Goal: Task Accomplishment & Management: Use online tool/utility

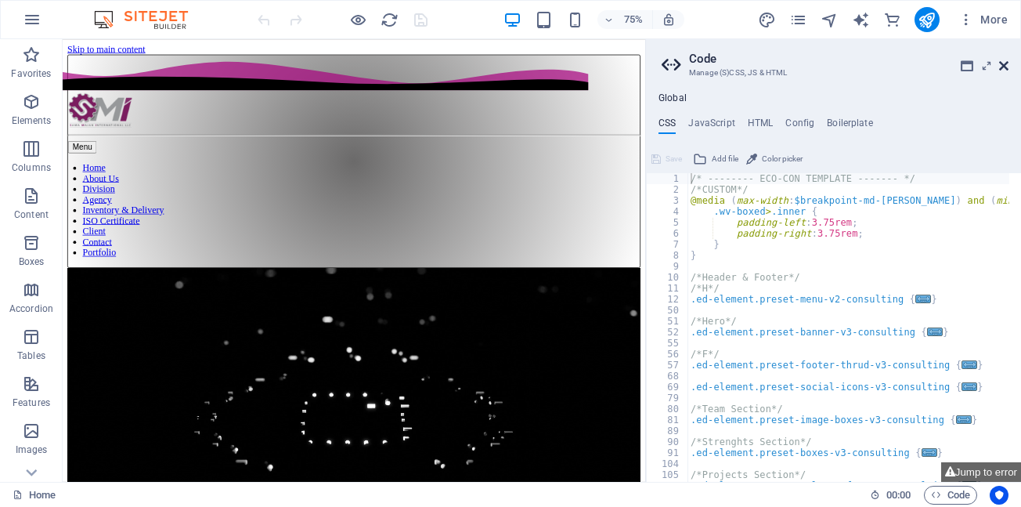
drag, startPoint x: 1003, startPoint y: 67, endPoint x: 941, endPoint y: 29, distance: 72.4
click at [1003, 67] on icon at bounding box center [1004, 66] width 9 height 13
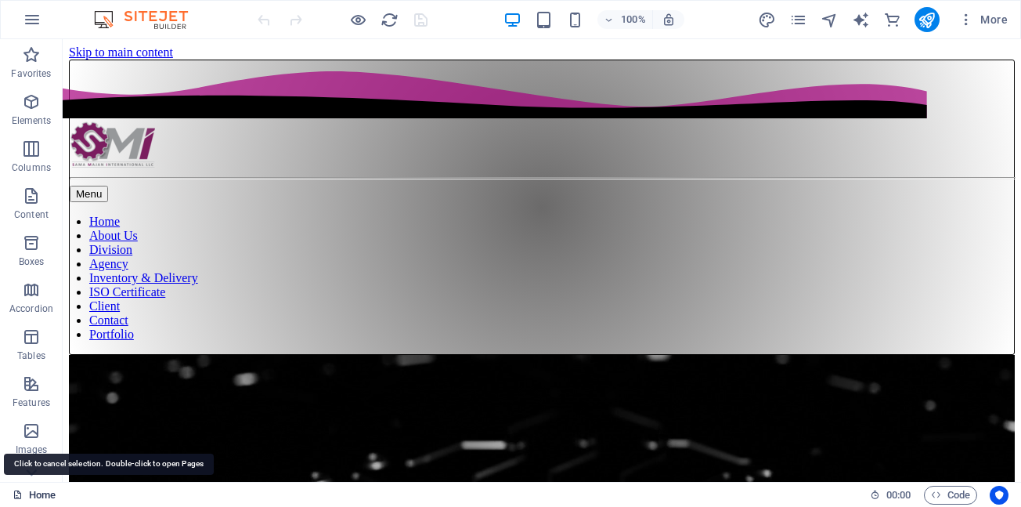
click at [34, 495] on link "Home" at bounding box center [34, 495] width 43 height 19
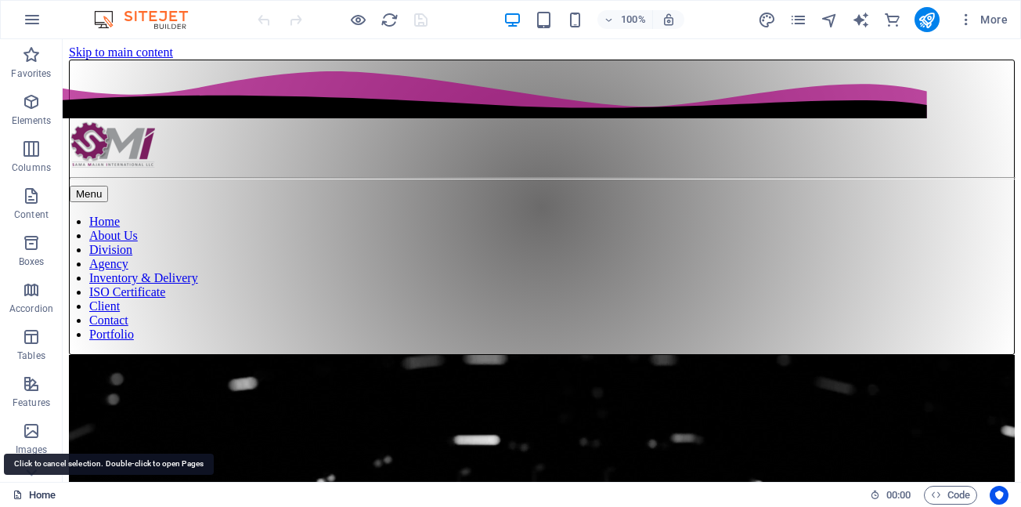
click at [33, 499] on link "Home" at bounding box center [34, 495] width 43 height 19
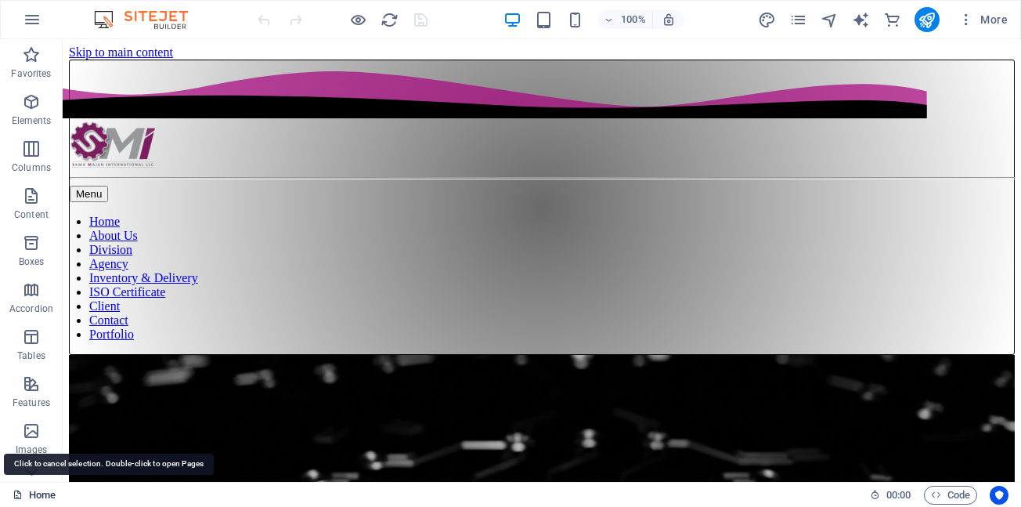
click at [34, 498] on link "Home" at bounding box center [34, 495] width 43 height 19
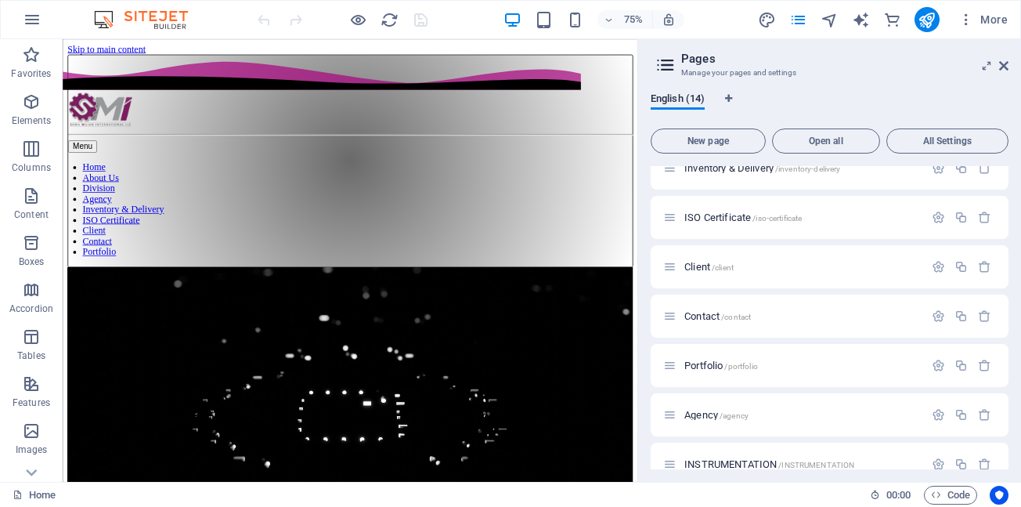
scroll to position [388, 0]
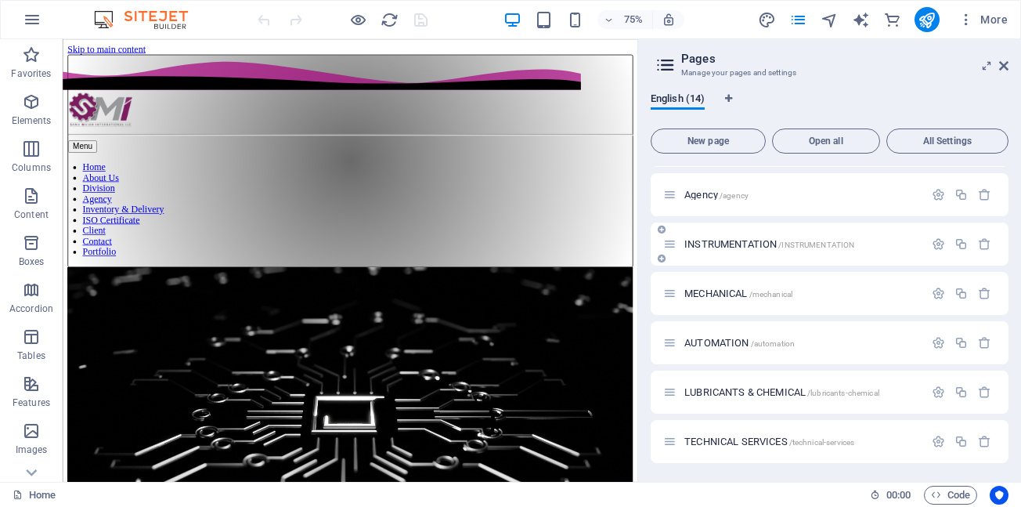
click at [743, 249] on div "INSTRUMENTATION /INSTRUMENTATION" at bounding box center [793, 244] width 261 height 18
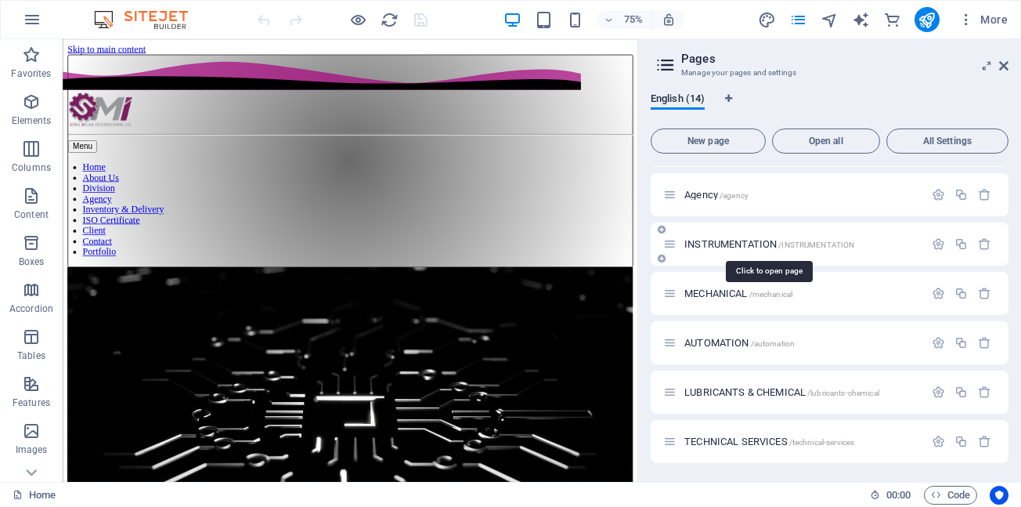
click at [720, 248] on span "INSTRUMENTATION /INSTRUMENTATION" at bounding box center [770, 244] width 170 height 12
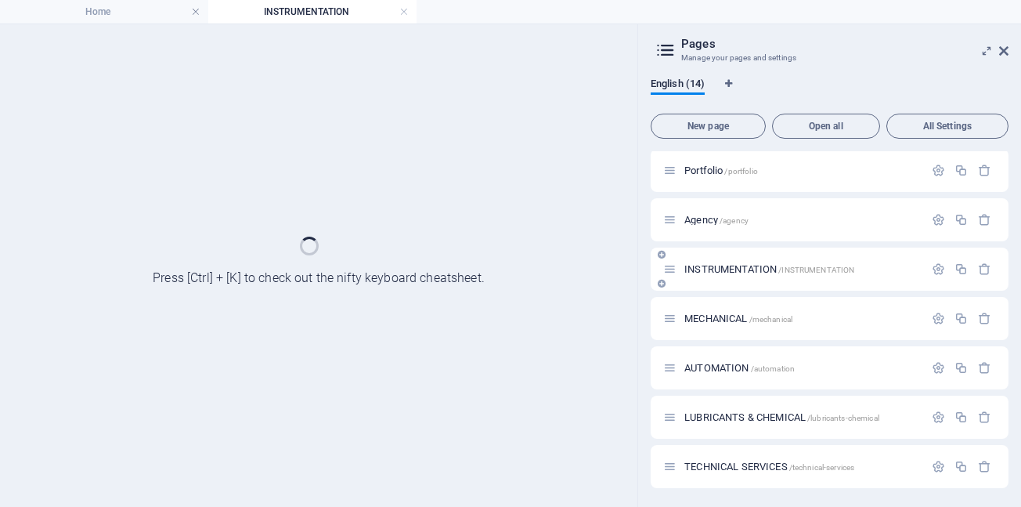
scroll to position [348, 0]
click at [720, 248] on div "INSTRUMENTATION /INSTRUMENTATION" at bounding box center [830, 269] width 358 height 43
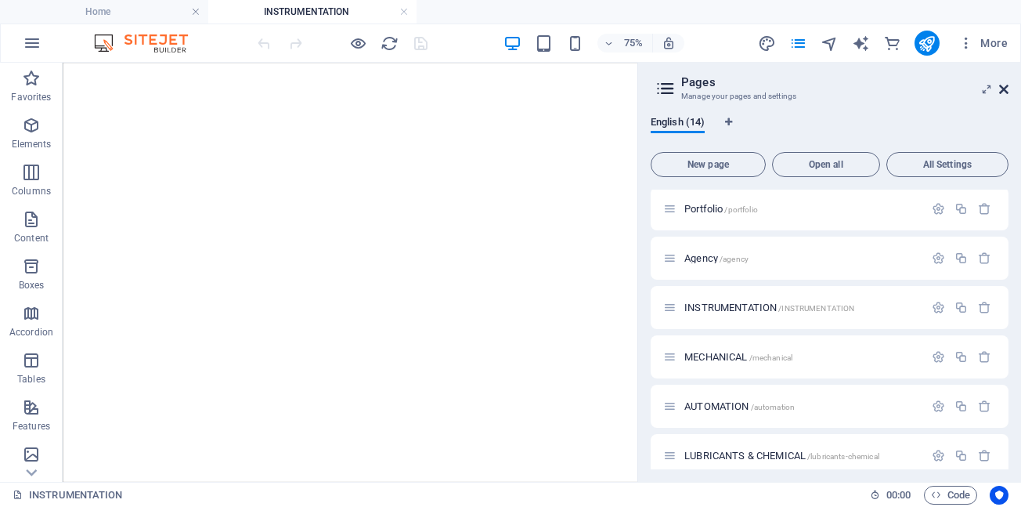
click at [1007, 90] on icon at bounding box center [1004, 89] width 9 height 13
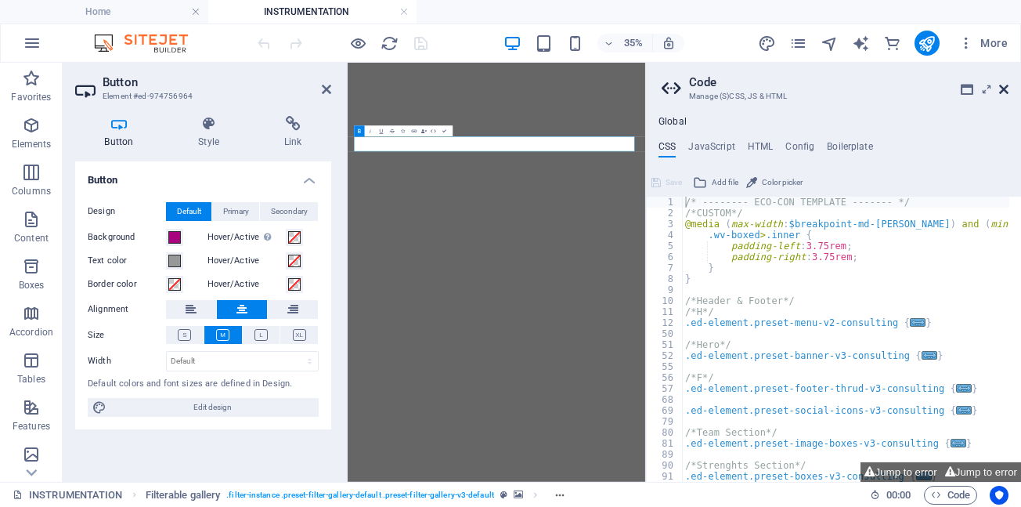
click at [1005, 92] on icon at bounding box center [1004, 89] width 9 height 13
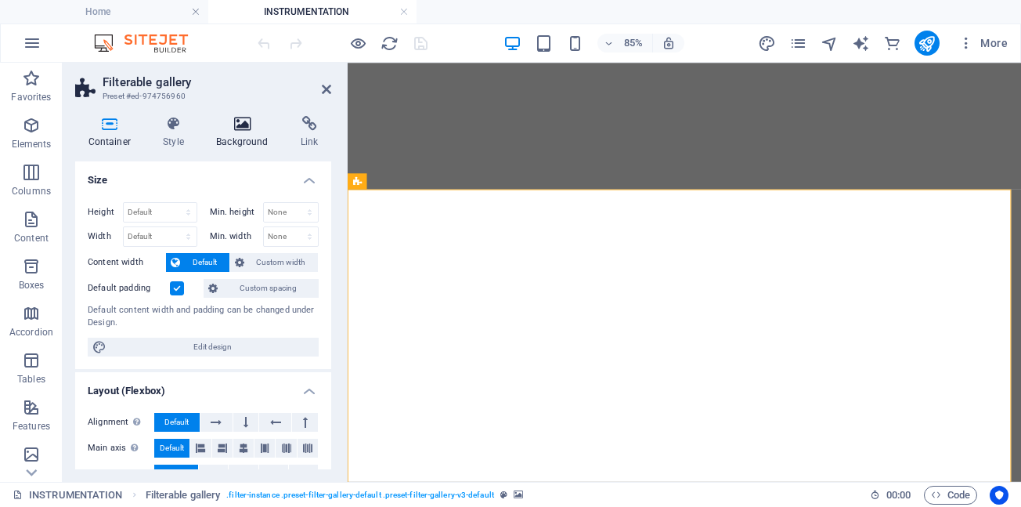
click at [244, 125] on icon at bounding box center [243, 124] width 78 height 16
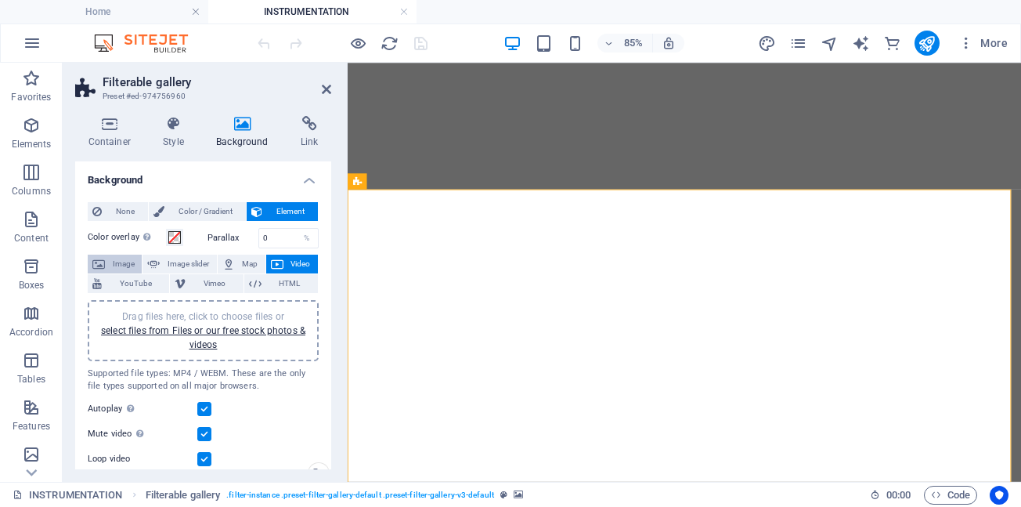
click at [111, 264] on span "Image" at bounding box center [123, 264] width 27 height 19
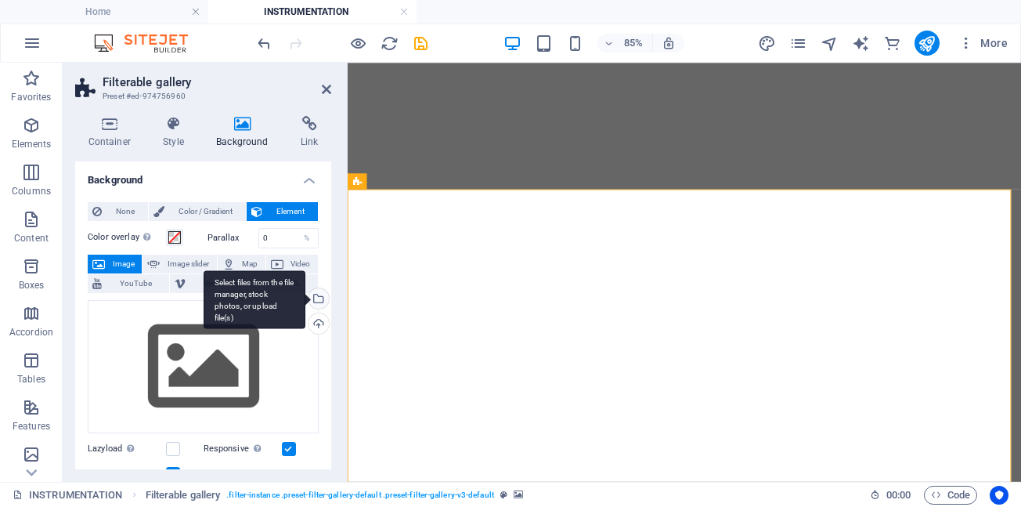
click at [316, 299] on div "Select files from the file manager, stock photos, or upload file(s)" at bounding box center [316, 299] width 23 height 23
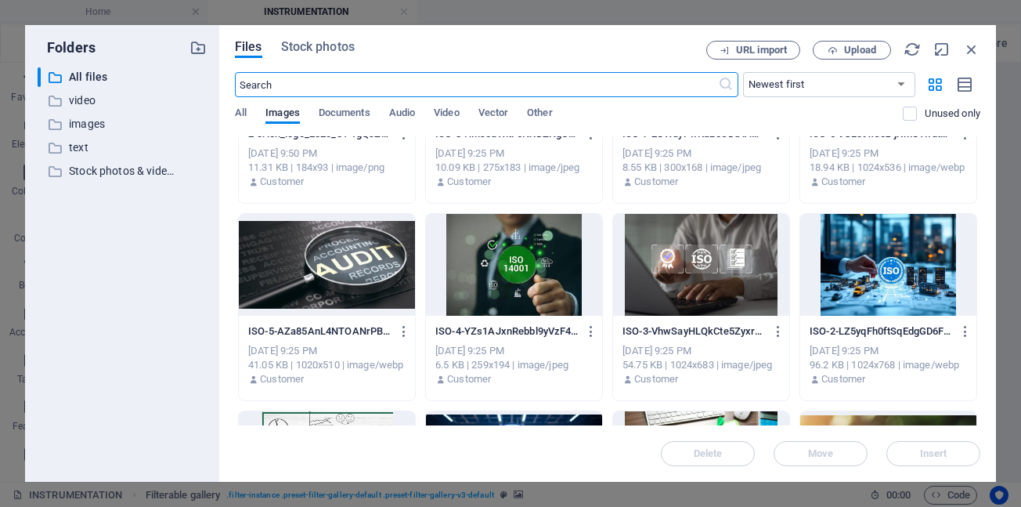
scroll to position [7442, 0]
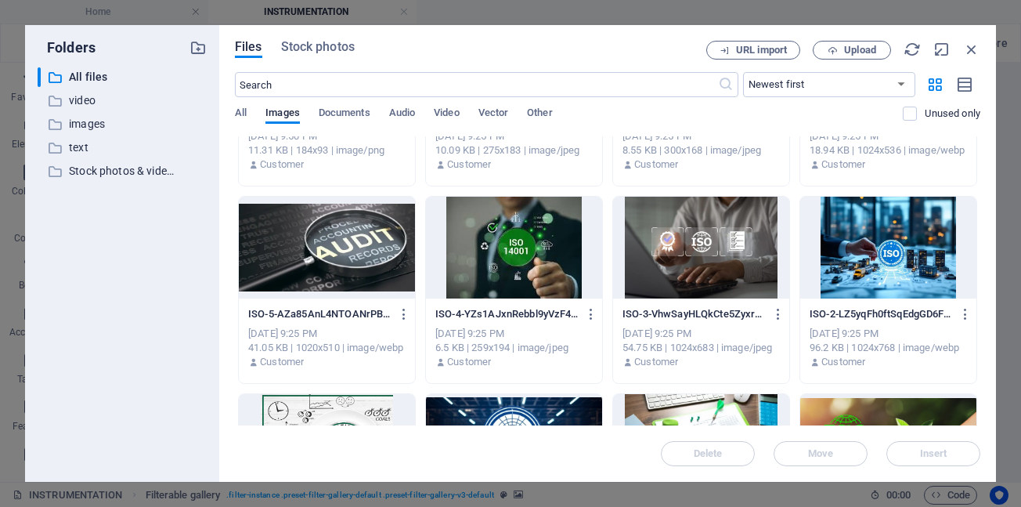
click at [849, 232] on div at bounding box center [889, 248] width 176 height 102
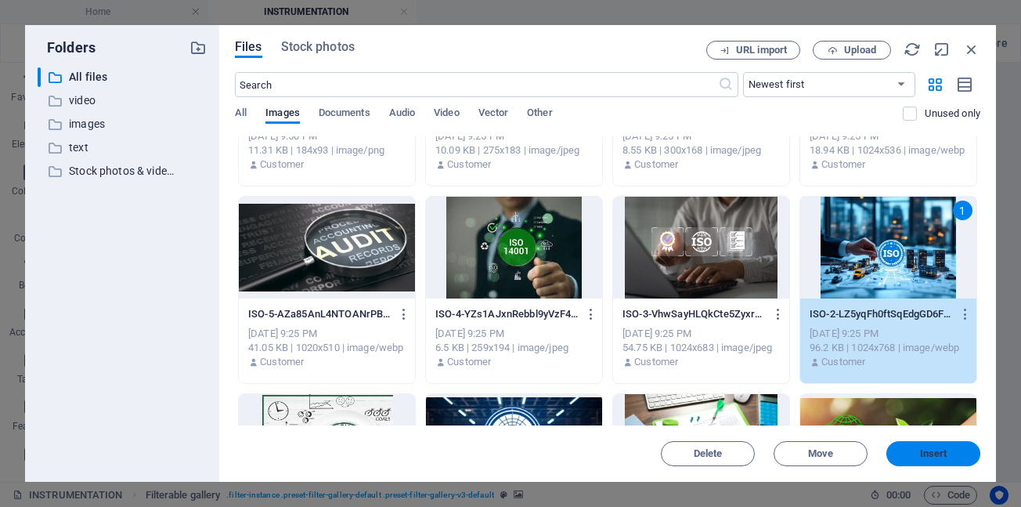
click at [935, 458] on span "Insert" at bounding box center [933, 453] width 27 height 9
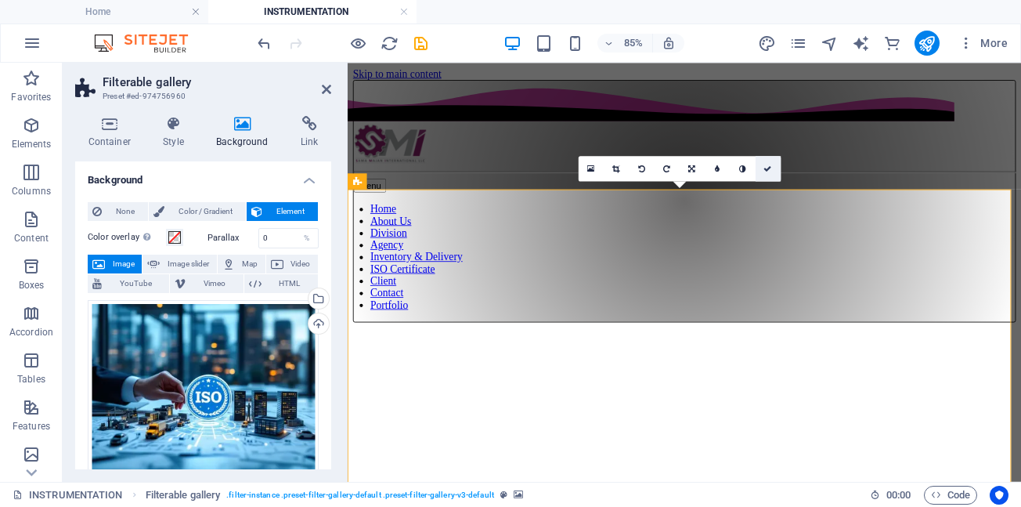
click at [768, 170] on icon at bounding box center [769, 168] width 8 height 8
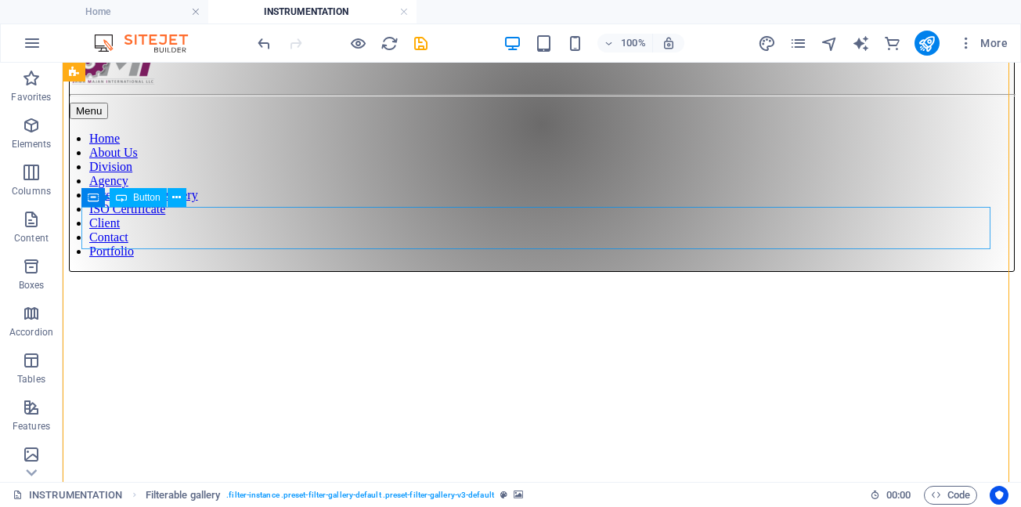
scroll to position [94, 0]
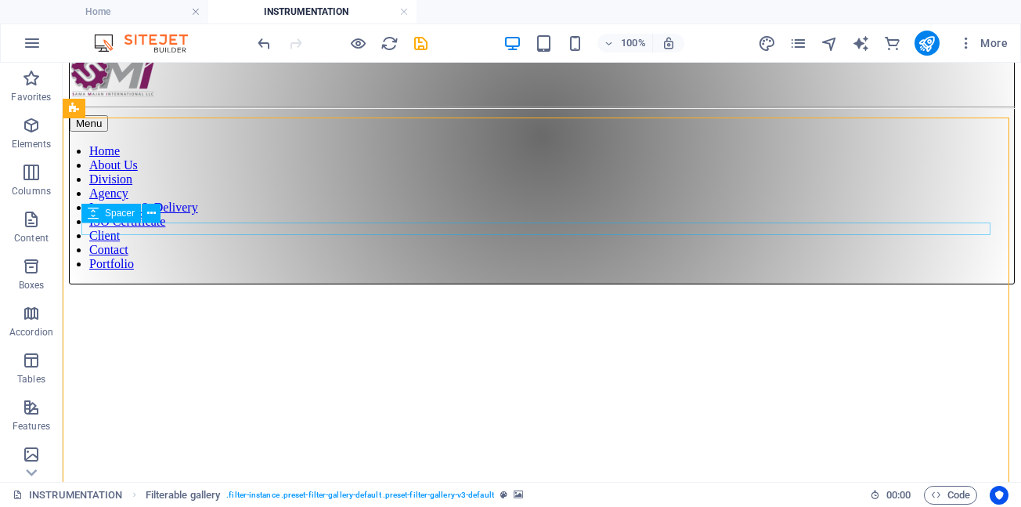
click at [103, 215] on div "Spacer" at bounding box center [111, 213] width 60 height 19
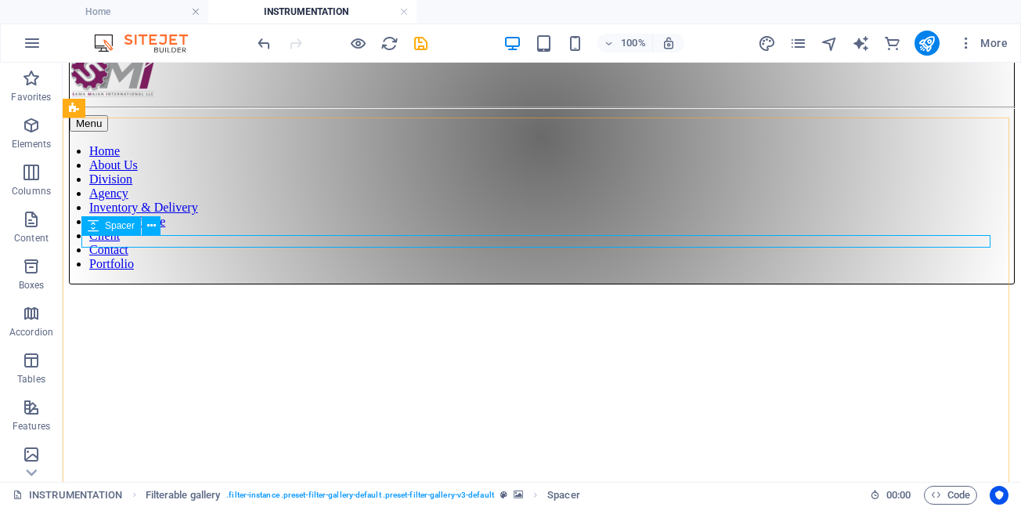
click at [170, 230] on div "Spacer" at bounding box center [125, 226] width 89 height 20
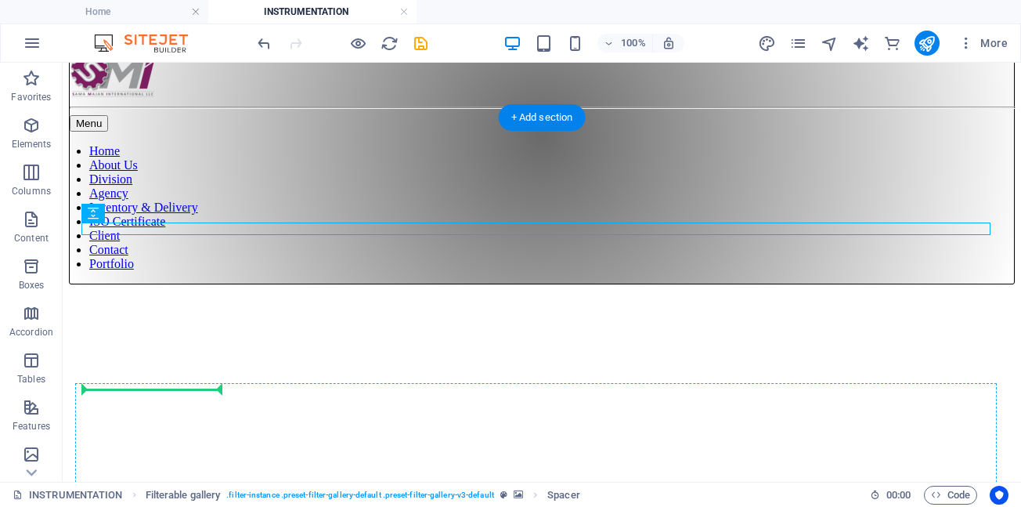
drag, startPoint x: 173, startPoint y: 230, endPoint x: 167, endPoint y: 395, distance: 165.4
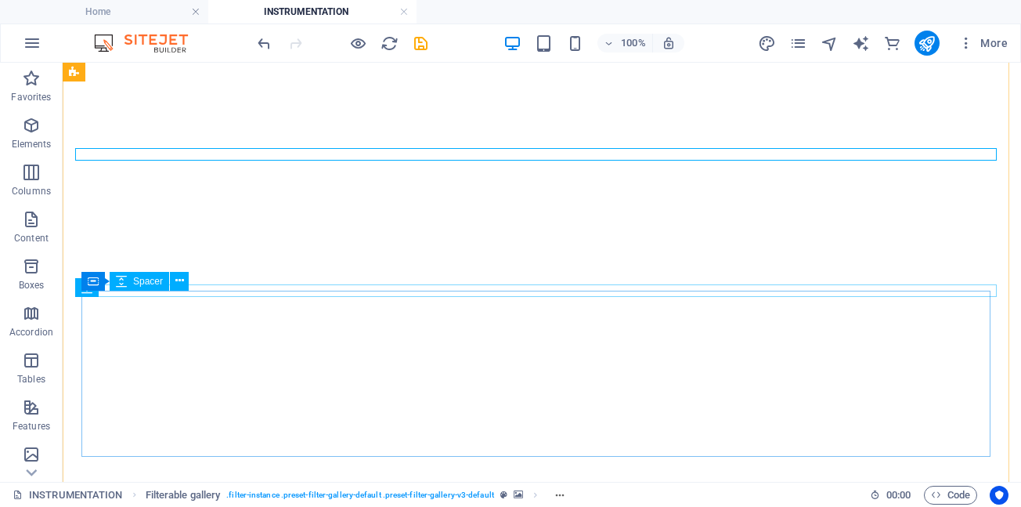
scroll to position [329, 0]
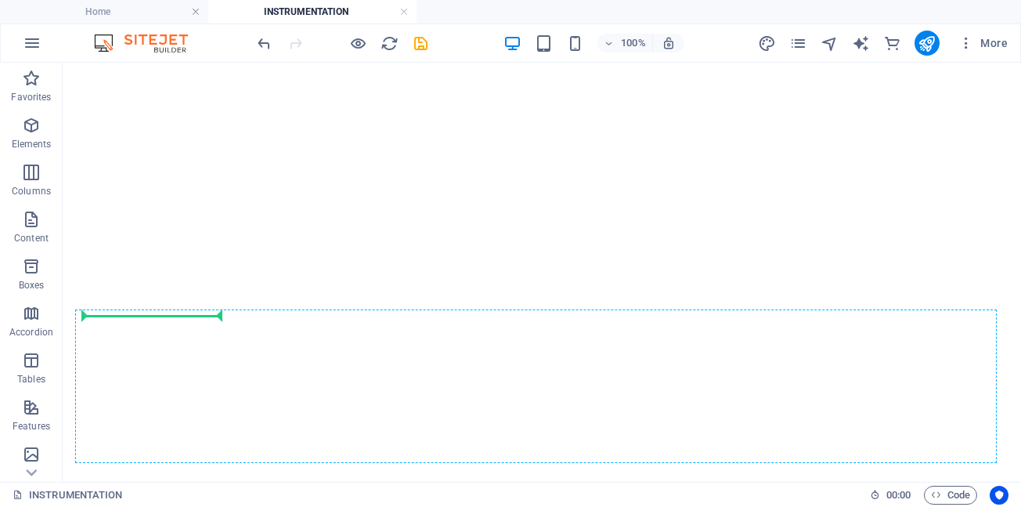
scroll to position [935, 0]
drag, startPoint x: 217, startPoint y: 313, endPoint x: 119, endPoint y: 291, distance: 100.3
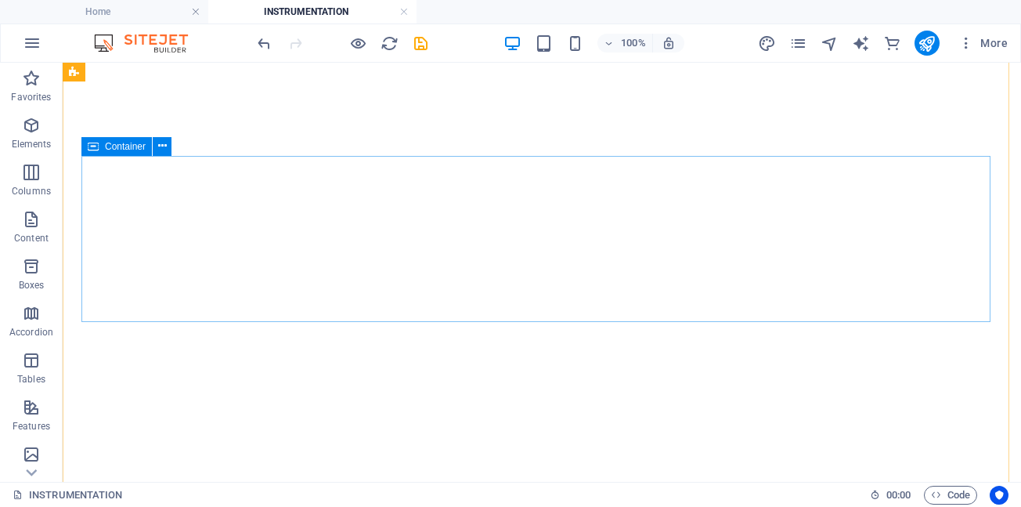
scroll to position [386, 0]
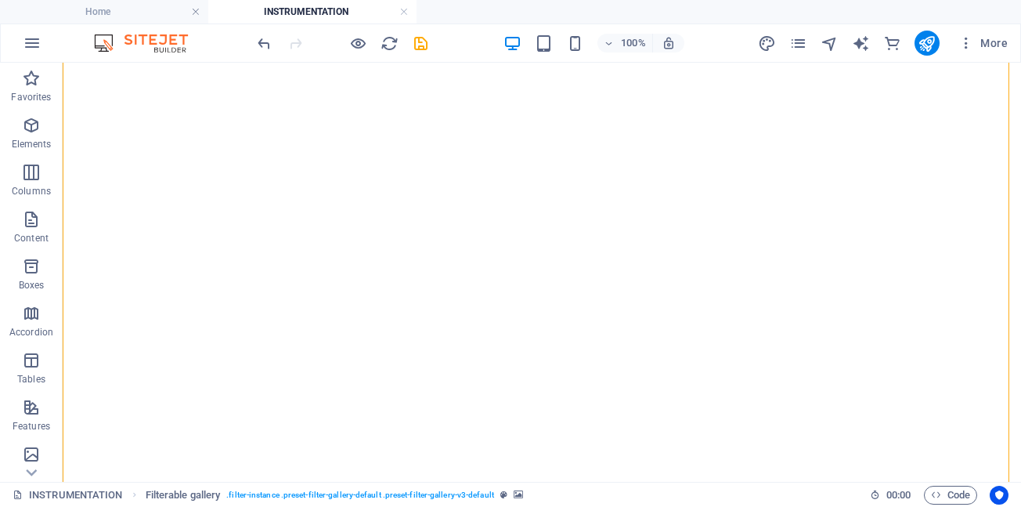
drag, startPoint x: 204, startPoint y: 237, endPoint x: 228, endPoint y: 399, distance: 164.7
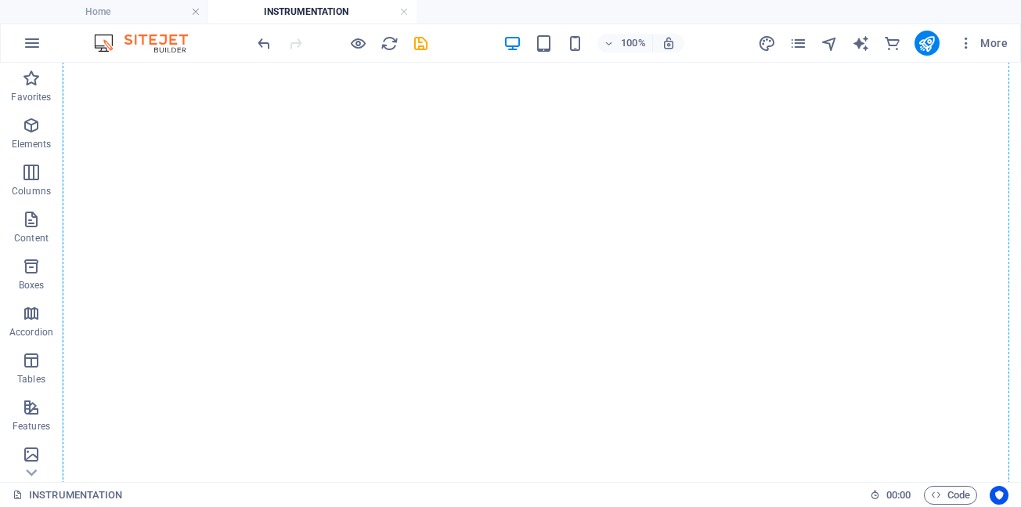
scroll to position [1085, 0]
drag, startPoint x: 222, startPoint y: 235, endPoint x: 227, endPoint y: 280, distance: 45.0
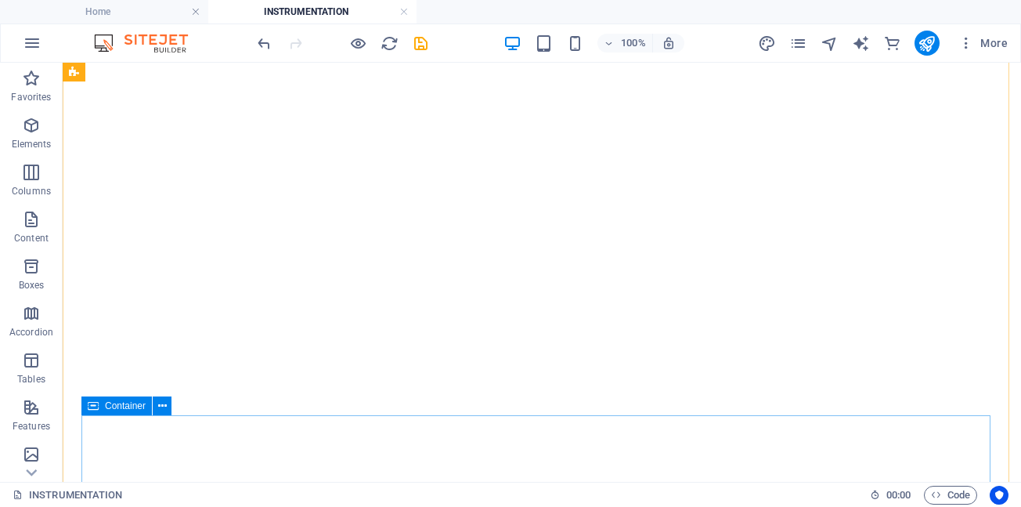
scroll to position [367, 0]
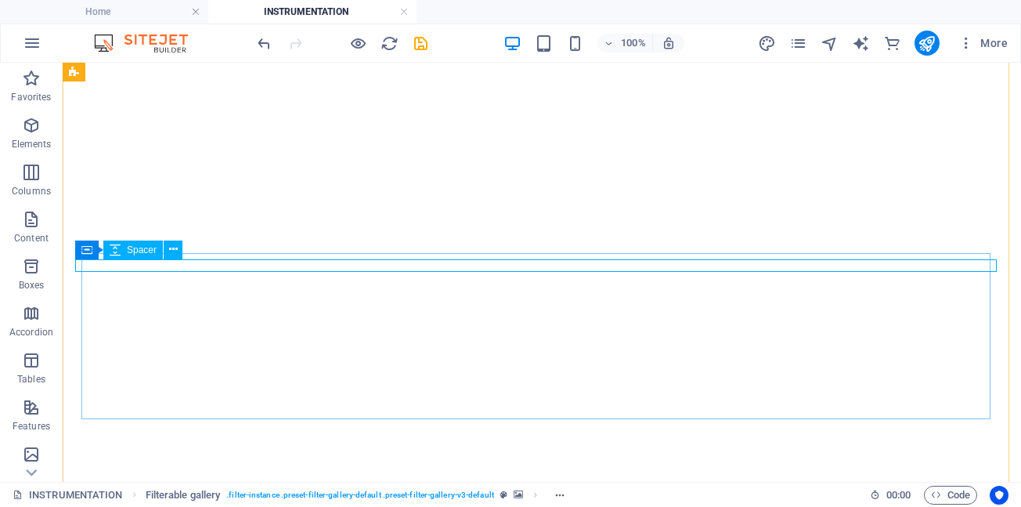
drag, startPoint x: 227, startPoint y: 265, endPoint x: 228, endPoint y: 414, distance: 148.8
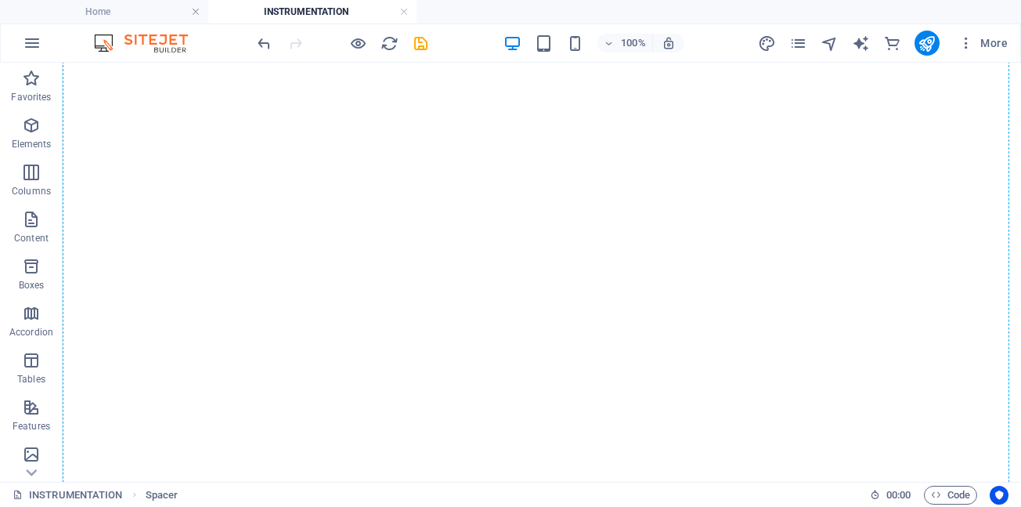
scroll to position [383, 0]
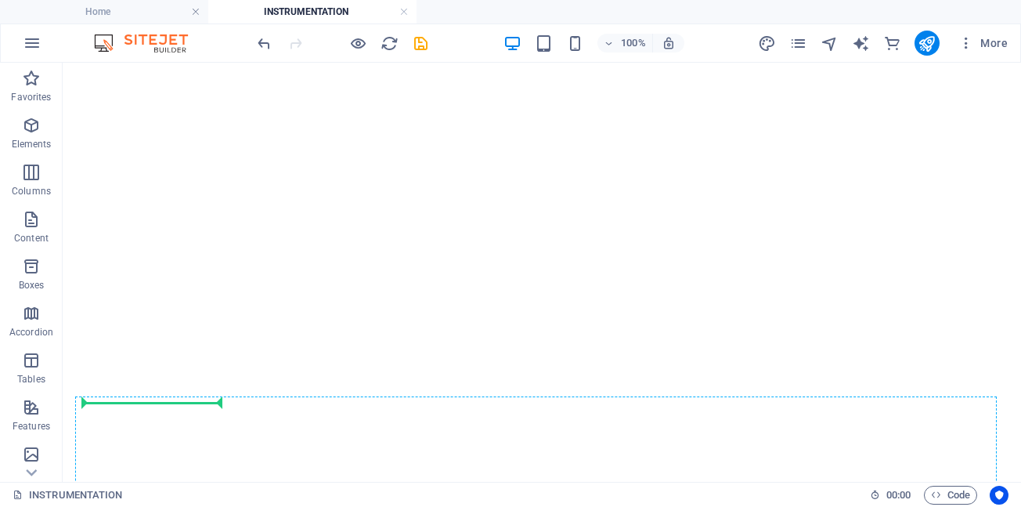
drag, startPoint x: 255, startPoint y: 220, endPoint x: 188, endPoint y: 406, distance: 197.5
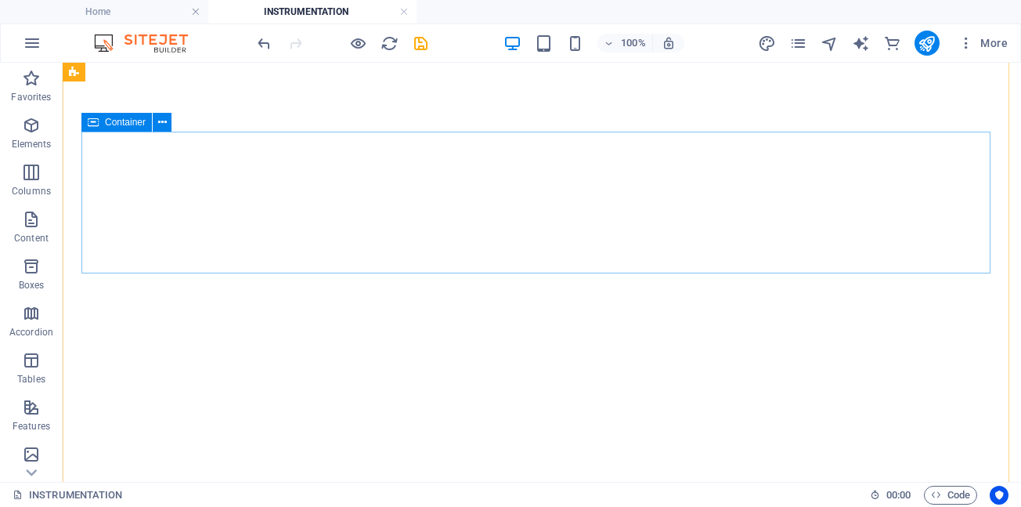
scroll to position [940, 0]
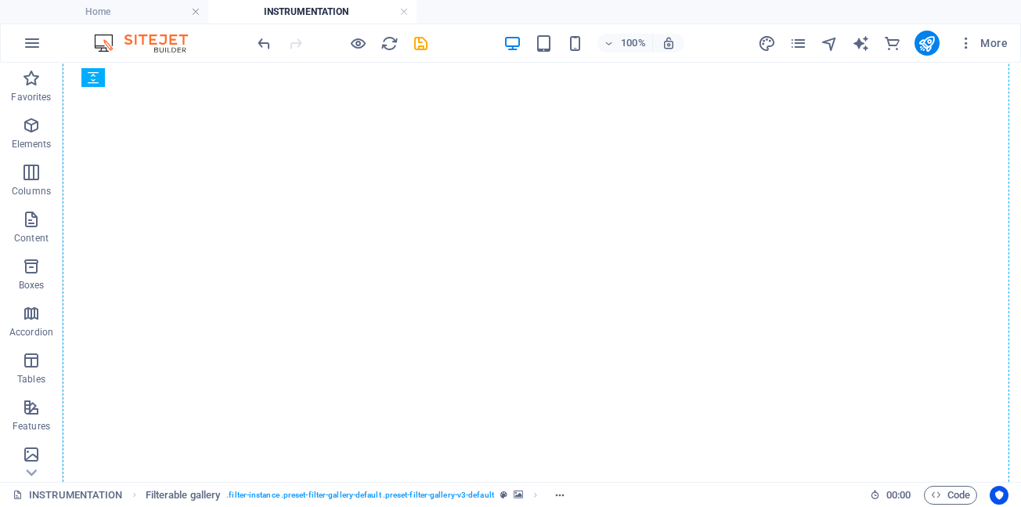
scroll to position [1158, 0]
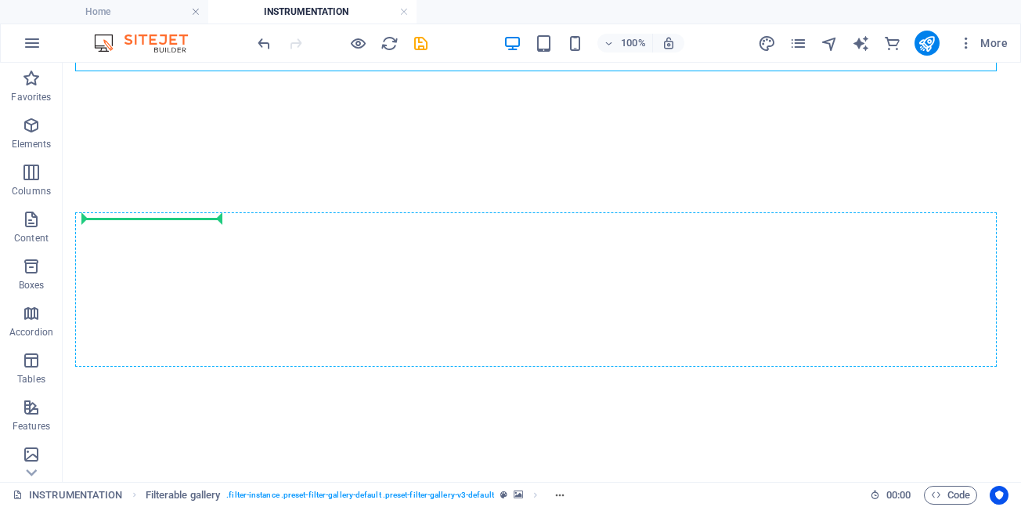
drag, startPoint x: 226, startPoint y: 279, endPoint x: 82, endPoint y: 239, distance: 149.6
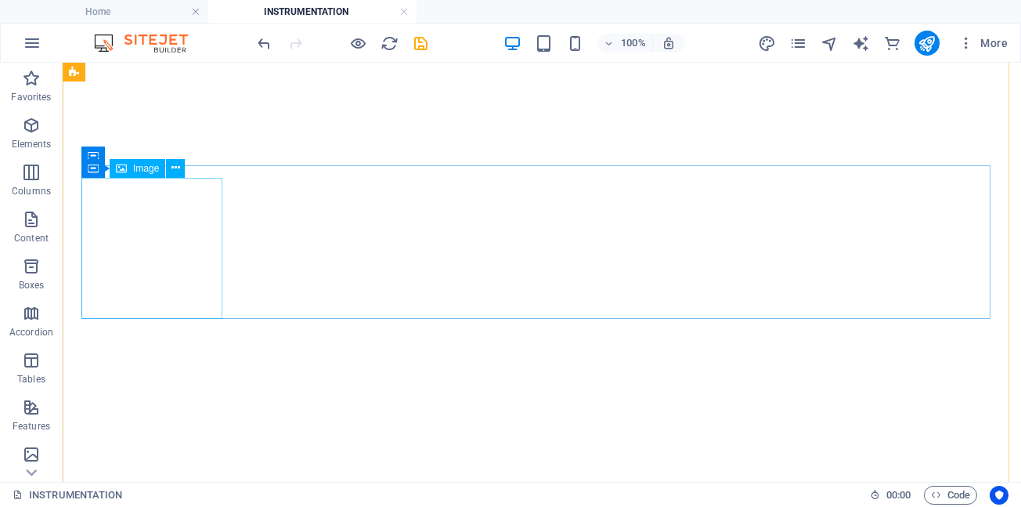
scroll to position [453, 0]
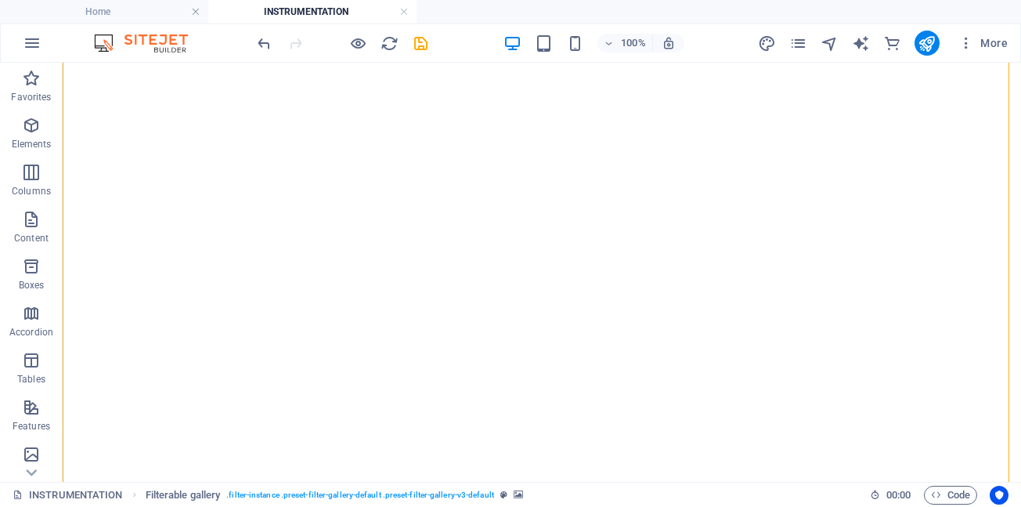
scroll to position [768, 0]
drag, startPoint x: 226, startPoint y: 323, endPoint x: 74, endPoint y: 299, distance: 153.8
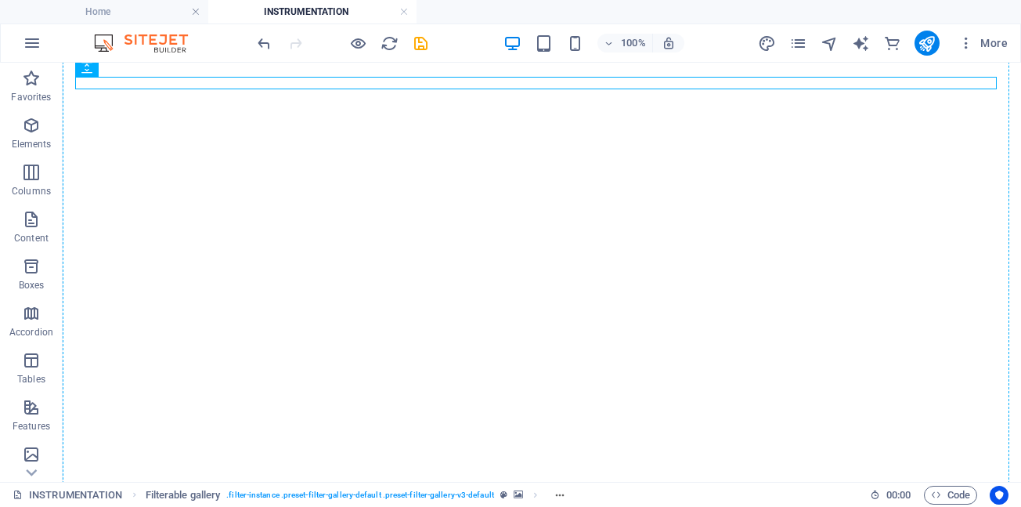
scroll to position [714, 0]
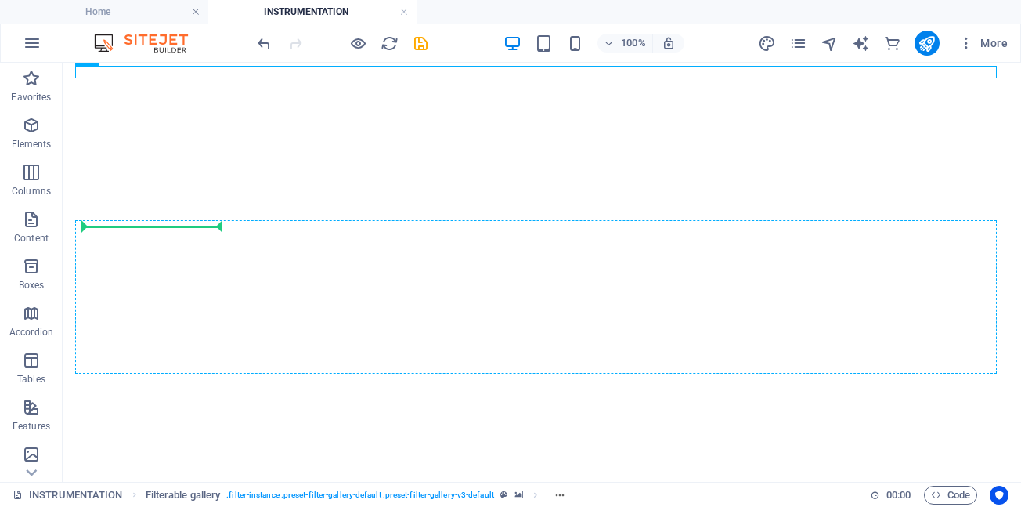
drag, startPoint x: 226, startPoint y: 330, endPoint x: 145, endPoint y: 227, distance: 130.5
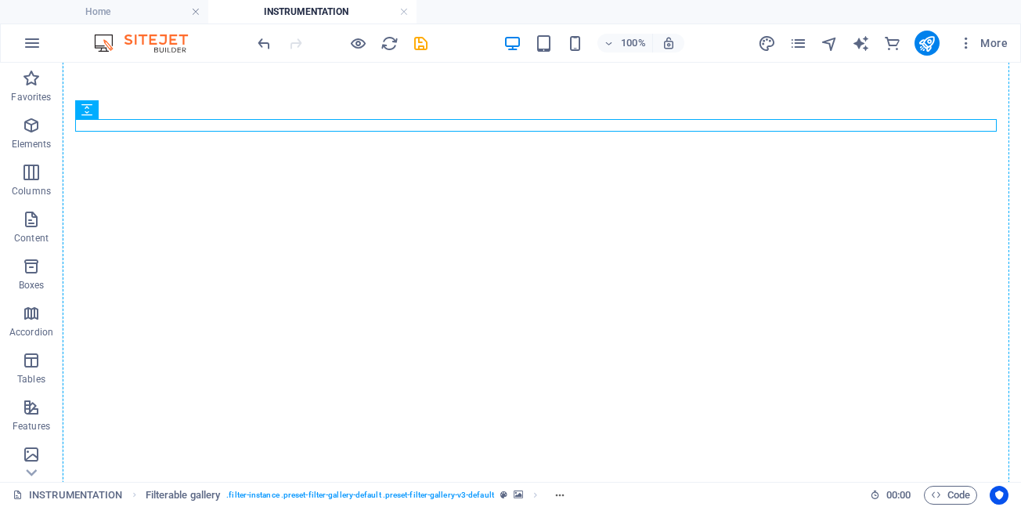
scroll to position [815, 0]
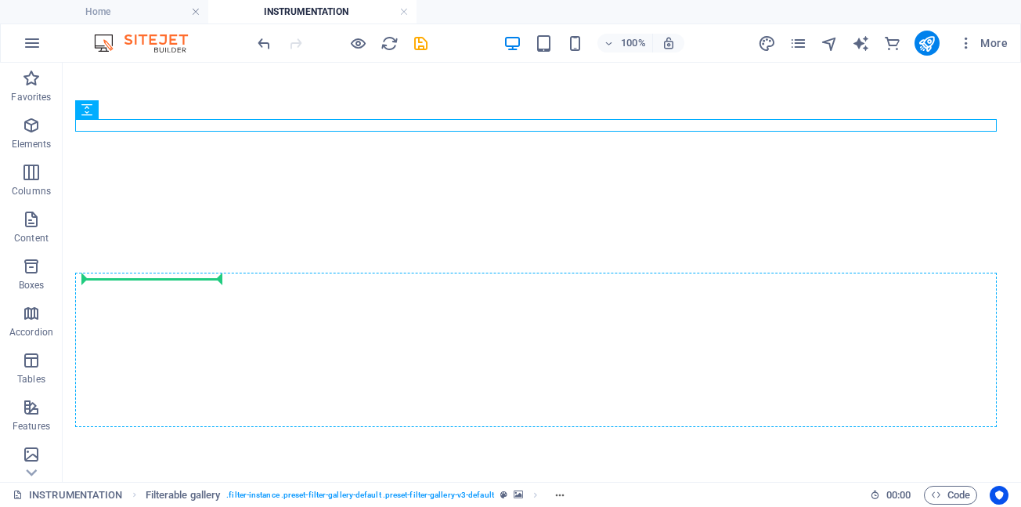
drag, startPoint x: 227, startPoint y: 382, endPoint x: 220, endPoint y: 293, distance: 89.6
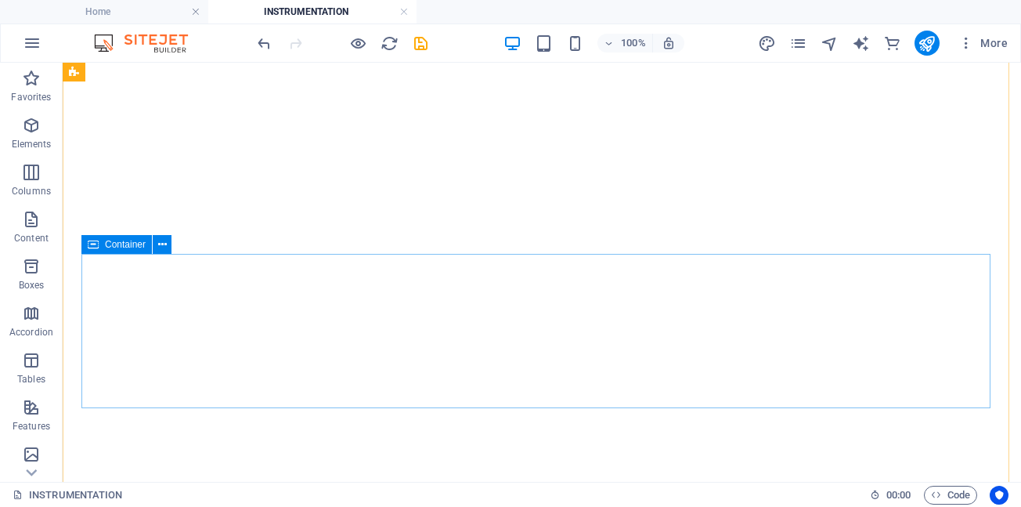
scroll to position [1122, 0]
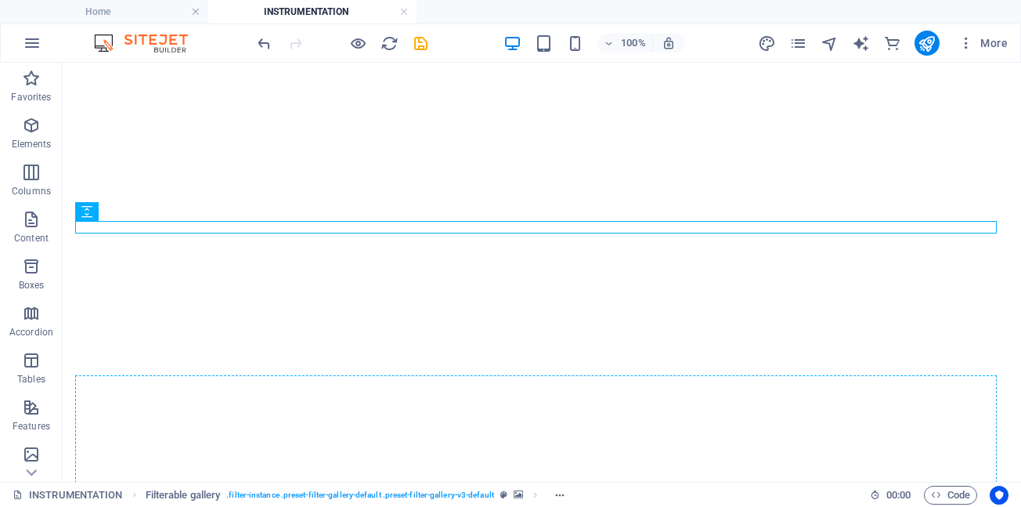
scroll to position [1291, 0]
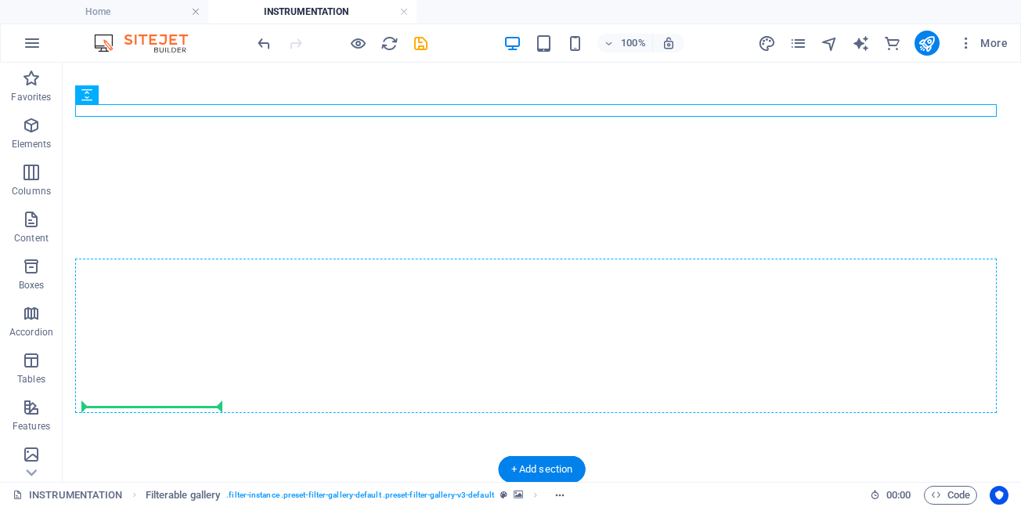
drag, startPoint x: 225, startPoint y: 280, endPoint x: 220, endPoint y: 342, distance: 62.1
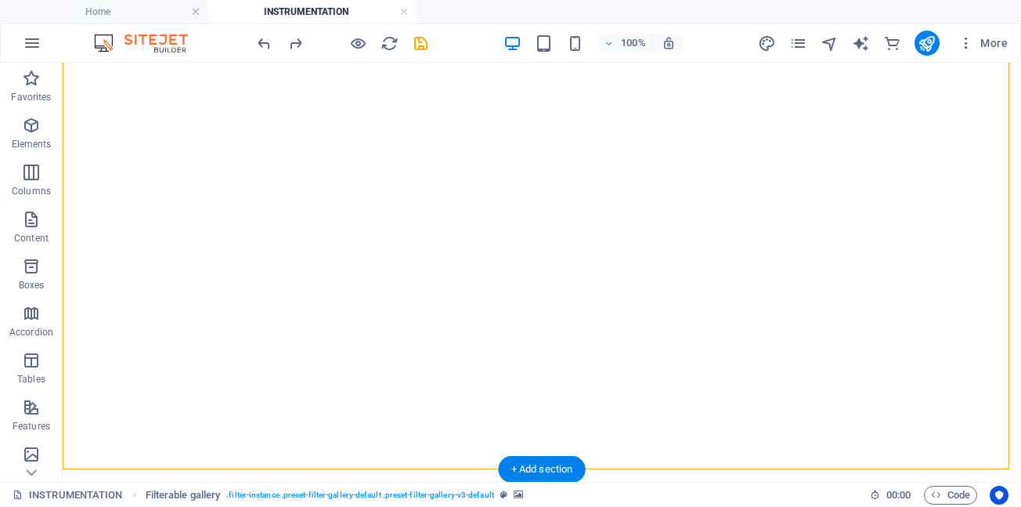
drag, startPoint x: 225, startPoint y: 301, endPoint x: 228, endPoint y: 266, distance: 35.4
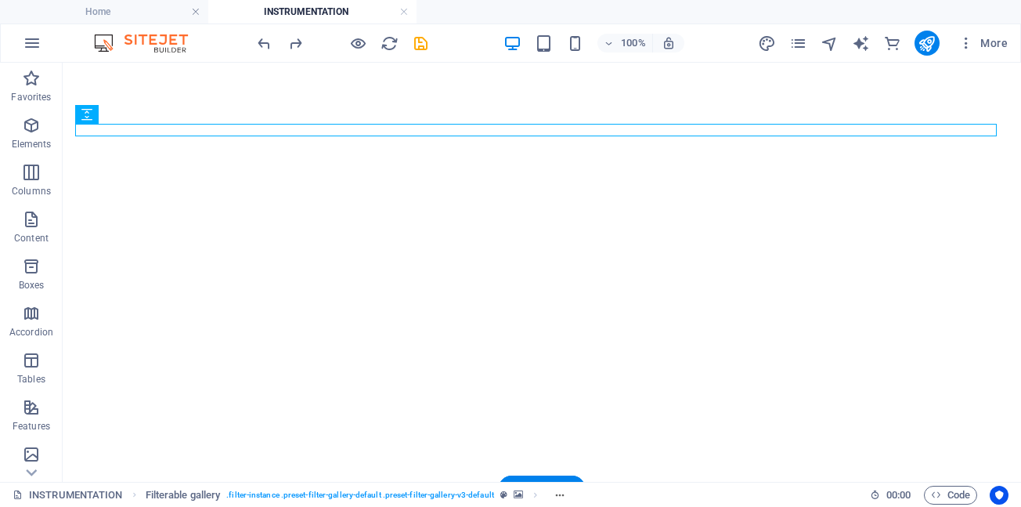
scroll to position [1291, 0]
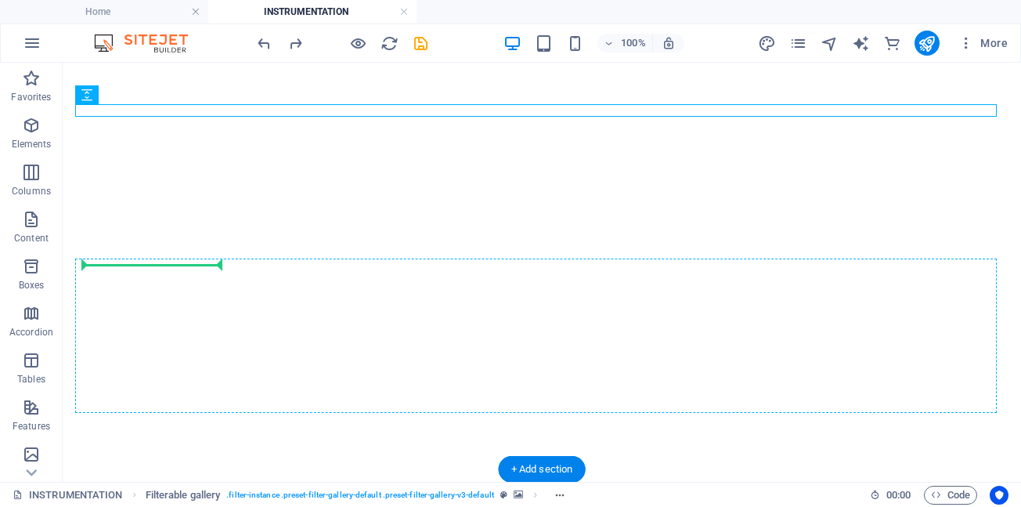
drag, startPoint x: 215, startPoint y: 343, endPoint x: 128, endPoint y: 266, distance: 115.4
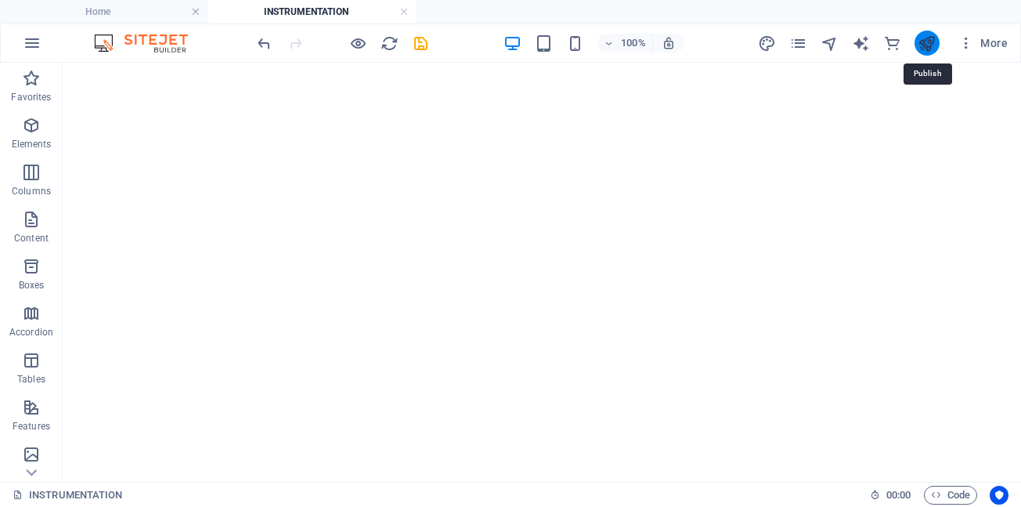
click at [930, 41] on icon "publish" at bounding box center [927, 43] width 18 height 18
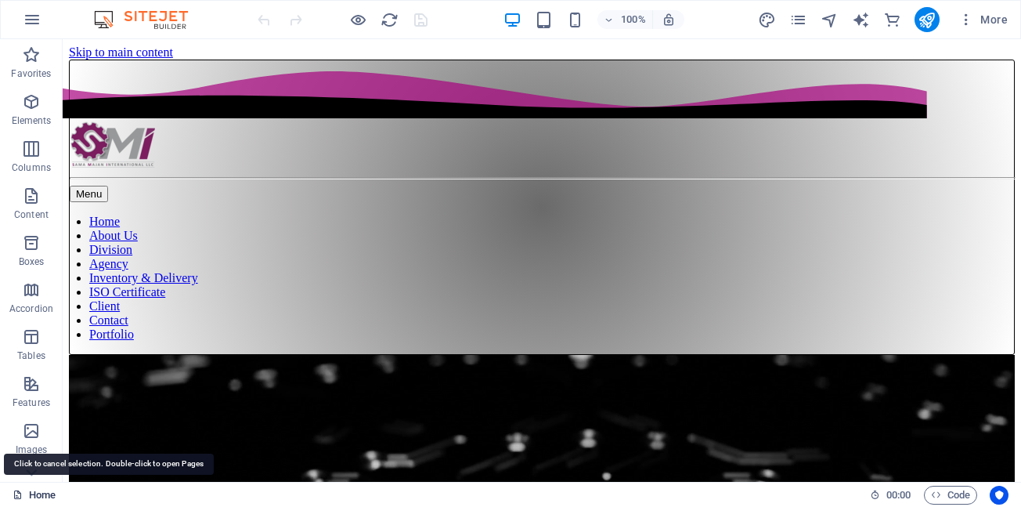
click at [35, 497] on link "Home" at bounding box center [34, 495] width 43 height 19
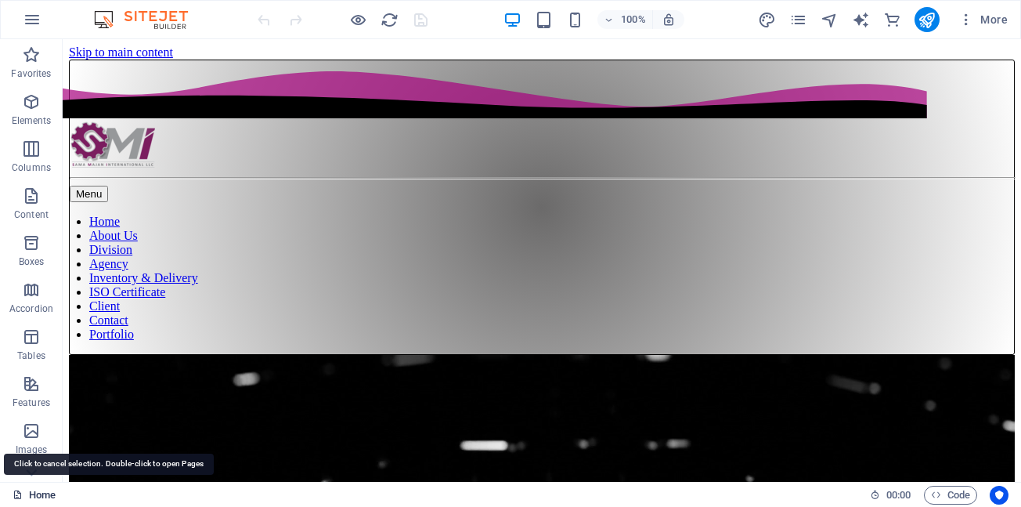
click at [35, 497] on link "Home" at bounding box center [34, 495] width 43 height 19
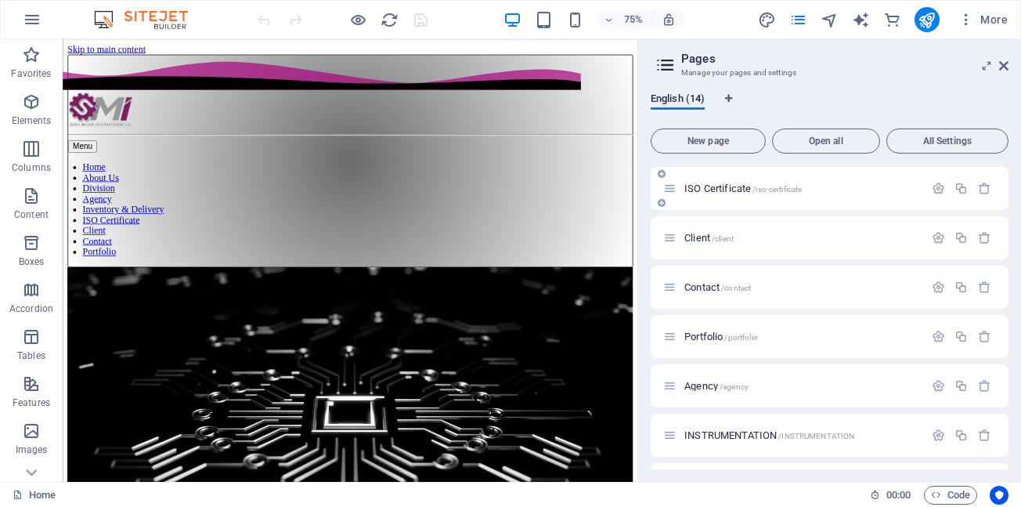
scroll to position [235, 0]
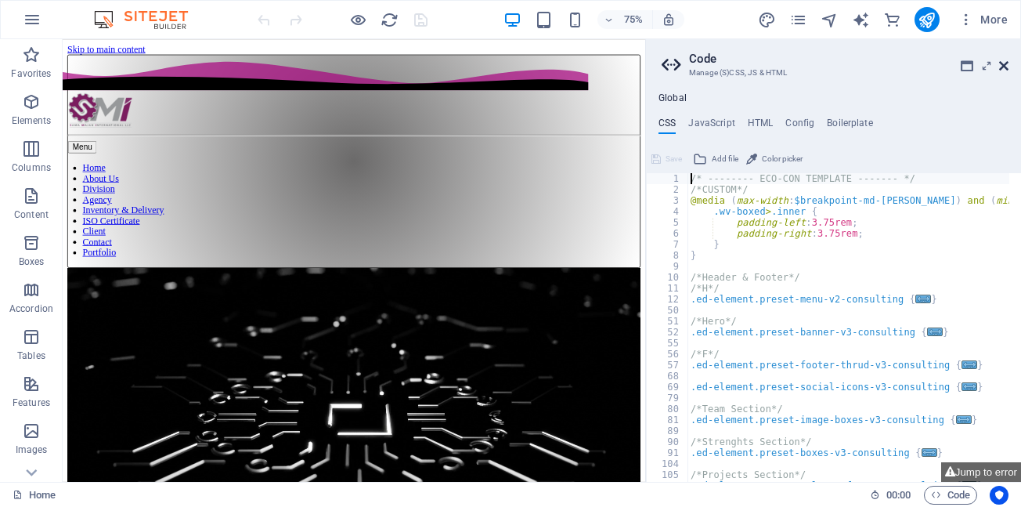
click at [1005, 64] on icon at bounding box center [1004, 66] width 9 height 13
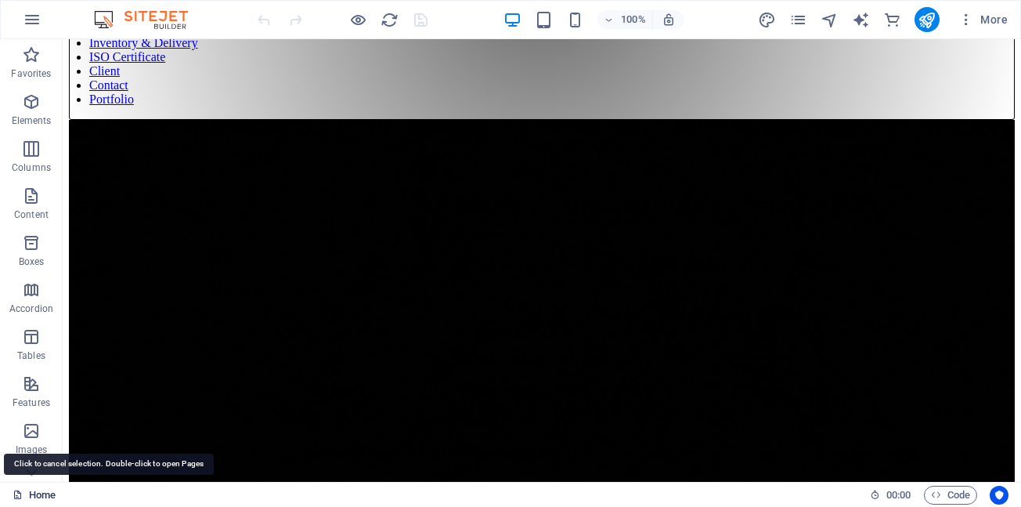
click at [38, 496] on link "Home" at bounding box center [34, 495] width 43 height 19
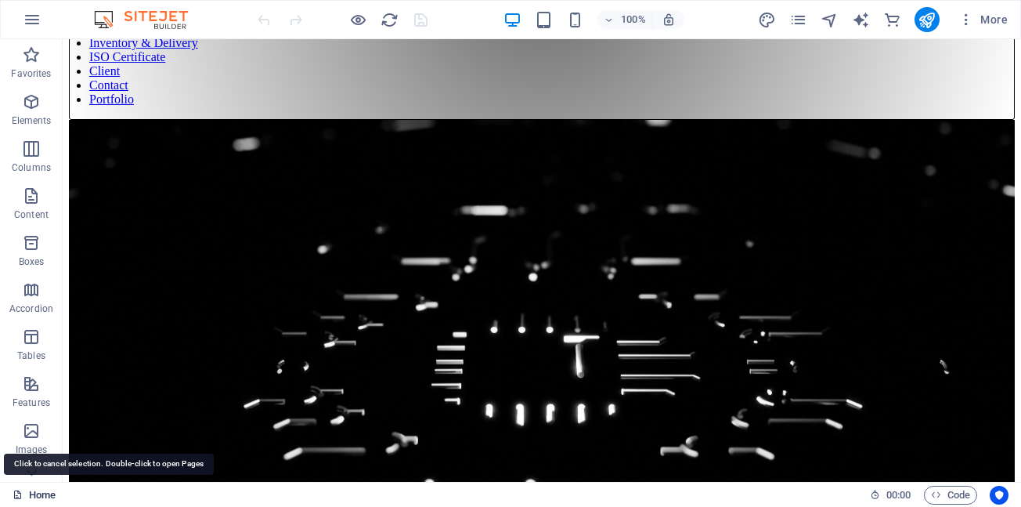
click at [38, 496] on link "Home" at bounding box center [34, 495] width 43 height 19
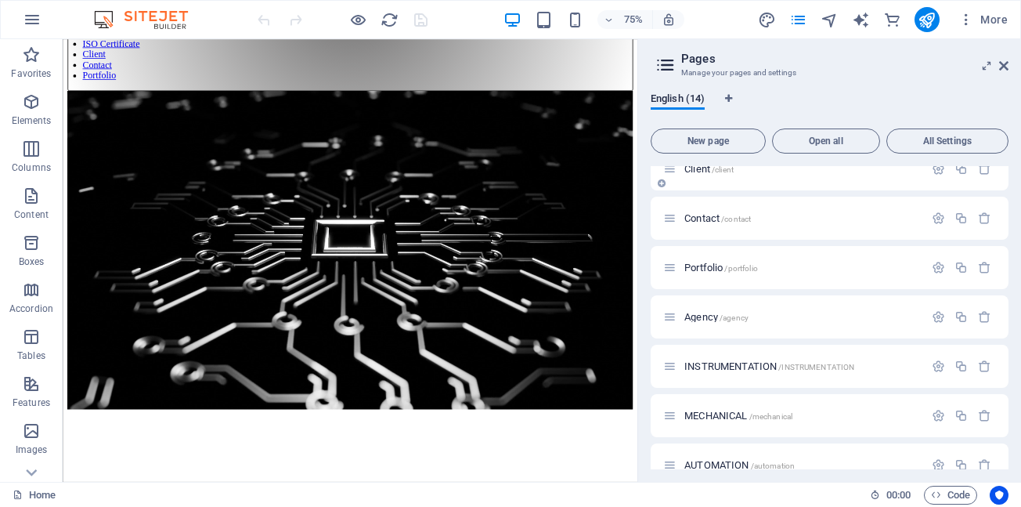
scroll to position [313, 0]
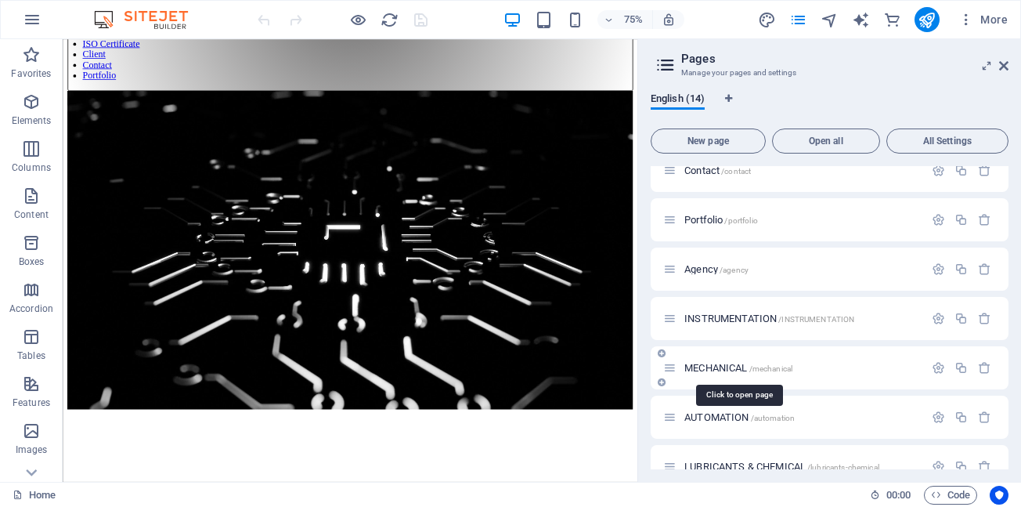
click at [732, 372] on span "MECHANICAL /mechanical" at bounding box center [739, 368] width 108 height 12
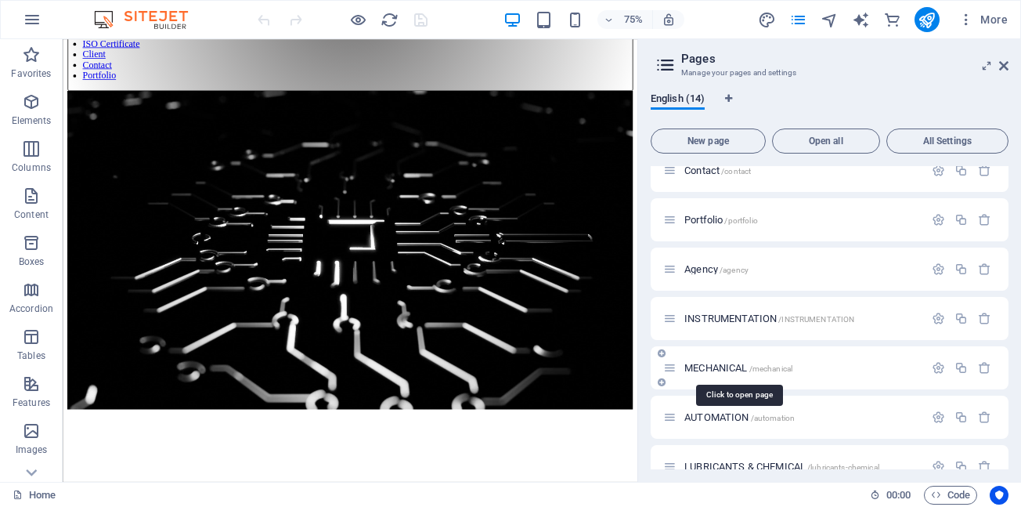
scroll to position [0, 0]
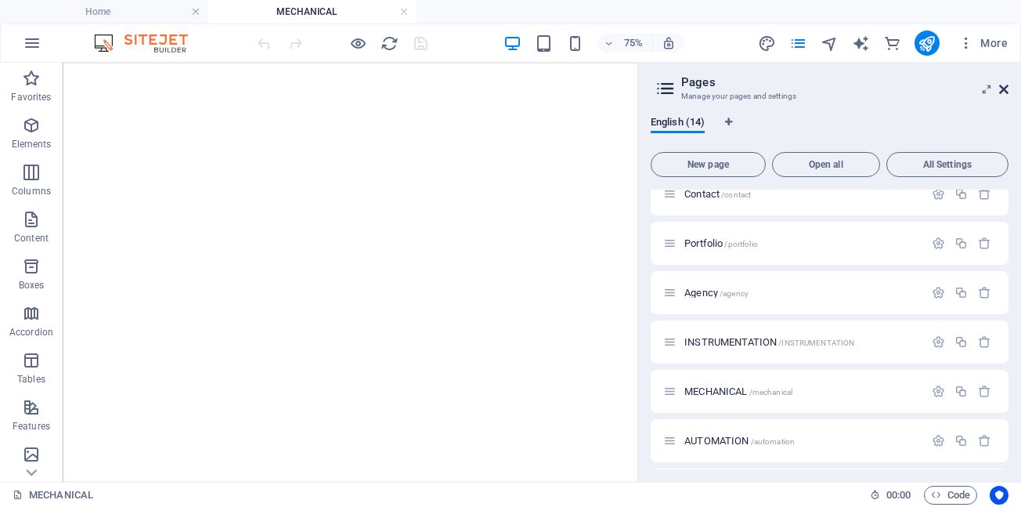
click at [1003, 89] on icon at bounding box center [1004, 89] width 9 height 13
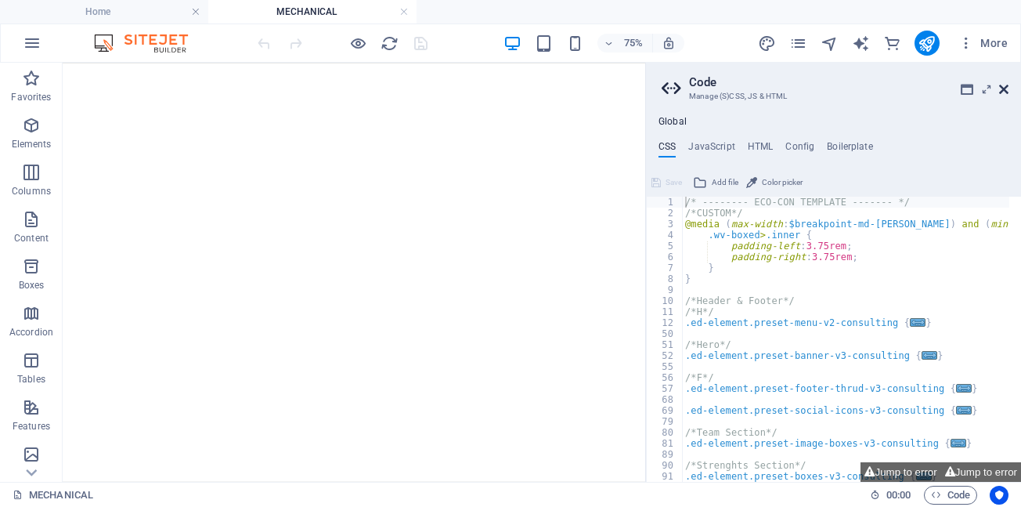
click at [1003, 91] on icon at bounding box center [1004, 89] width 9 height 13
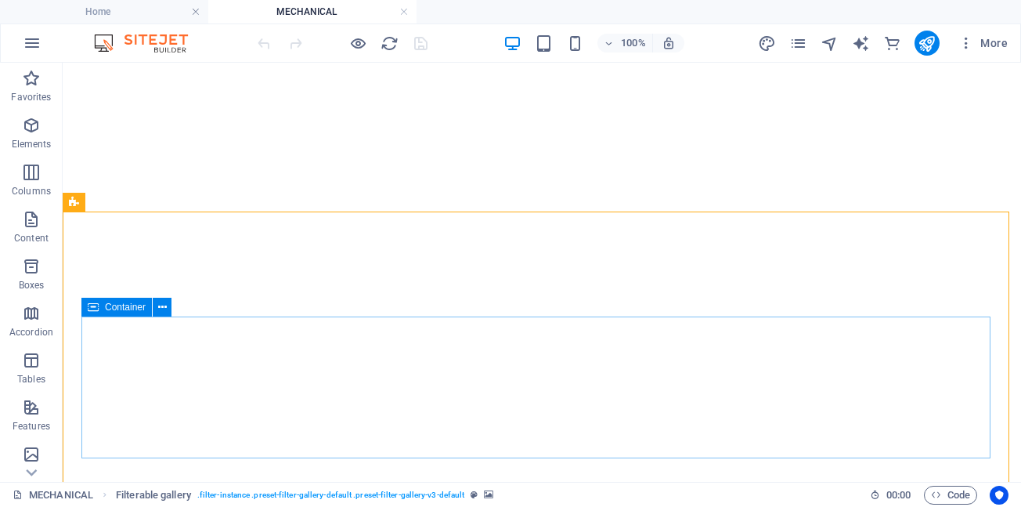
click at [88, 310] on icon at bounding box center [93, 307] width 11 height 19
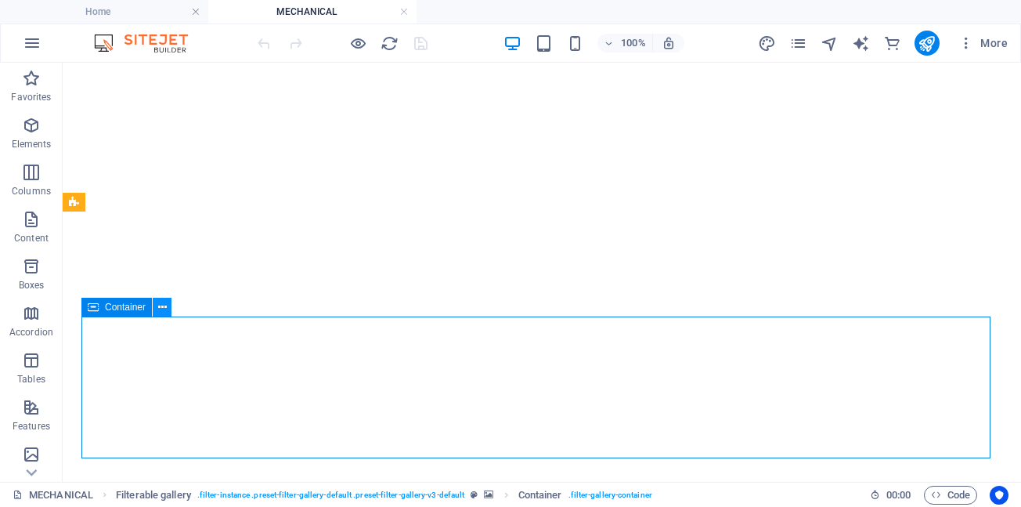
click at [159, 306] on icon at bounding box center [162, 307] width 9 height 16
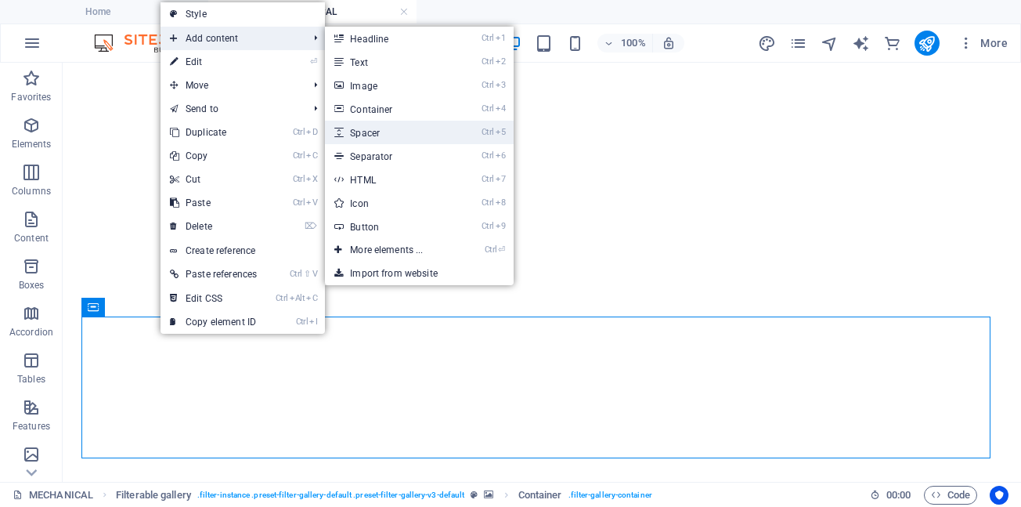
click at [373, 136] on link "Ctrl 5 Spacer" at bounding box center [389, 132] width 129 height 23
select select "px"
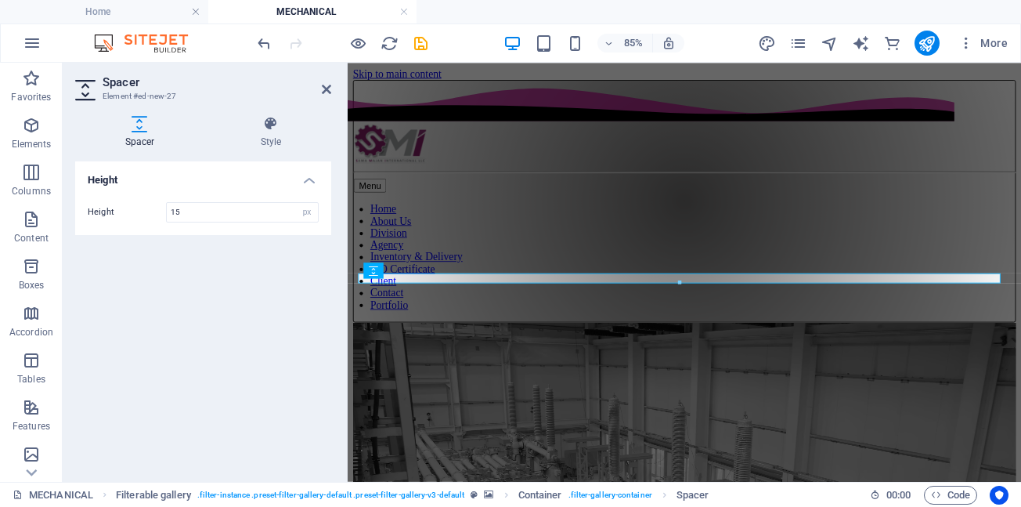
type input "15"
drag, startPoint x: 326, startPoint y: 89, endPoint x: 261, endPoint y: 43, distance: 79.8
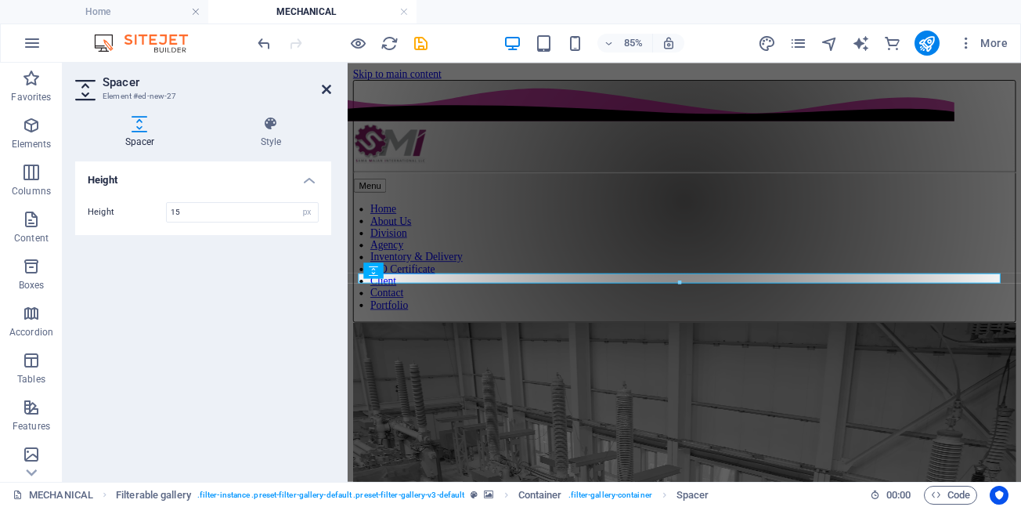
click at [326, 89] on icon at bounding box center [326, 89] width 9 height 13
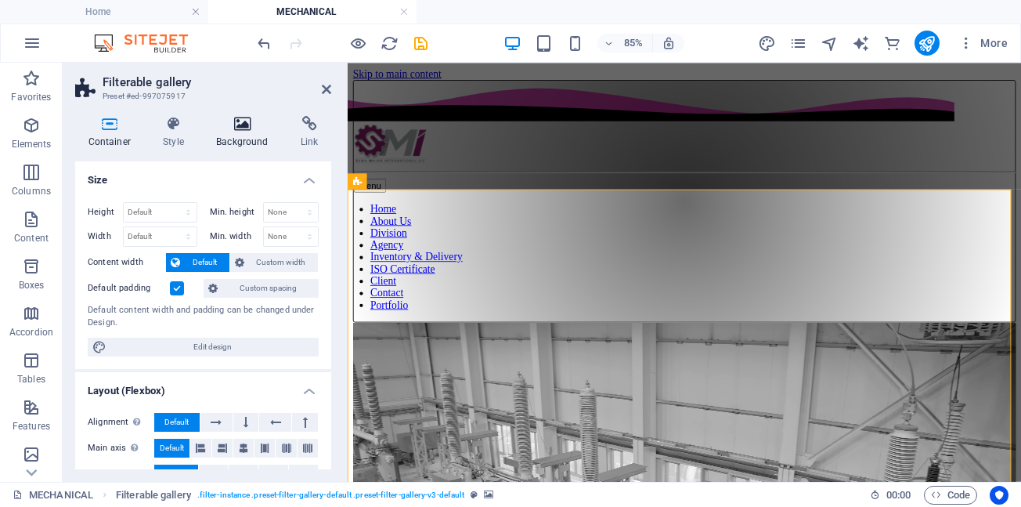
click at [237, 125] on icon at bounding box center [243, 124] width 78 height 16
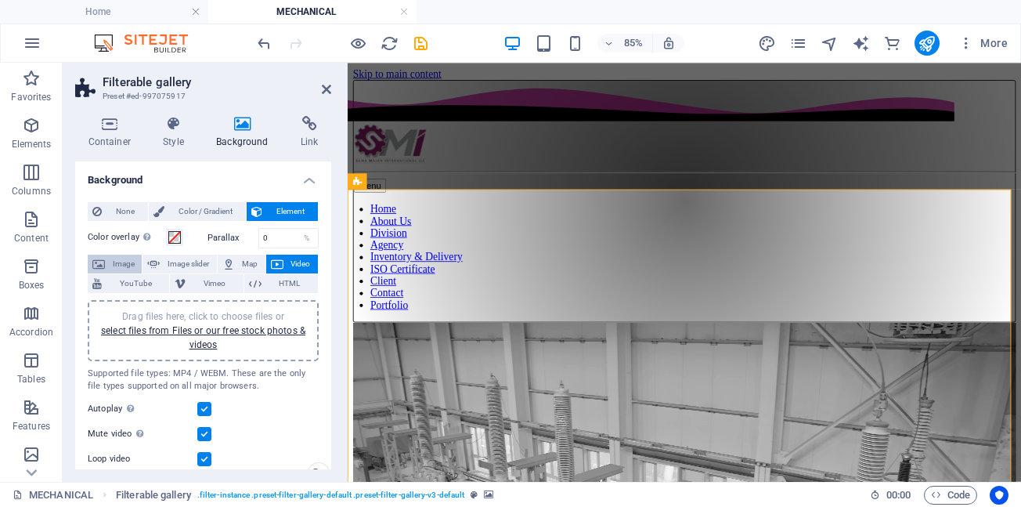
click at [121, 263] on span "Image" at bounding box center [123, 264] width 27 height 19
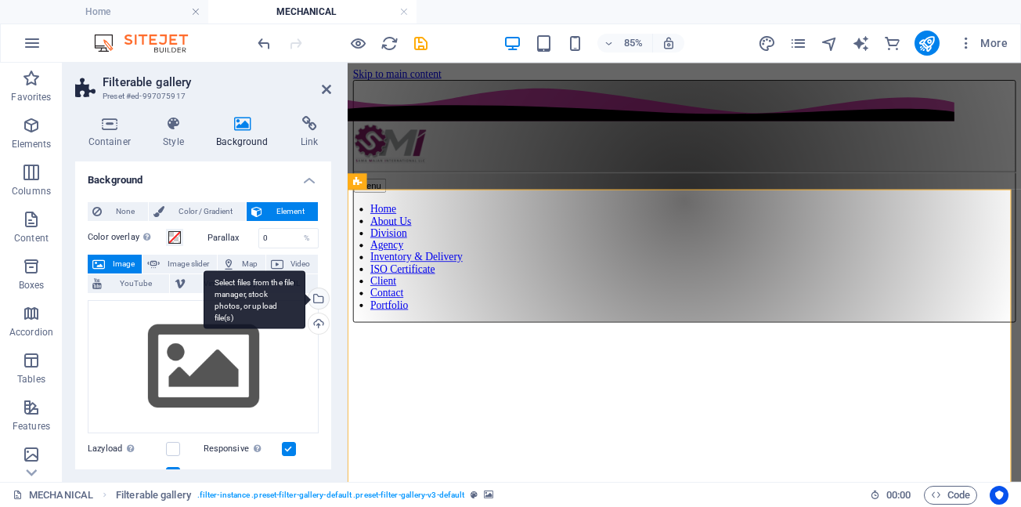
click at [316, 301] on div "Select files from the file manager, stock photos, or upload file(s)" at bounding box center [316, 299] width 23 height 23
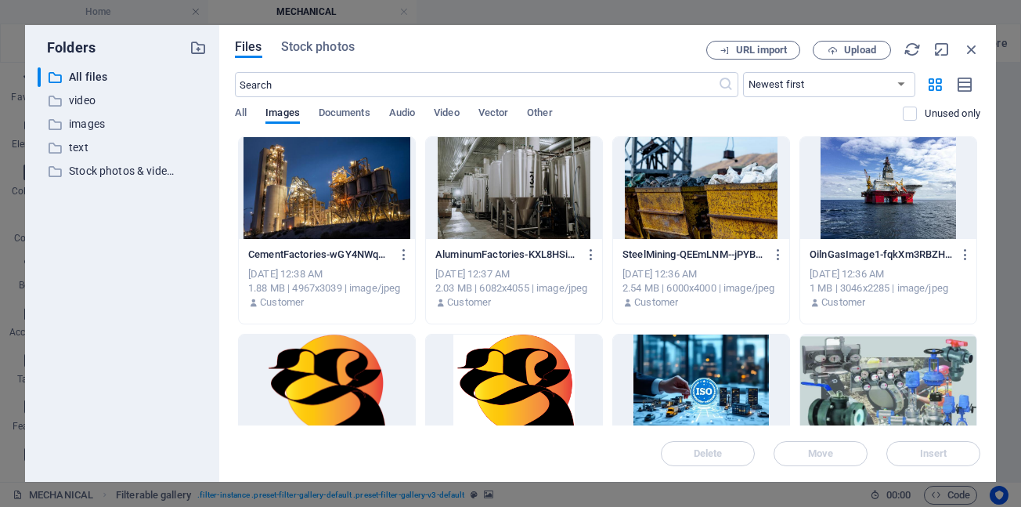
click at [347, 381] on div at bounding box center [327, 385] width 176 height 102
drag, startPoint x: 938, startPoint y: 456, endPoint x: 687, endPoint y: 462, distance: 250.7
click at [938, 456] on span "Insert" at bounding box center [933, 453] width 27 height 9
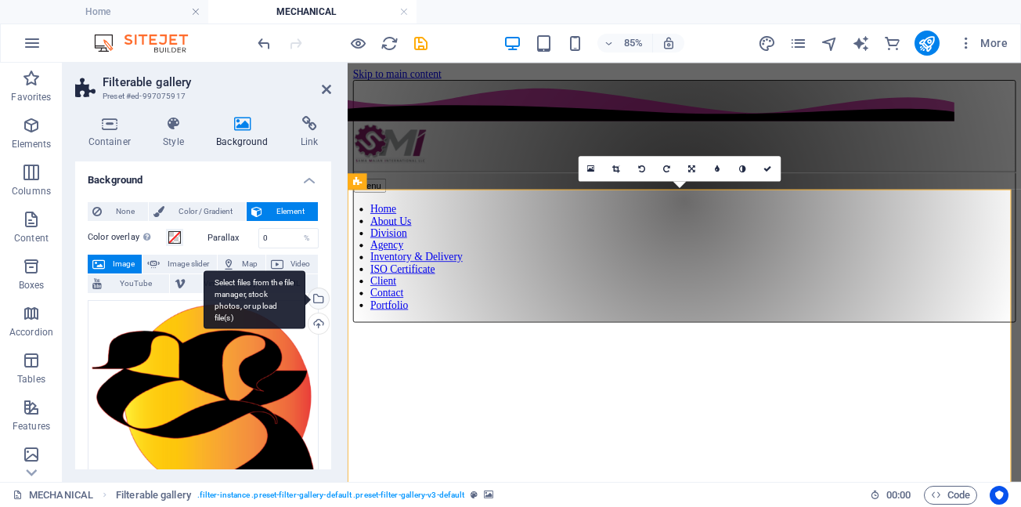
click at [316, 299] on div "Select files from the file manager, stock photos, or upload file(s)" at bounding box center [316, 299] width 23 height 23
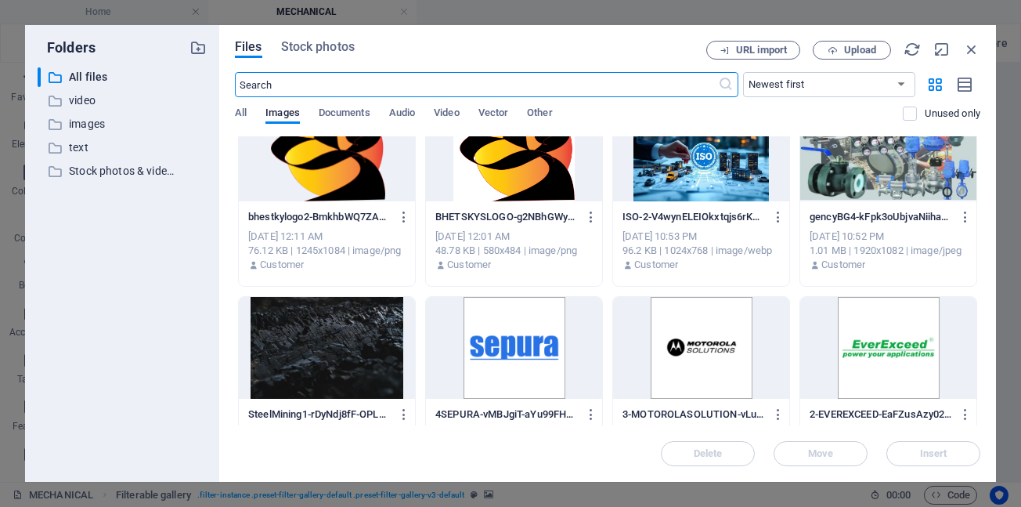
scroll to position [157, 0]
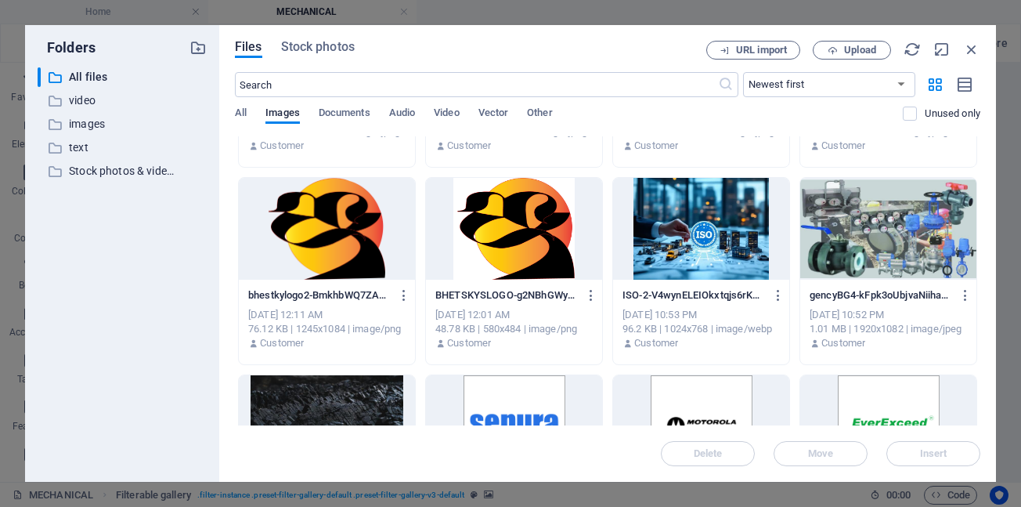
click at [876, 251] on div at bounding box center [889, 229] width 176 height 102
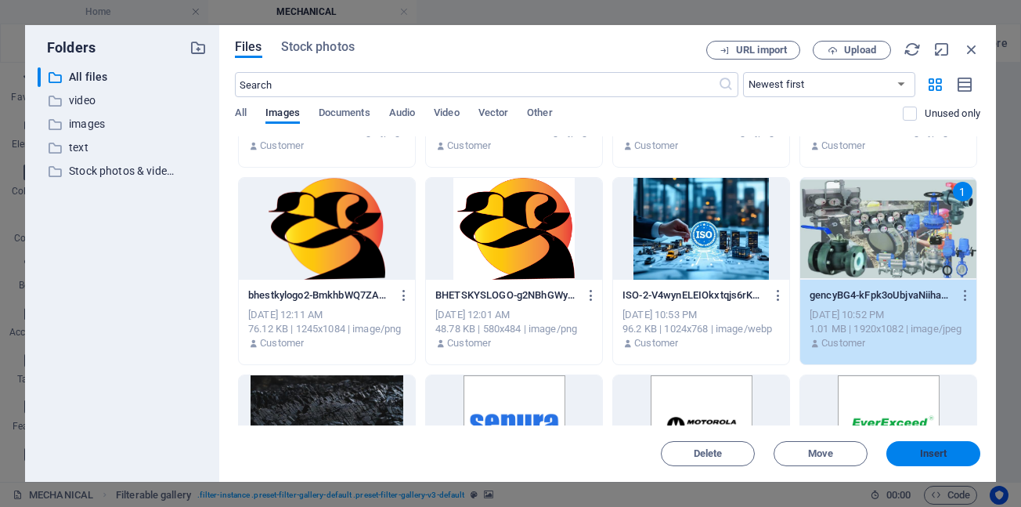
drag, startPoint x: 927, startPoint y: 458, endPoint x: 680, endPoint y: 468, distance: 246.9
click at [927, 458] on span "Insert" at bounding box center [933, 453] width 27 height 9
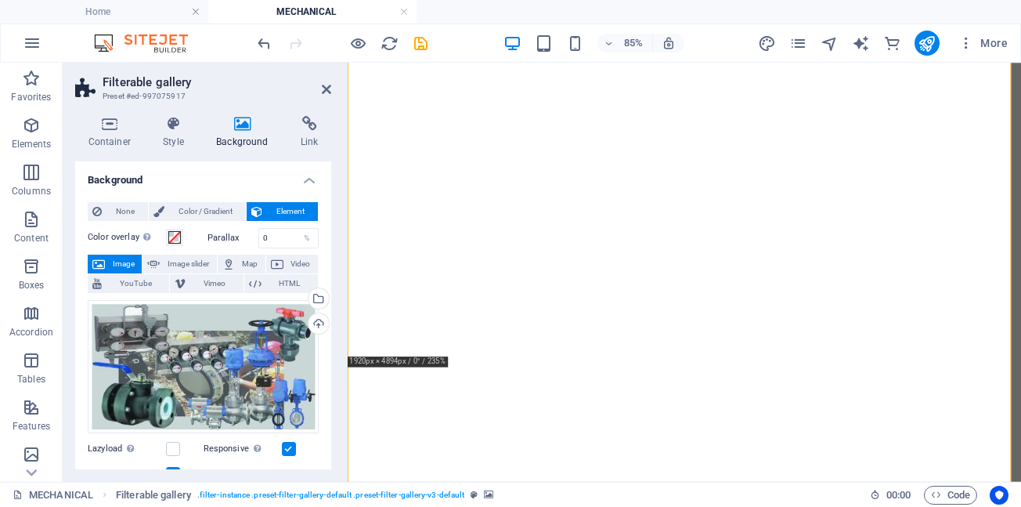
scroll to position [1796, 0]
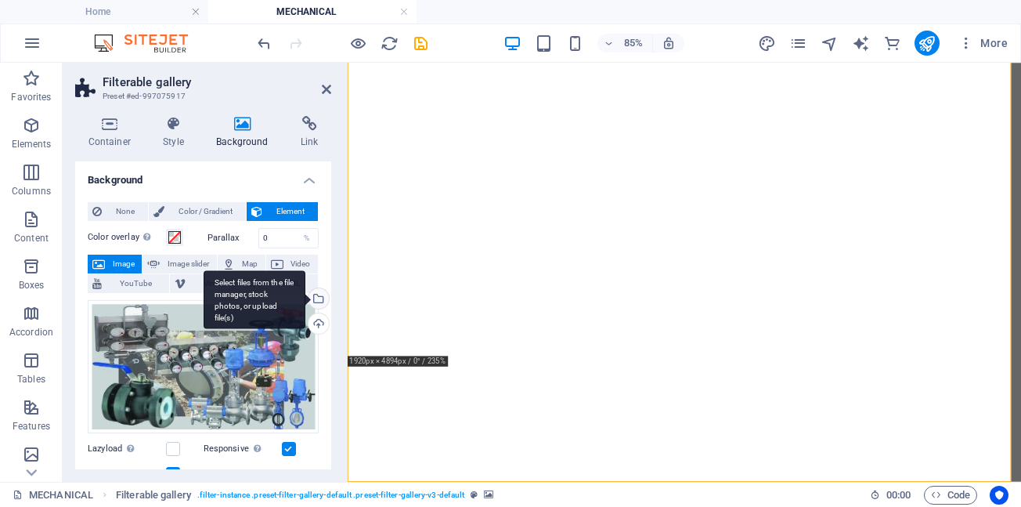
click at [314, 300] on div "Select files from the file manager, stock photos, or upload file(s)" at bounding box center [316, 299] width 23 height 23
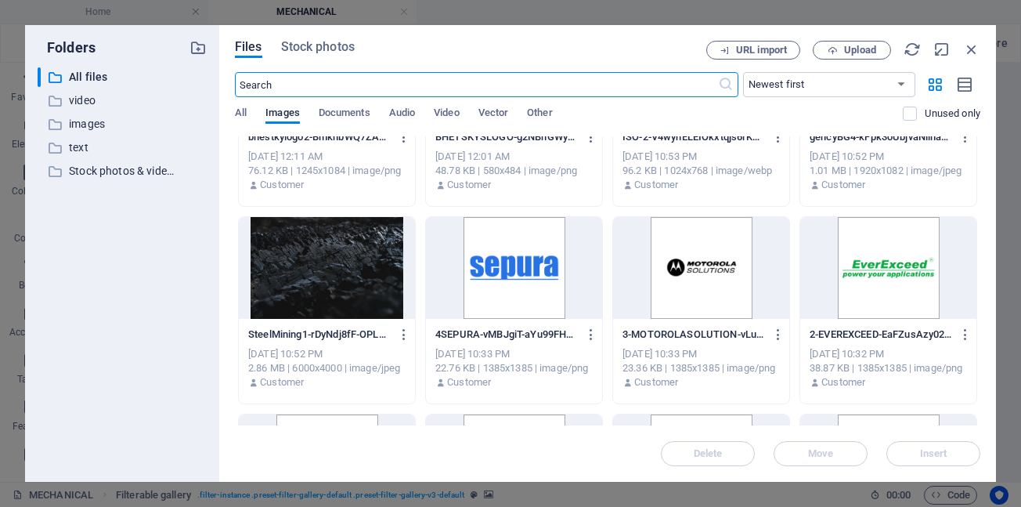
scroll to position [313, 0]
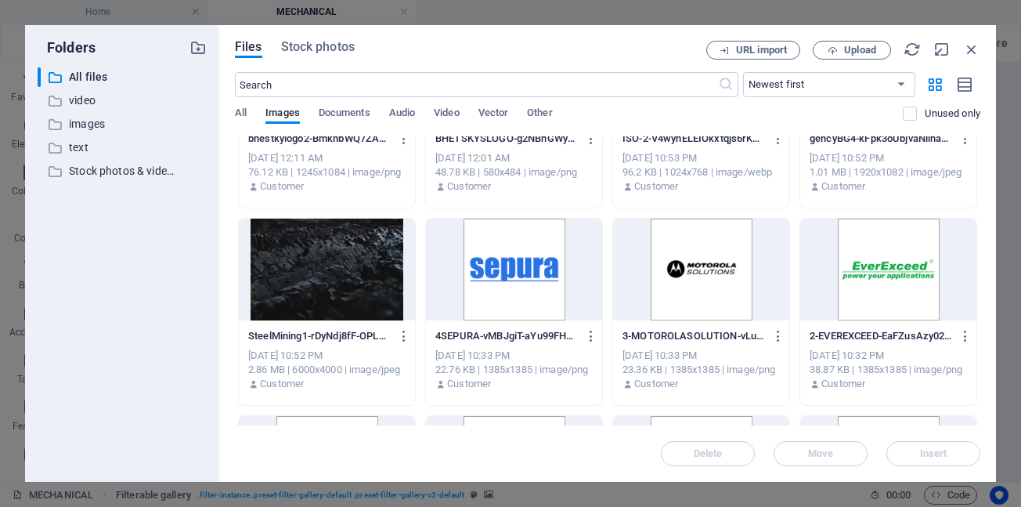
click at [319, 282] on div at bounding box center [327, 270] width 176 height 102
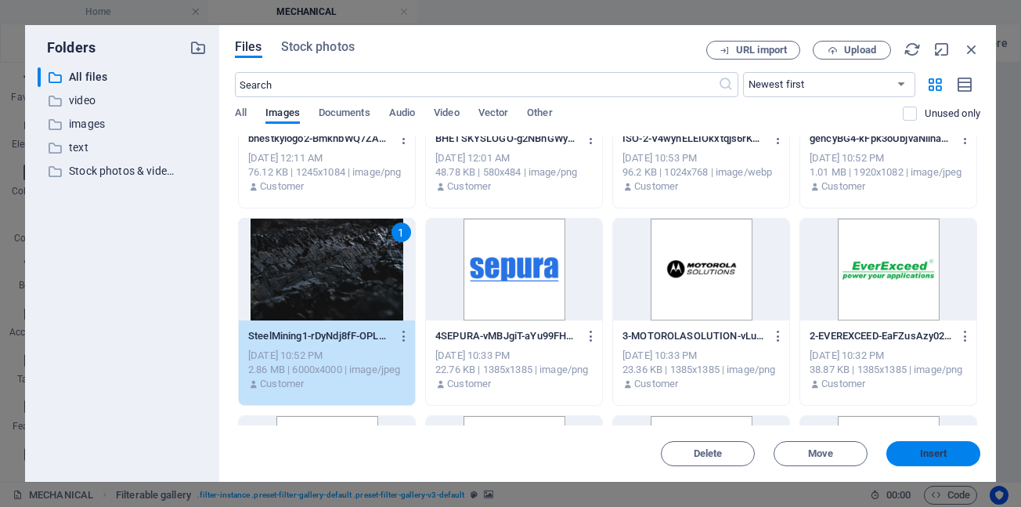
drag, startPoint x: 920, startPoint y: 451, endPoint x: 648, endPoint y: 457, distance: 272.7
click at [920, 451] on span "Insert" at bounding box center [933, 453] width 27 height 9
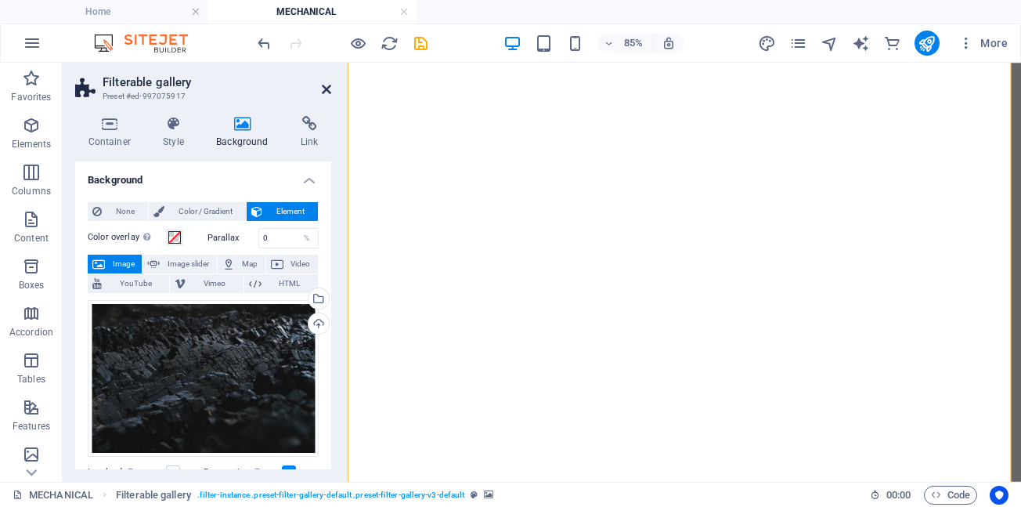
click at [327, 91] on icon at bounding box center [326, 89] width 9 height 13
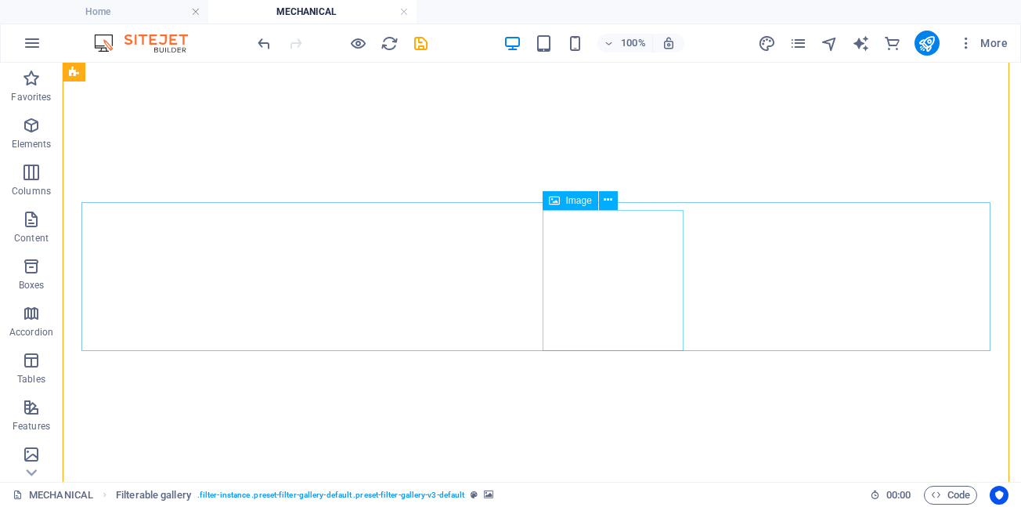
scroll to position [1972, 0]
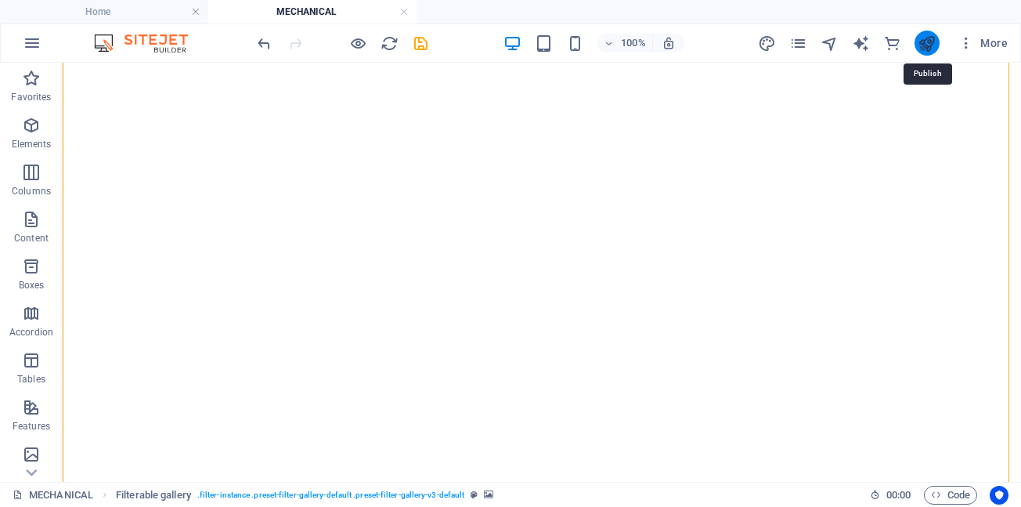
click at [926, 48] on icon "publish" at bounding box center [927, 43] width 18 height 18
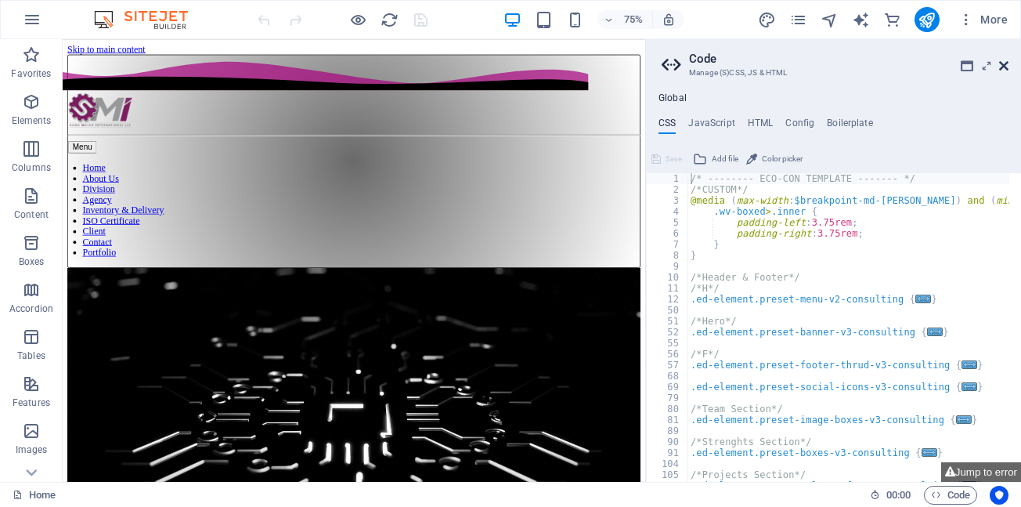
click at [1003, 69] on icon at bounding box center [1004, 66] width 9 height 13
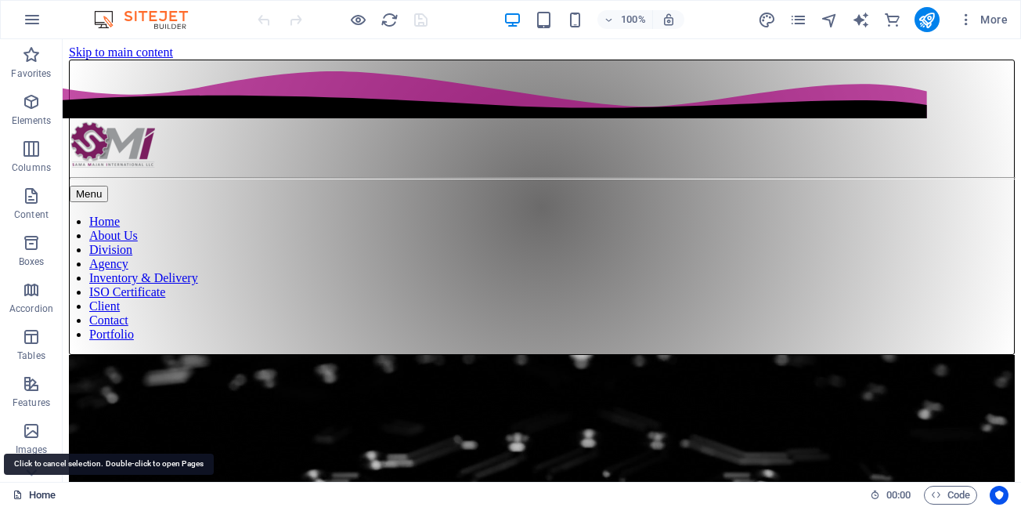
click at [29, 498] on link "Home" at bounding box center [34, 495] width 43 height 19
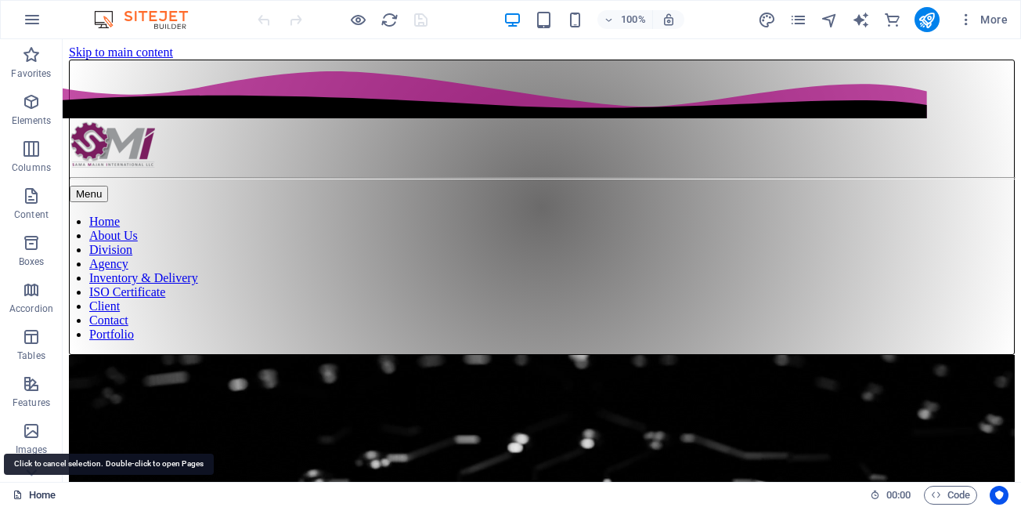
click at [29, 498] on link "Home" at bounding box center [34, 495] width 43 height 19
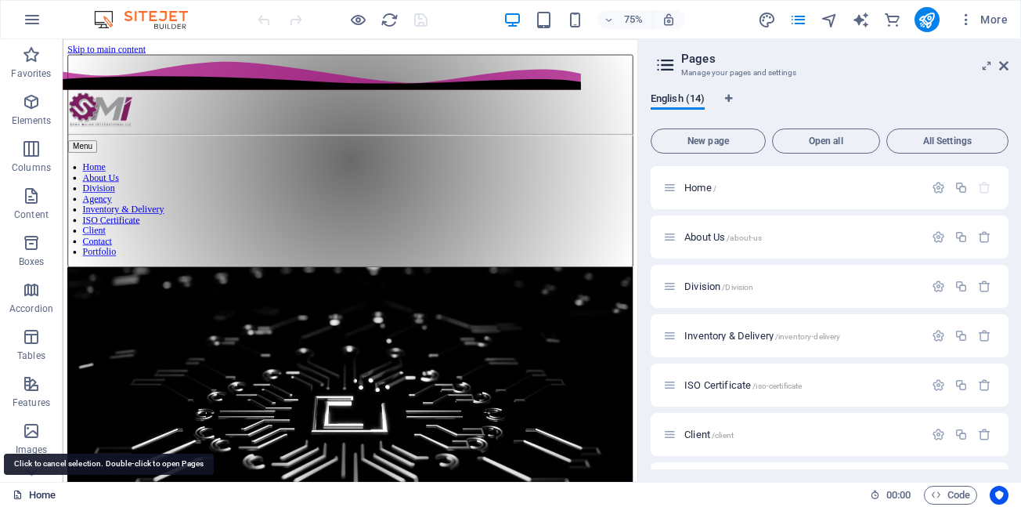
click at [30, 498] on link "Home" at bounding box center [34, 495] width 43 height 19
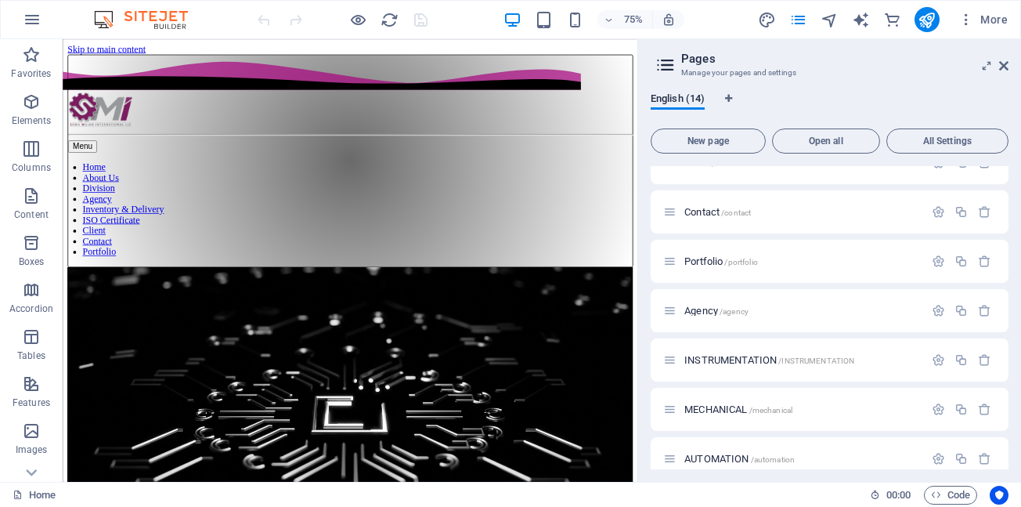
scroll to position [313, 0]
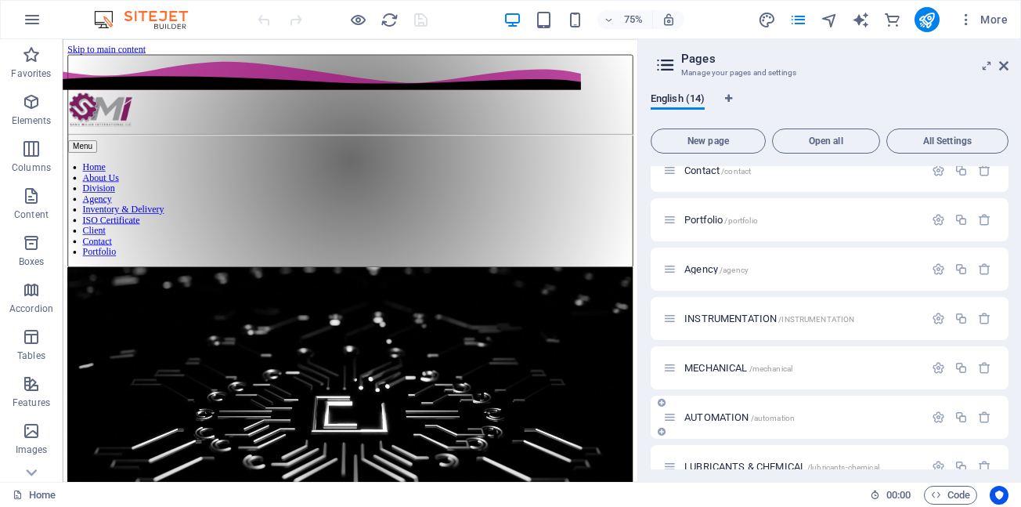
click at [726, 417] on span "AUTOMATION /automation" at bounding box center [740, 417] width 110 height 12
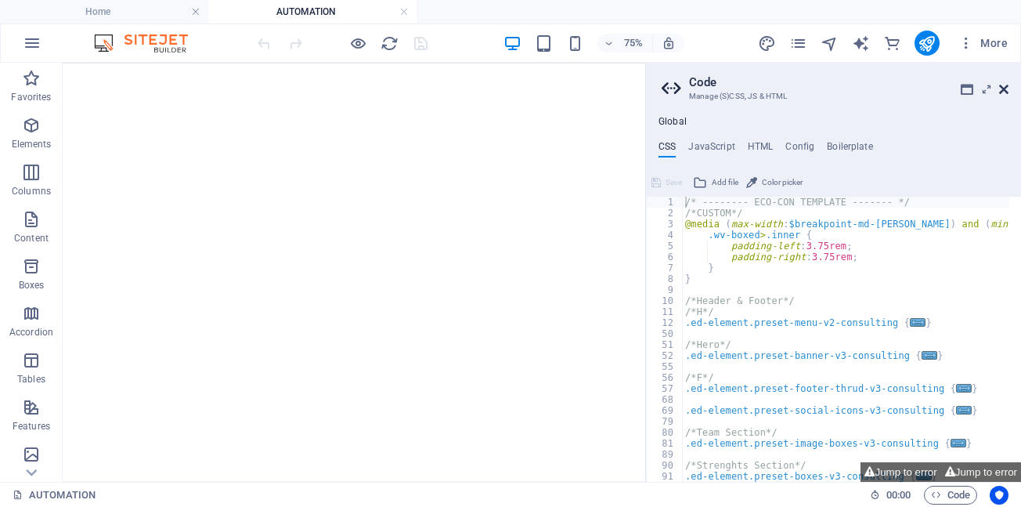
click at [1003, 90] on icon at bounding box center [1004, 89] width 9 height 13
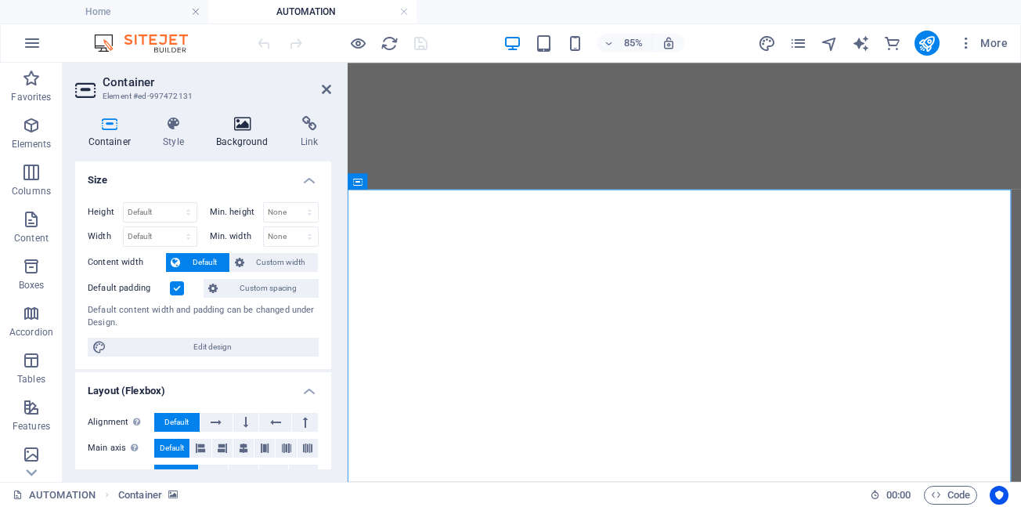
click at [245, 128] on icon at bounding box center [243, 124] width 78 height 16
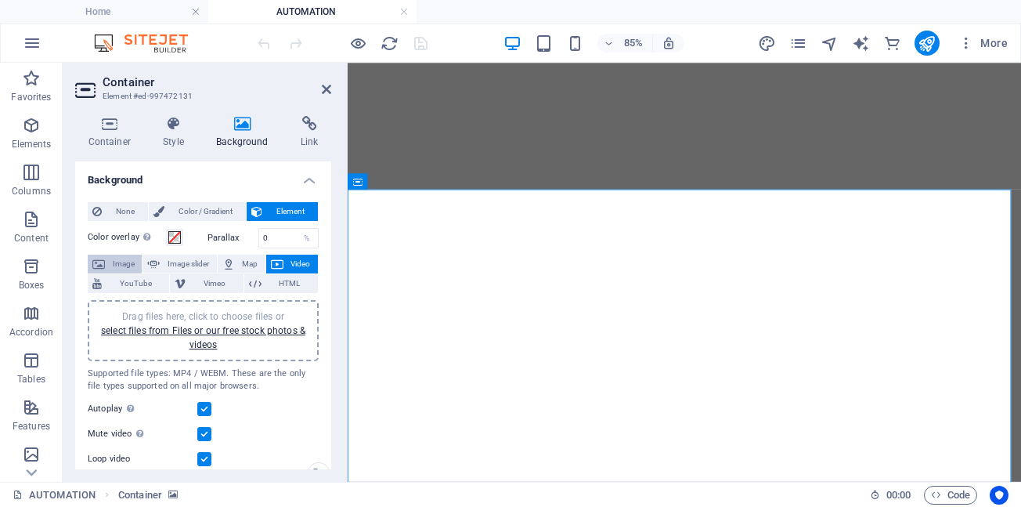
click at [119, 266] on span "Image" at bounding box center [123, 264] width 27 height 19
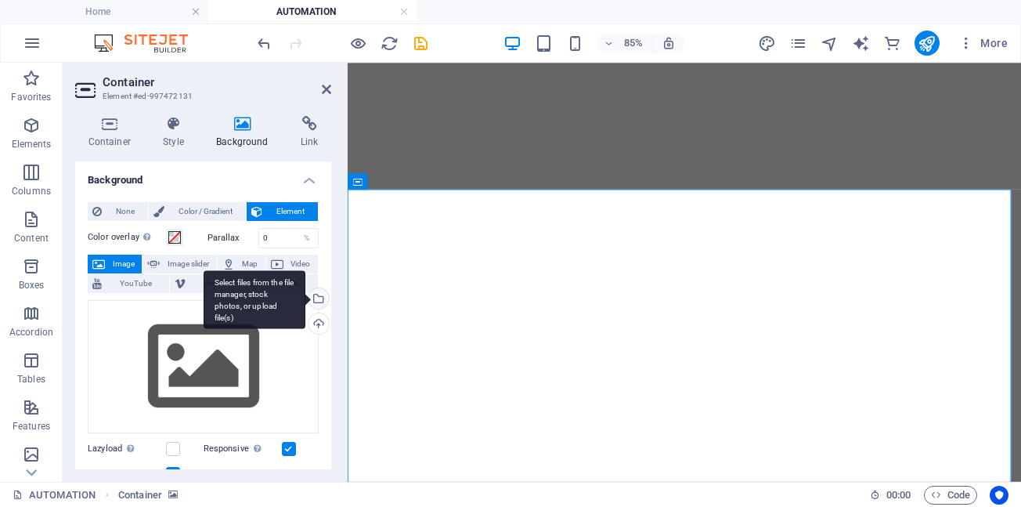
click at [314, 302] on div "Select files from the file manager, stock photos, or upload file(s)" at bounding box center [316, 299] width 23 height 23
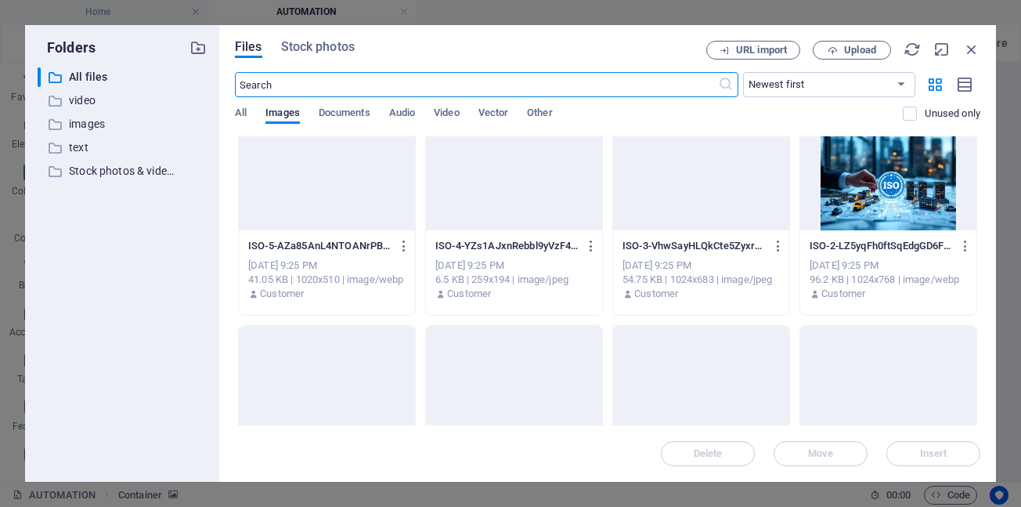
scroll to position [7598, 0]
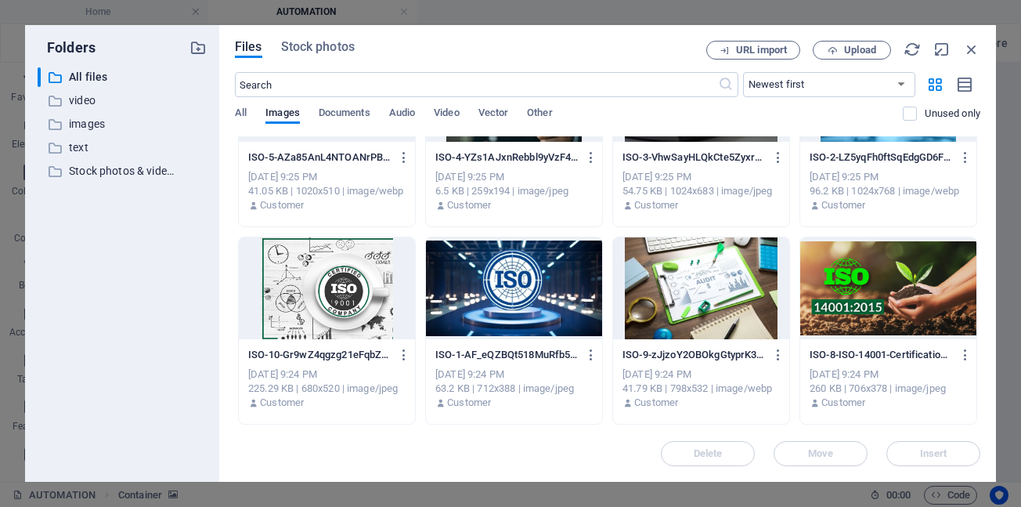
click at [682, 293] on div at bounding box center [701, 288] width 176 height 102
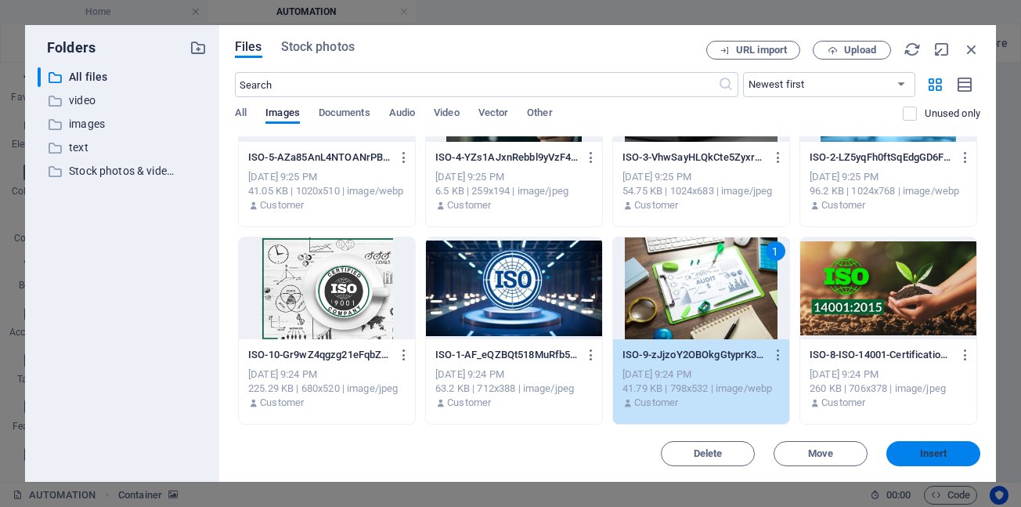
click at [924, 454] on span "Insert" at bounding box center [933, 453] width 27 height 9
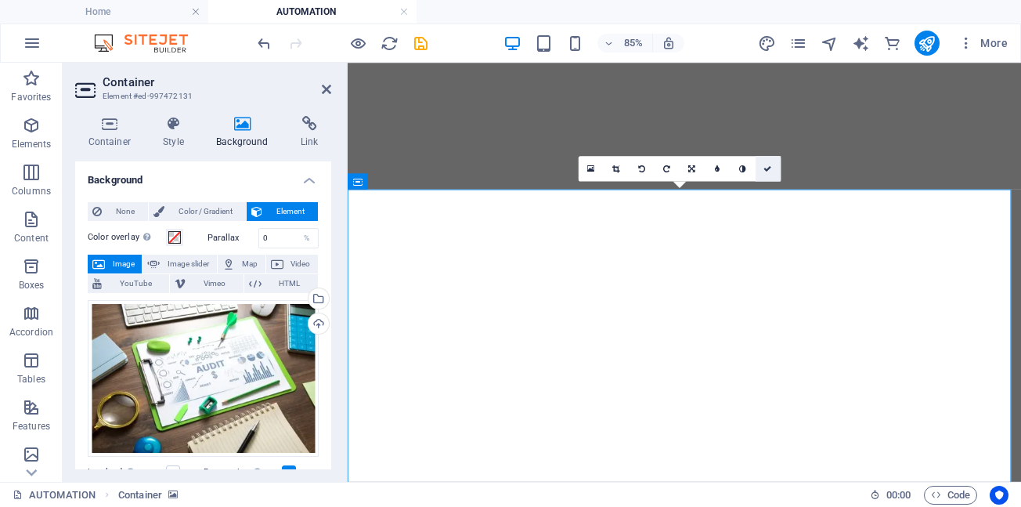
click at [768, 170] on icon at bounding box center [769, 168] width 8 height 8
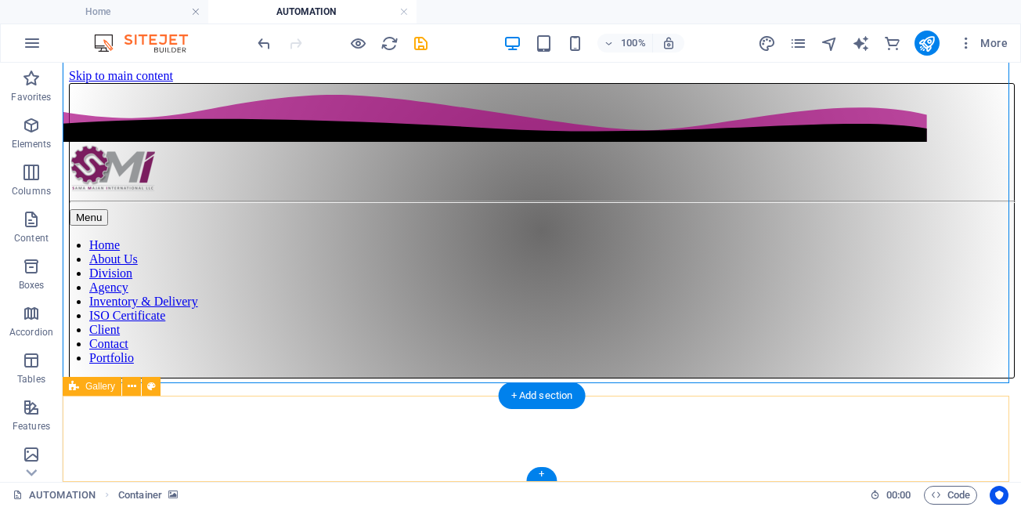
scroll to position [1066, 0]
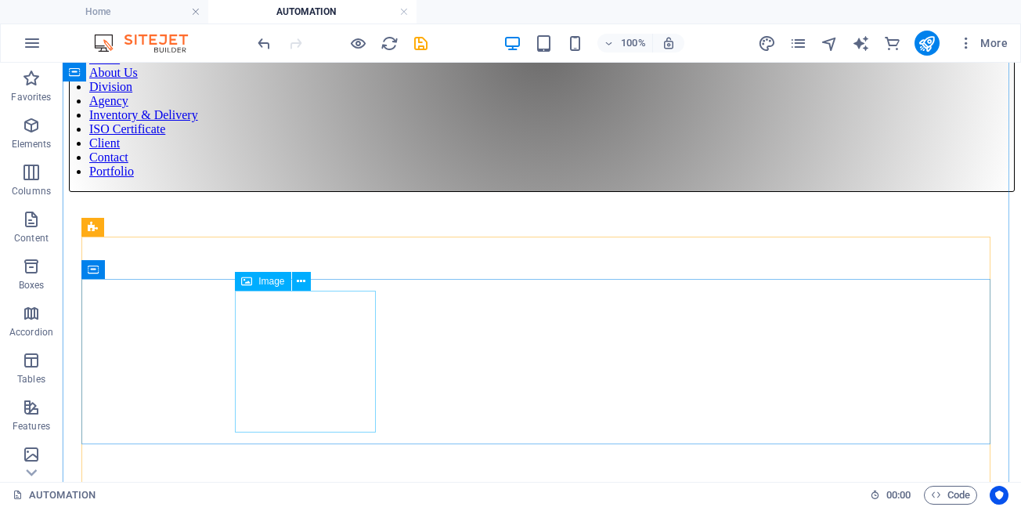
scroll to position [0, 0]
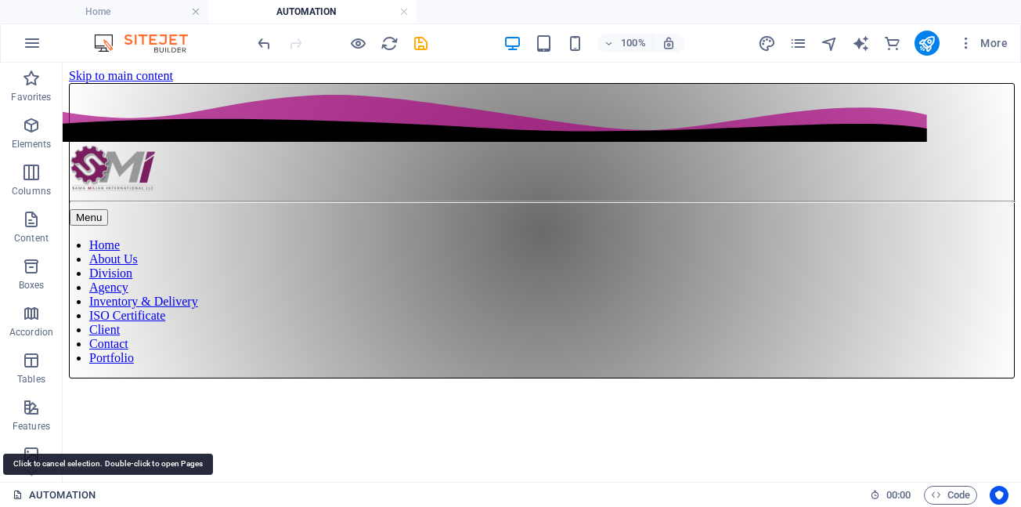
click at [56, 497] on link "AUTOMATION" at bounding box center [54, 495] width 83 height 19
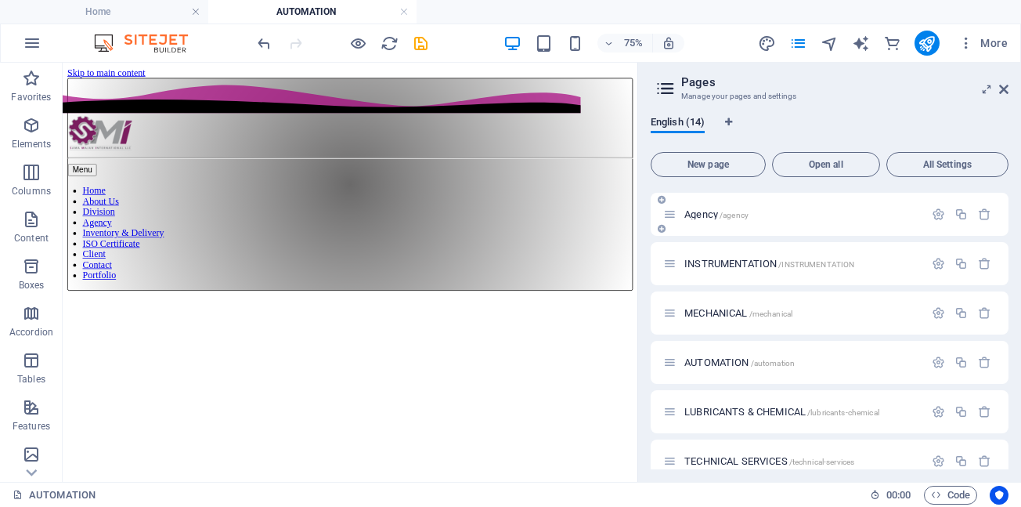
scroll to position [411, 0]
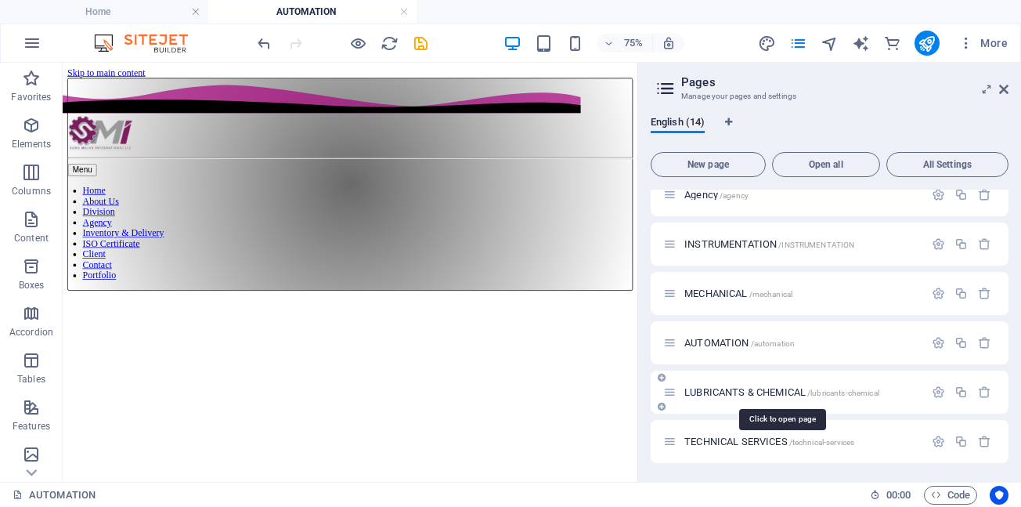
click at [727, 395] on span "LUBRICANTS & CHEMICAL /lubricants-chemical" at bounding box center [782, 392] width 195 height 12
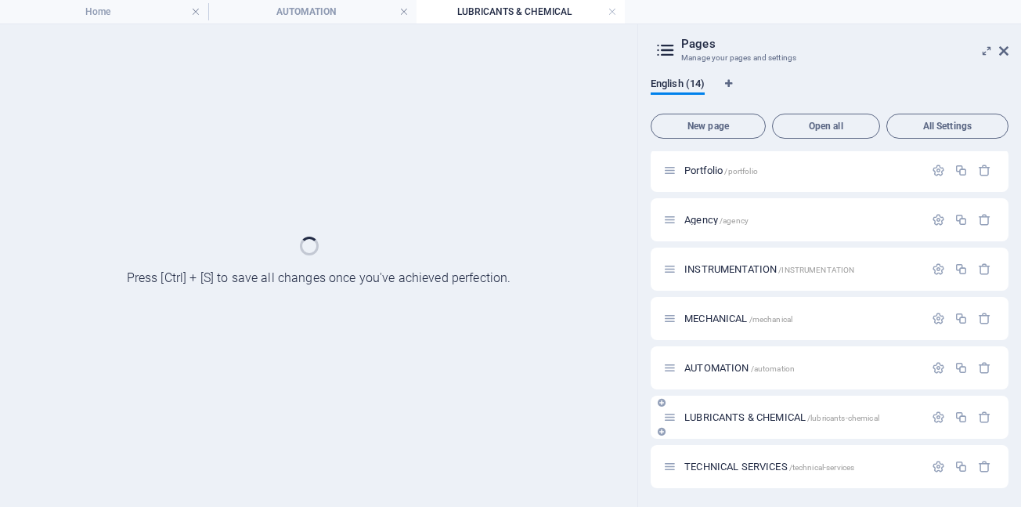
scroll to position [348, 0]
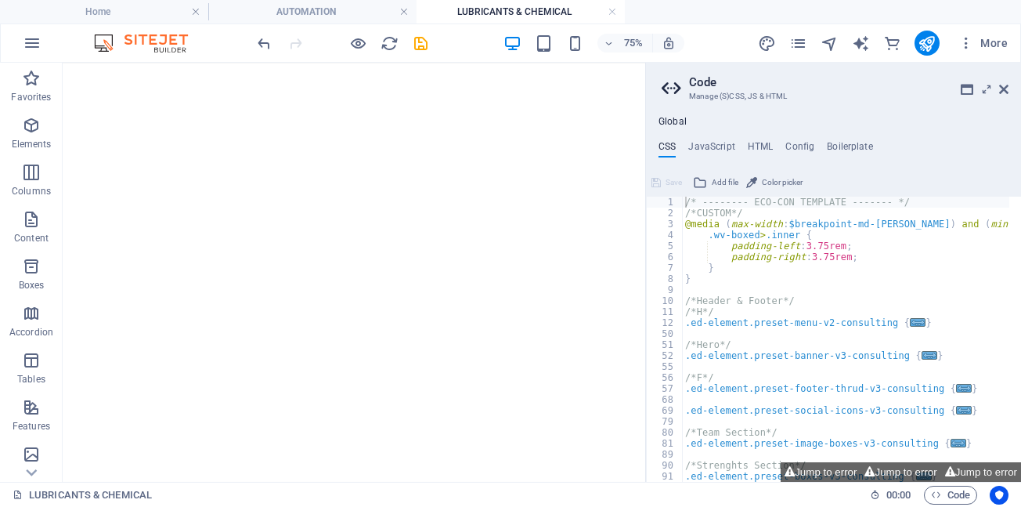
click at [1003, 87] on icon at bounding box center [1004, 89] width 9 height 13
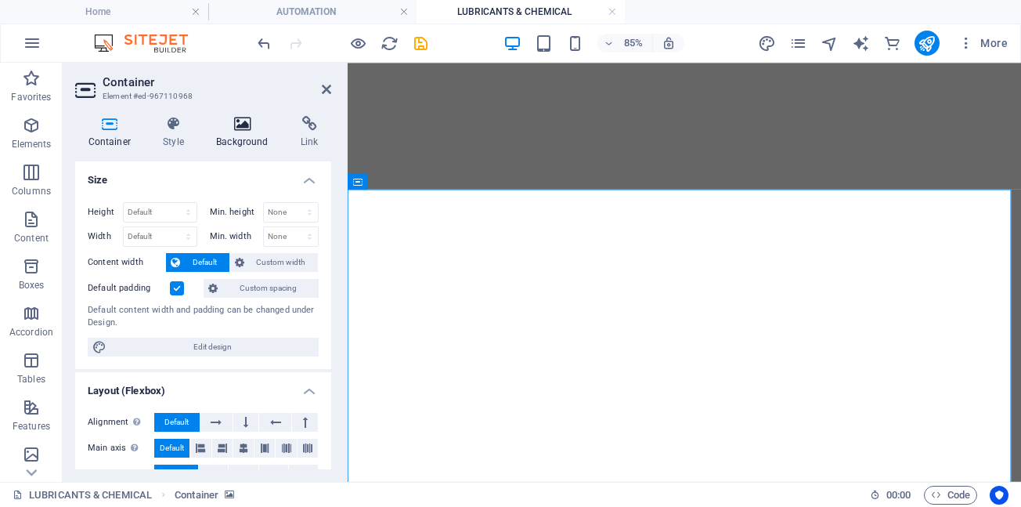
click at [243, 128] on icon at bounding box center [243, 124] width 78 height 16
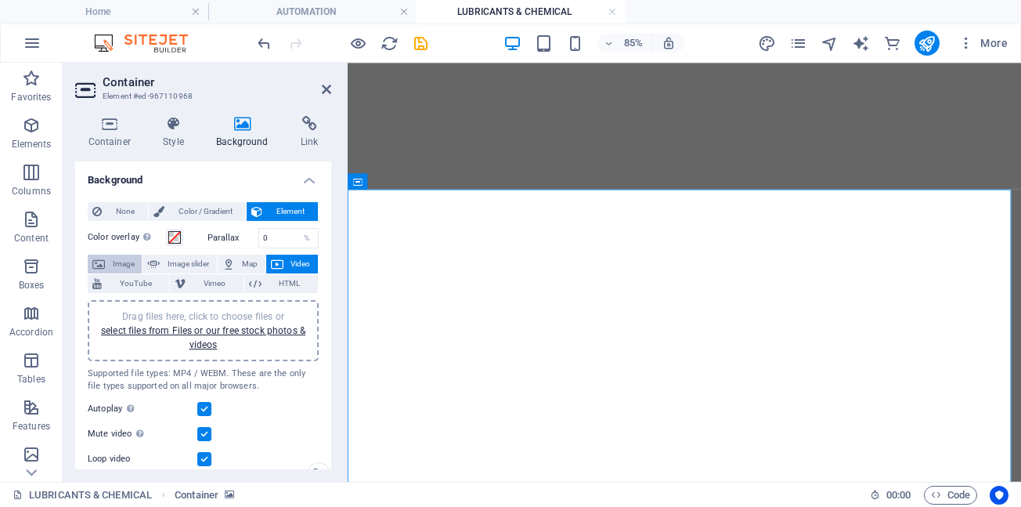
click at [119, 263] on span "Image" at bounding box center [123, 264] width 27 height 19
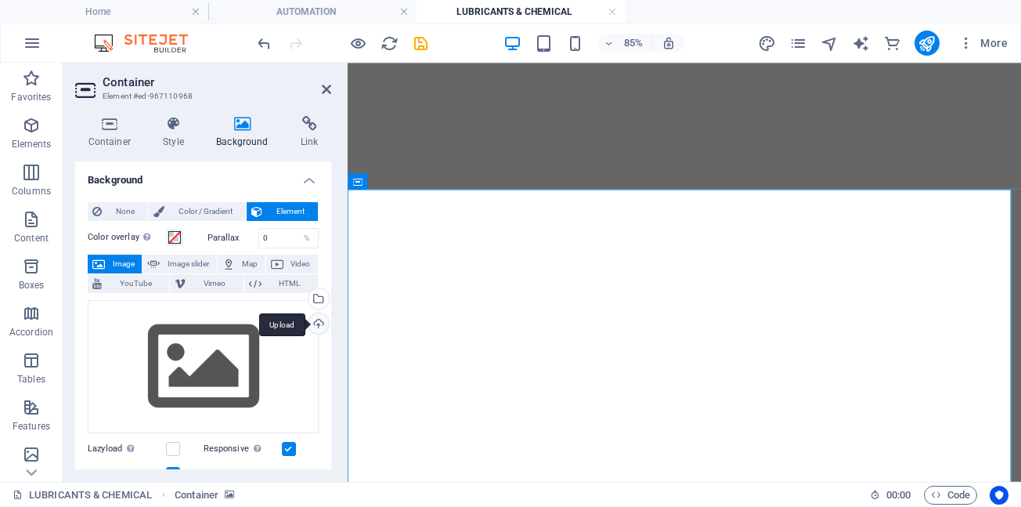
click at [316, 325] on div "Upload" at bounding box center [316, 324] width 23 height 23
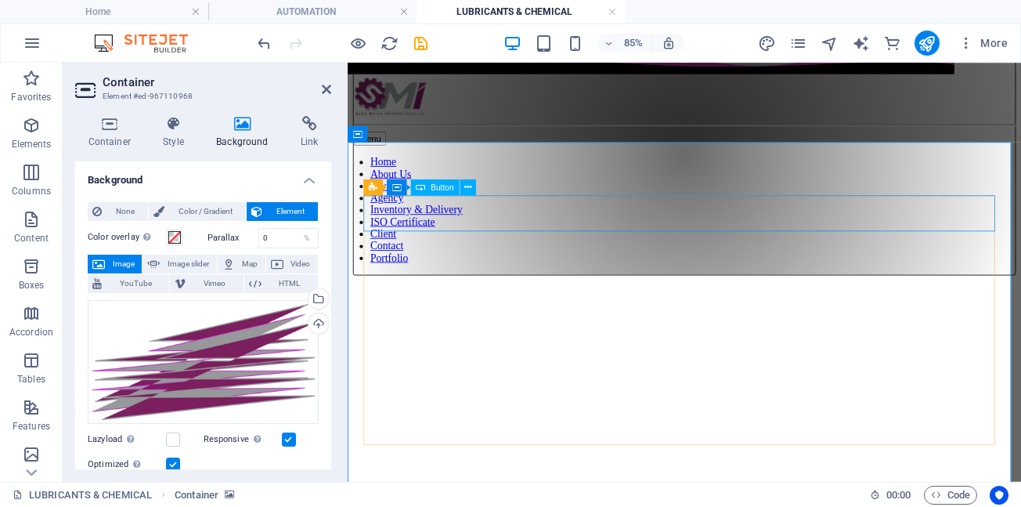
scroll to position [75, 0]
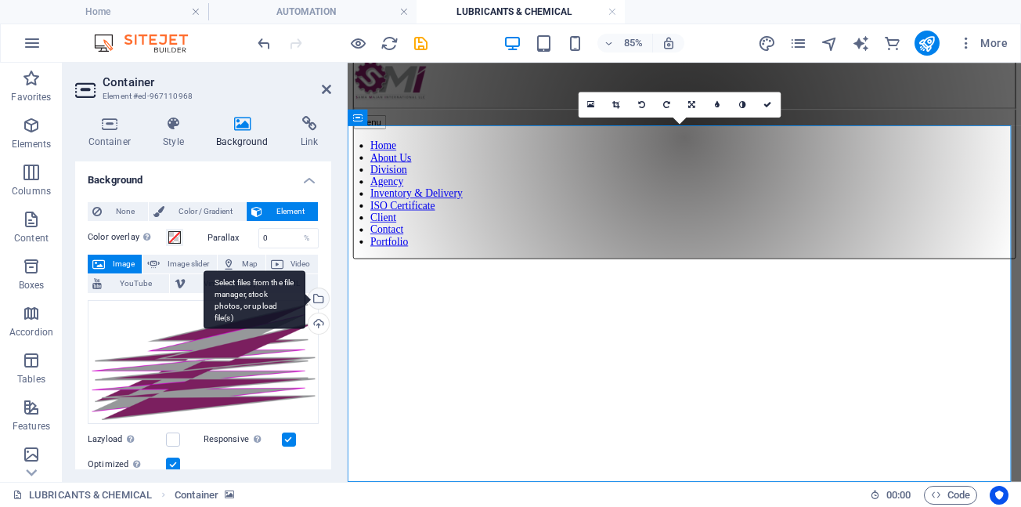
click at [305, 302] on div "Select files from the file manager, stock photos, or upload file(s)" at bounding box center [255, 299] width 102 height 59
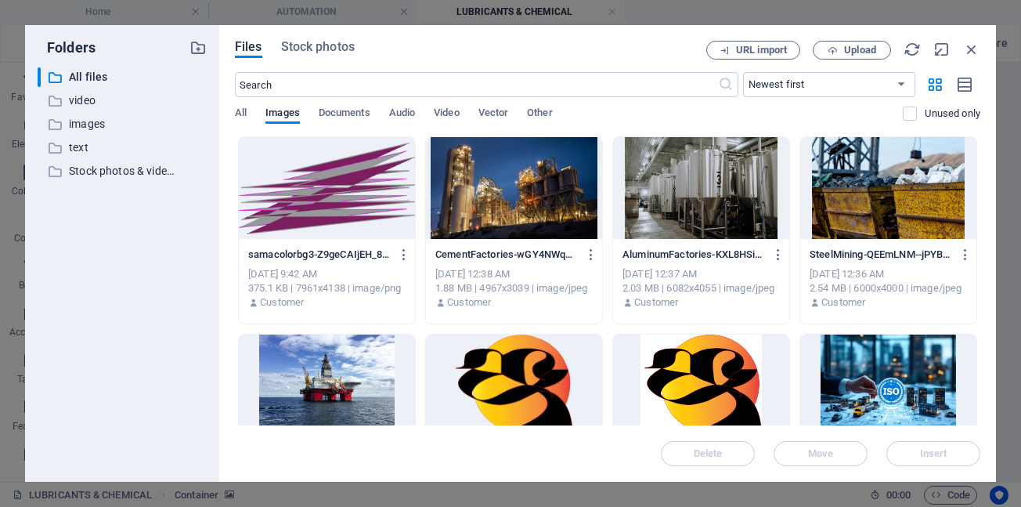
click at [331, 213] on div at bounding box center [327, 188] width 176 height 102
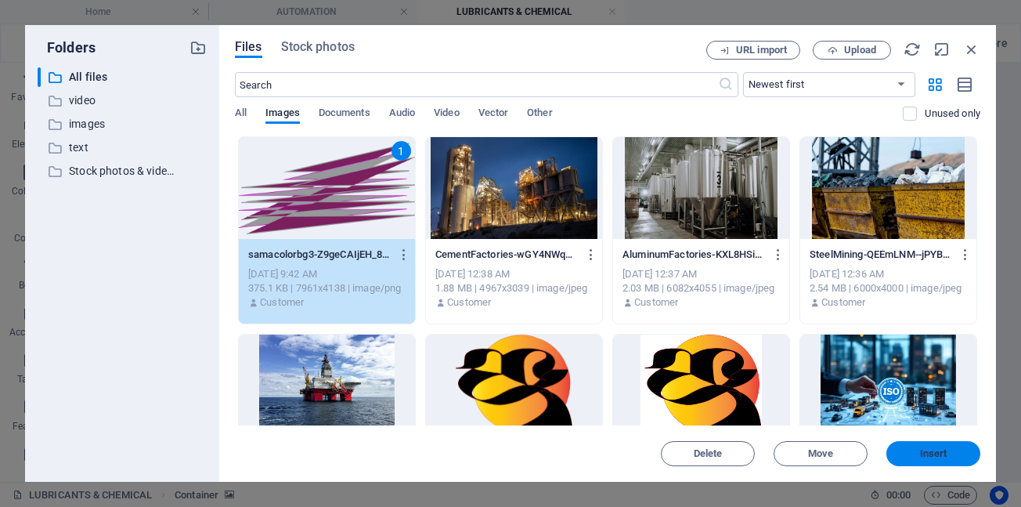
click at [919, 457] on span "Insert" at bounding box center [933, 453] width 81 height 9
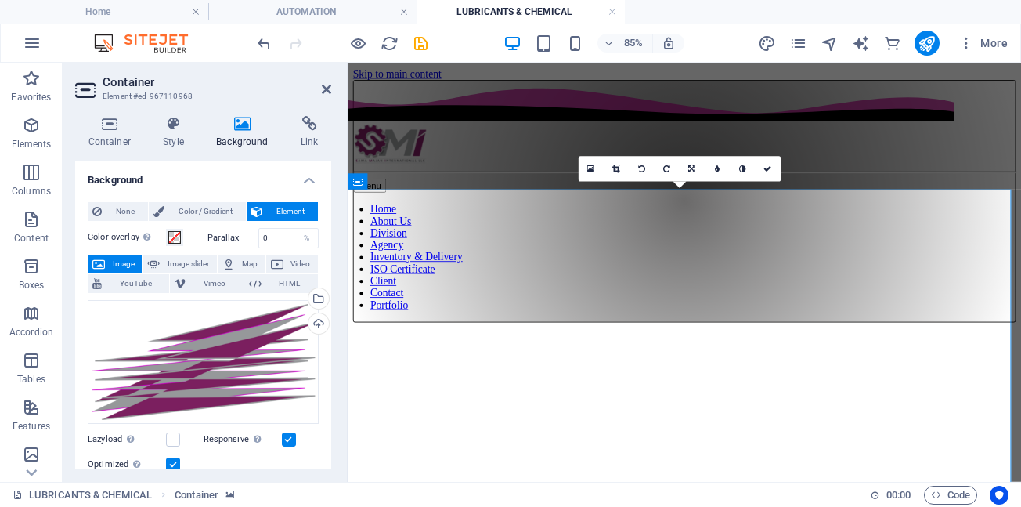
click at [367, 368] on figure at bounding box center [744, 368] width 780 height 0
click at [244, 125] on icon at bounding box center [243, 124] width 78 height 16
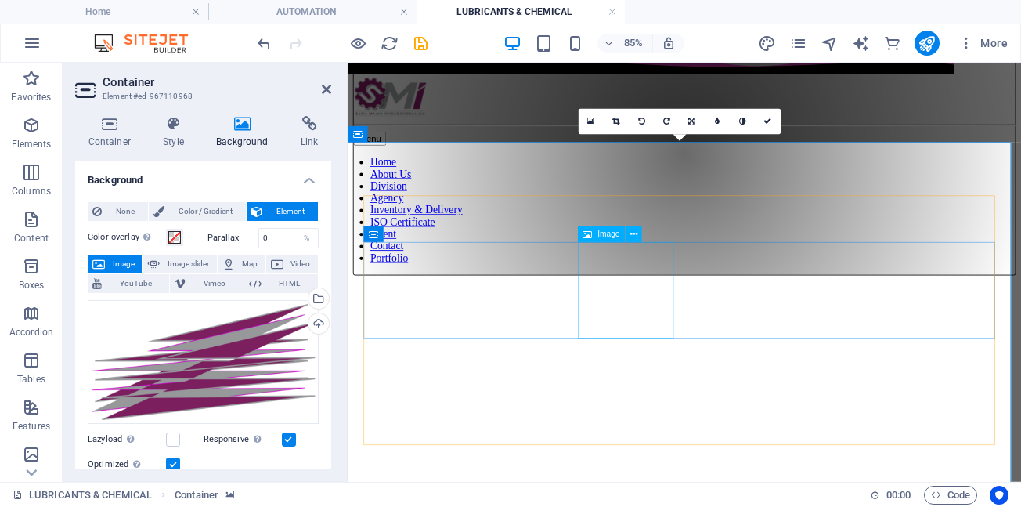
scroll to position [75, 0]
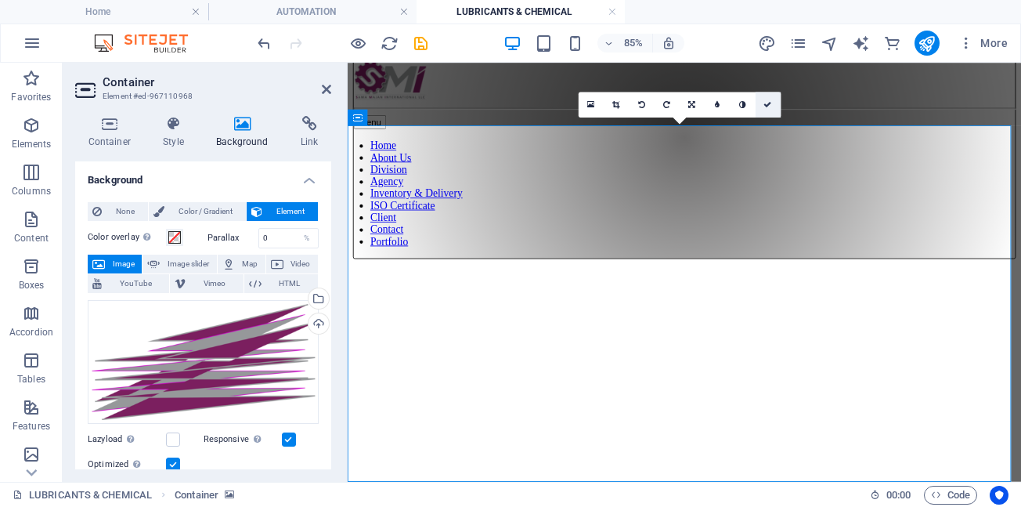
click at [766, 108] on icon at bounding box center [769, 104] width 8 height 8
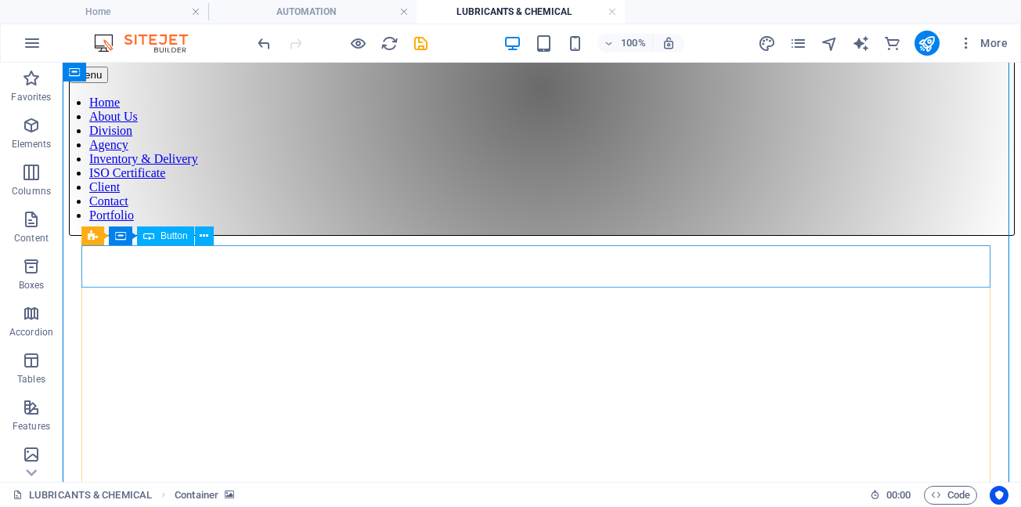
scroll to position [204, 0]
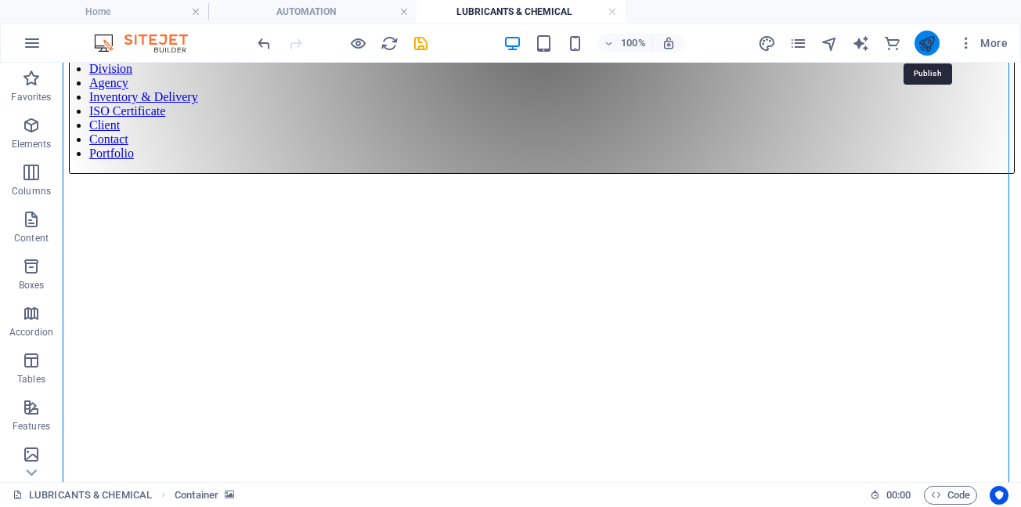
click at [927, 48] on icon "publish" at bounding box center [927, 43] width 18 height 18
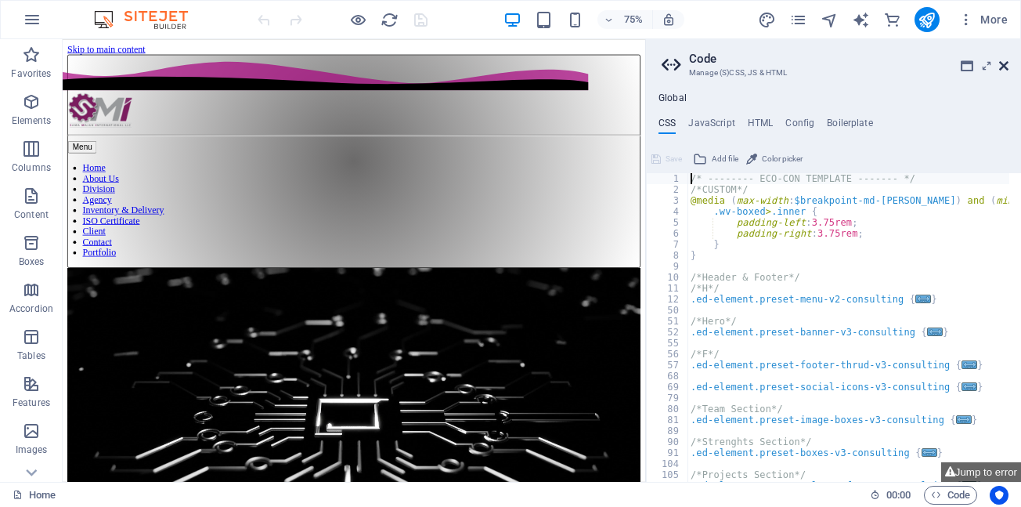
click at [1007, 66] on icon at bounding box center [1004, 66] width 9 height 13
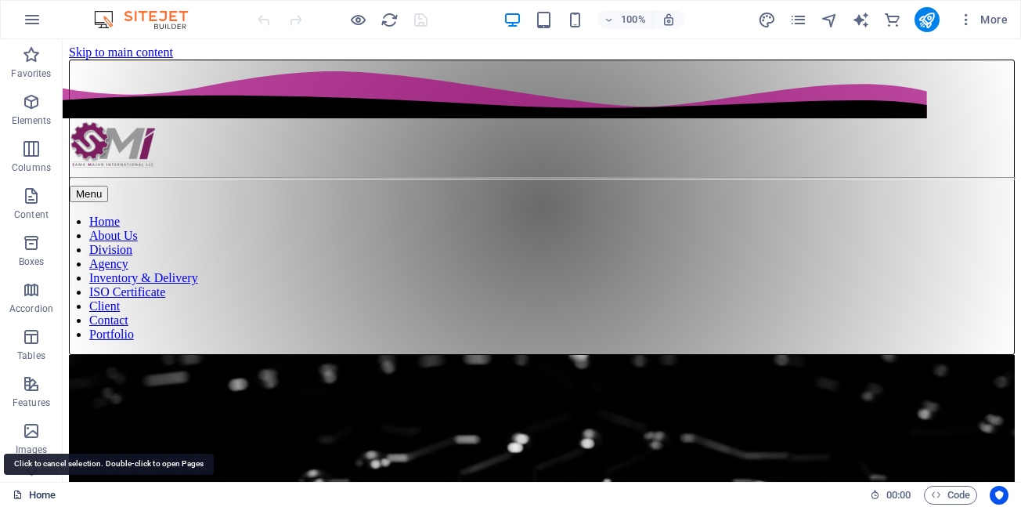
click at [38, 498] on link "Home" at bounding box center [34, 495] width 43 height 19
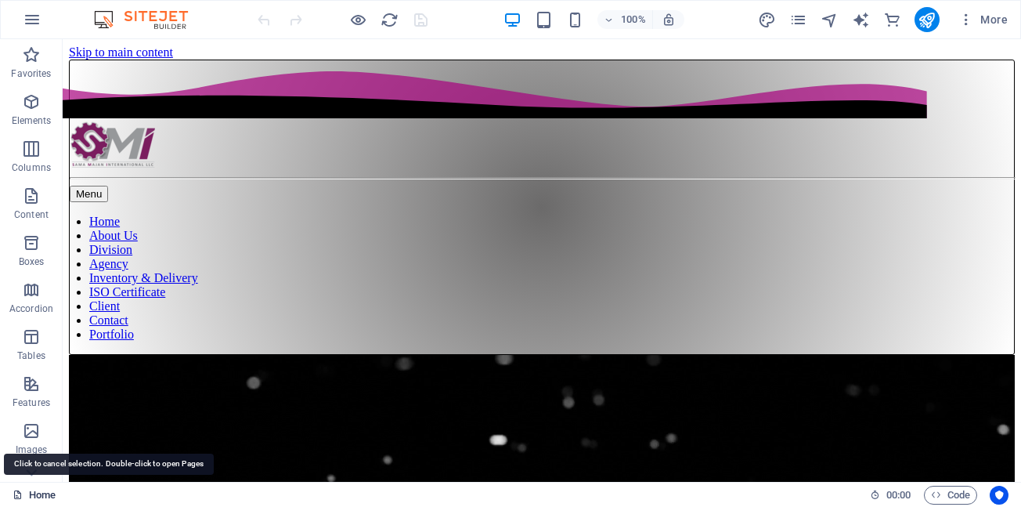
click at [38, 498] on link "Home" at bounding box center [34, 495] width 43 height 19
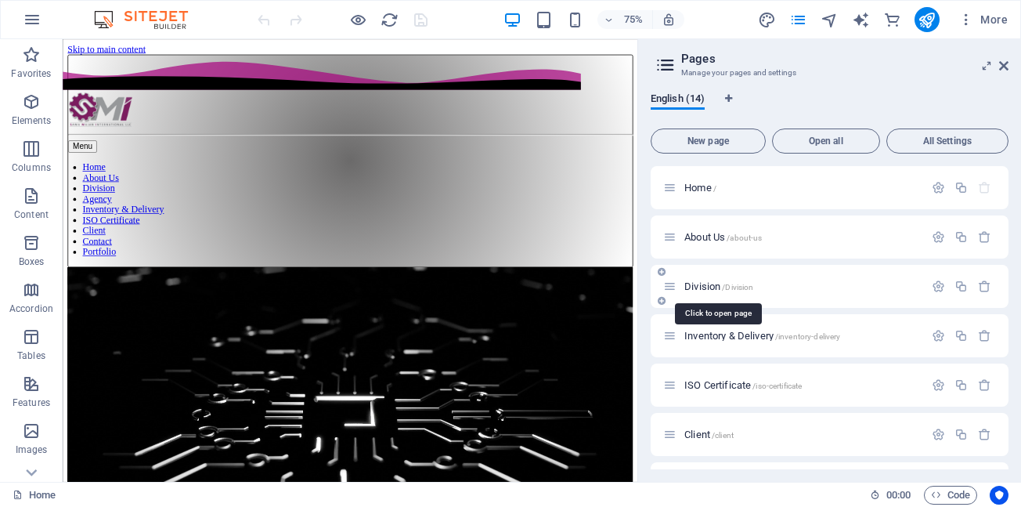
click at [710, 286] on span "Division /Division" at bounding box center [719, 286] width 69 height 12
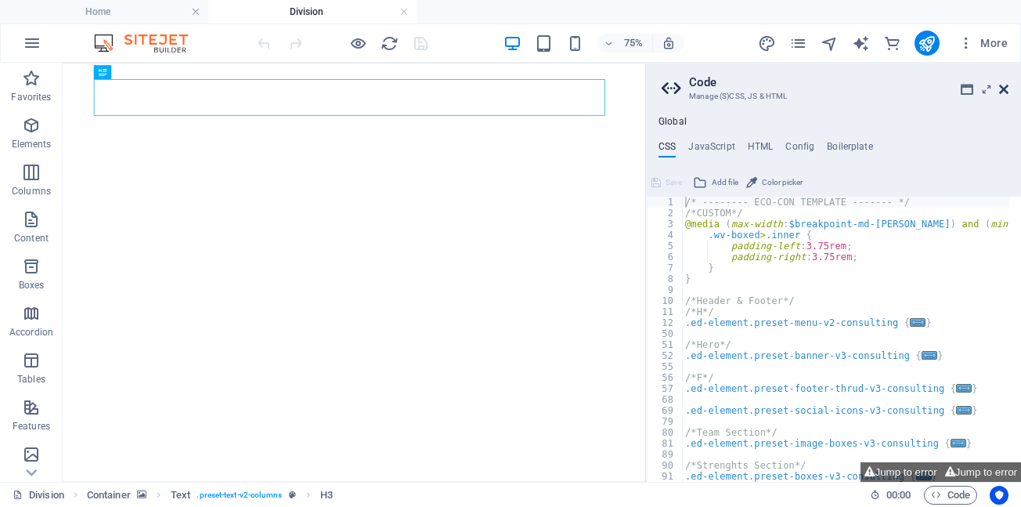
click at [1003, 91] on icon at bounding box center [1004, 89] width 9 height 13
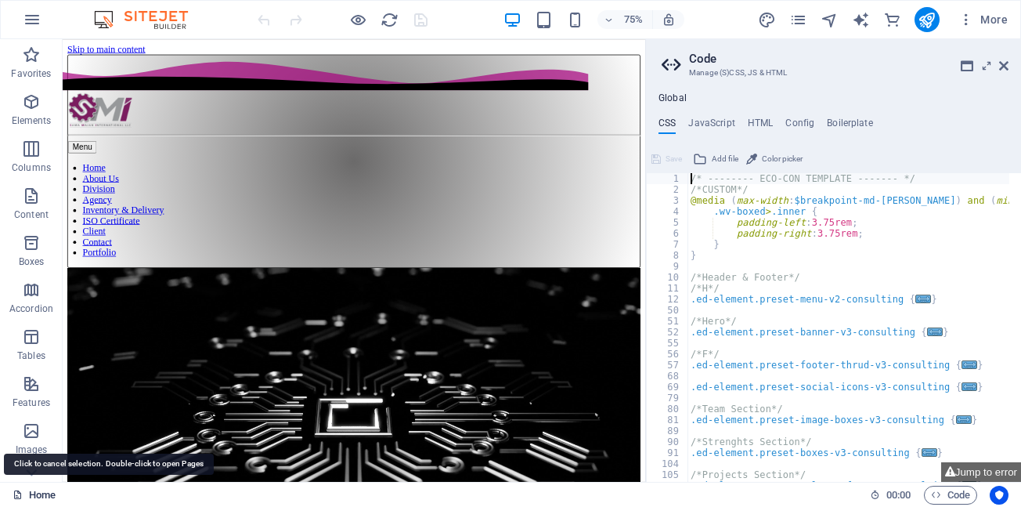
click at [36, 496] on link "Home" at bounding box center [34, 495] width 43 height 19
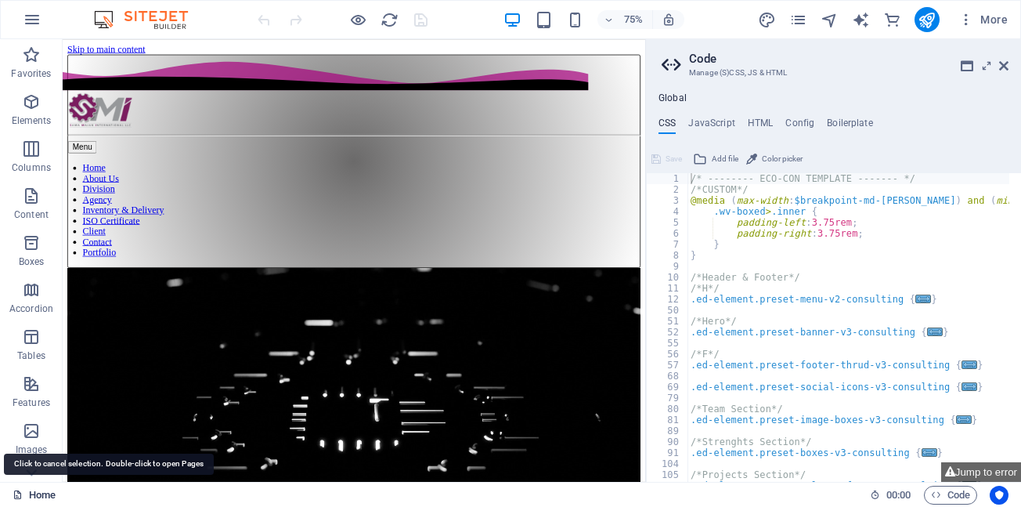
click at [38, 496] on link "Home" at bounding box center [34, 495] width 43 height 19
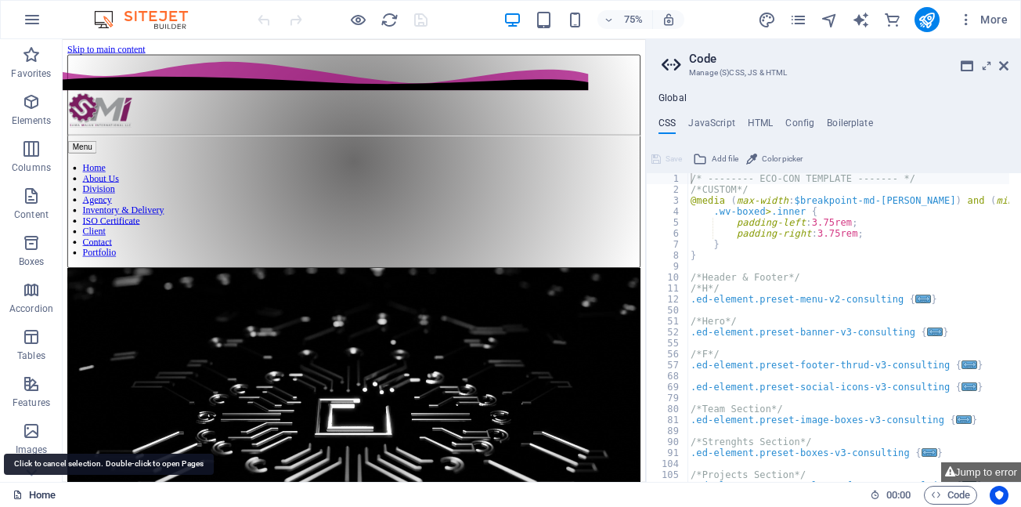
click at [38, 496] on link "Home" at bounding box center [34, 495] width 43 height 19
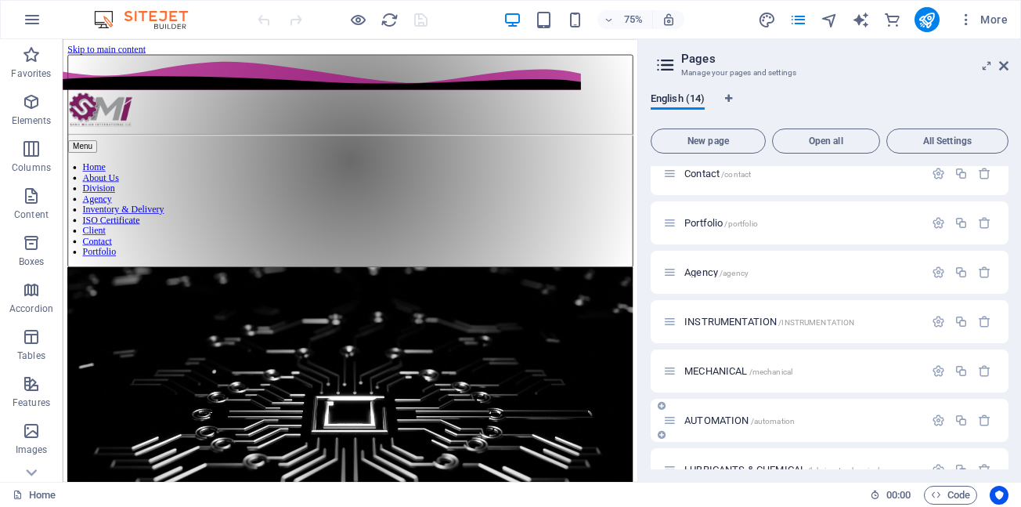
scroll to position [313, 0]
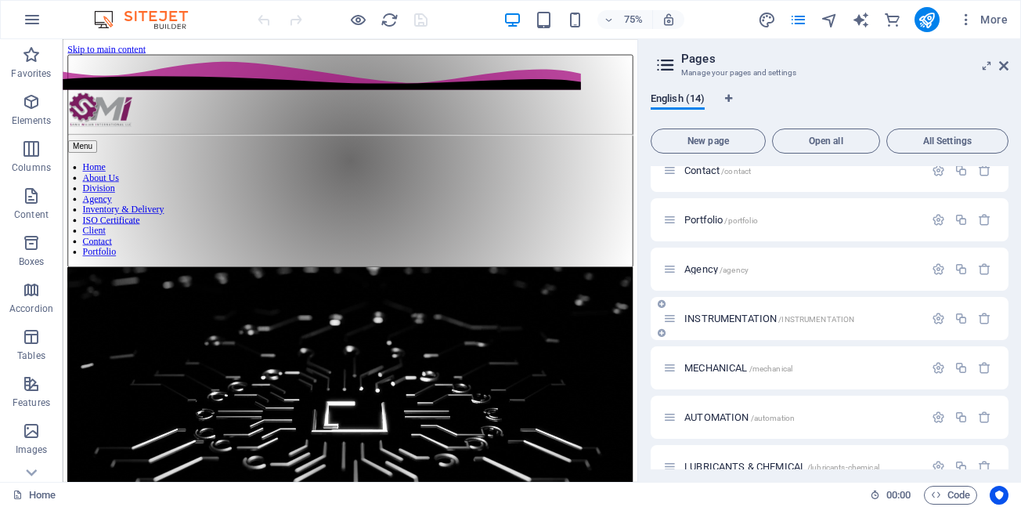
click at [722, 320] on span "INSTRUMENTATION /INSTRUMENTATION" at bounding box center [770, 319] width 170 height 12
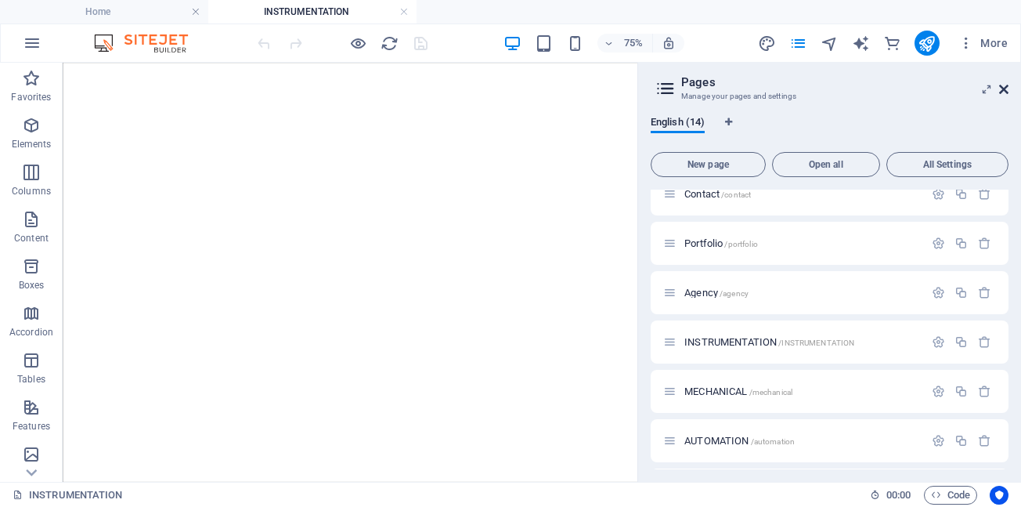
click at [1005, 89] on icon at bounding box center [1004, 89] width 9 height 13
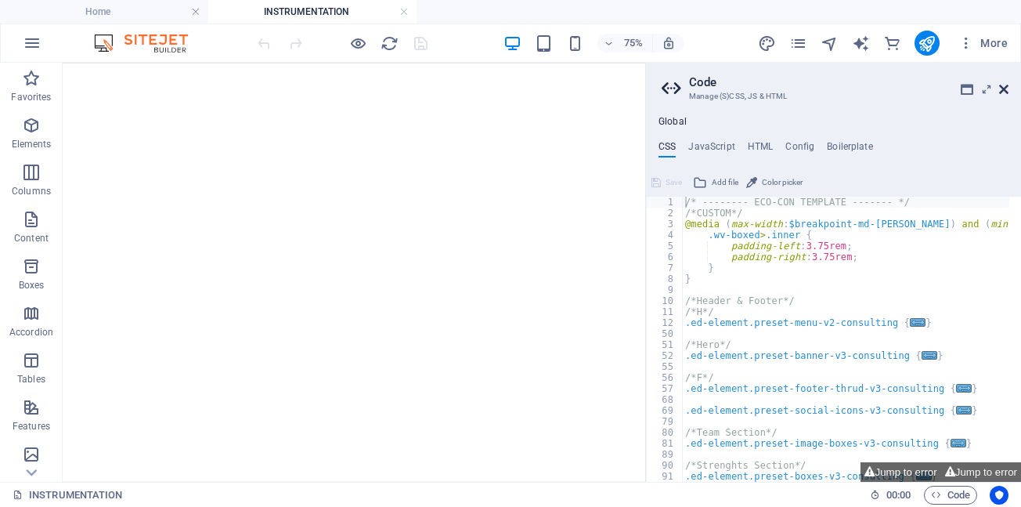
click at [1007, 90] on icon at bounding box center [1004, 89] width 9 height 13
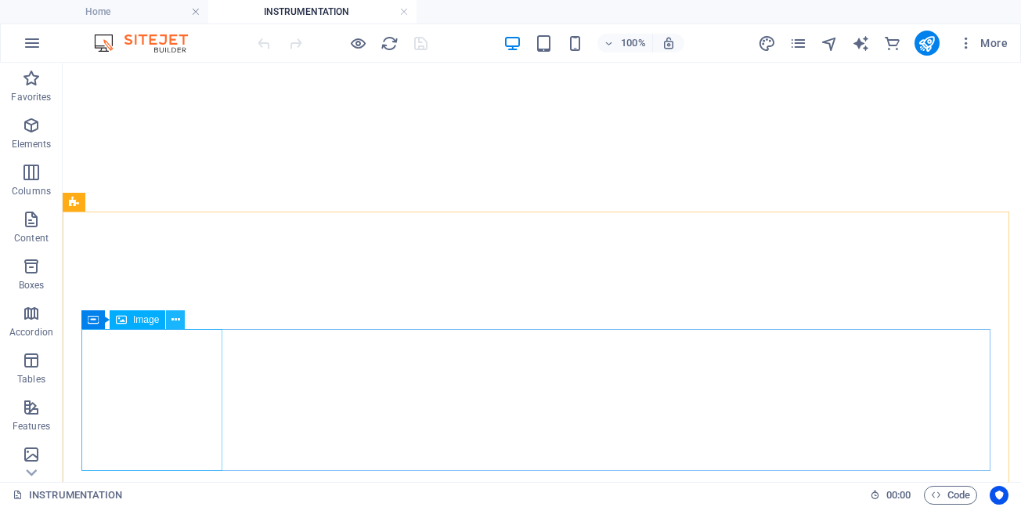
click at [177, 322] on icon at bounding box center [176, 320] width 9 height 16
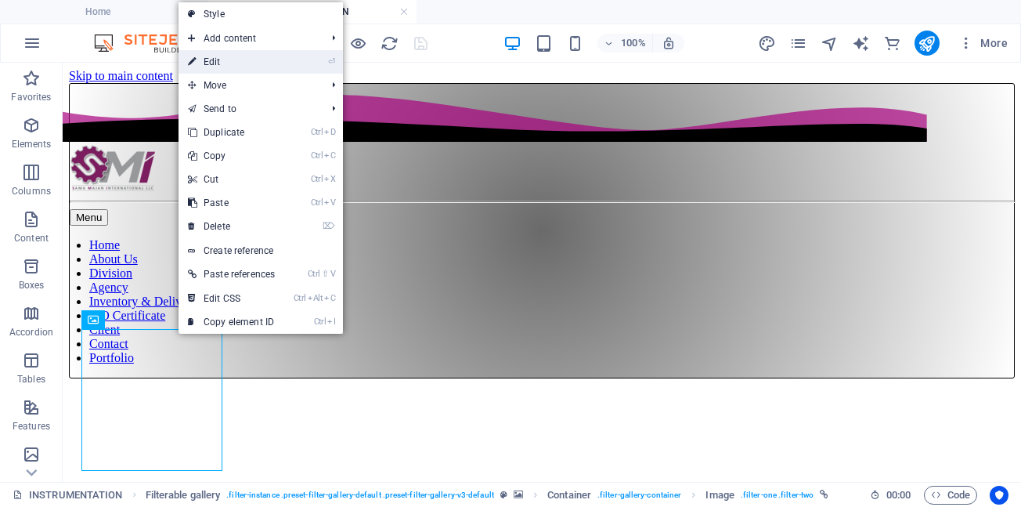
scroll to position [0, 0]
click at [217, 62] on link "⏎ Edit" at bounding box center [232, 61] width 106 height 23
select select "%"
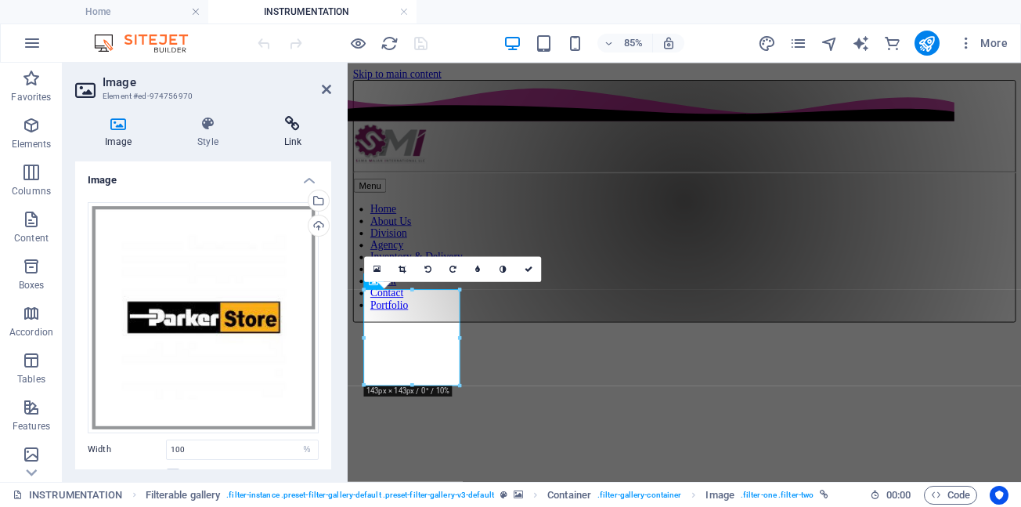
click at [294, 133] on h4 "Link" at bounding box center [293, 132] width 77 height 33
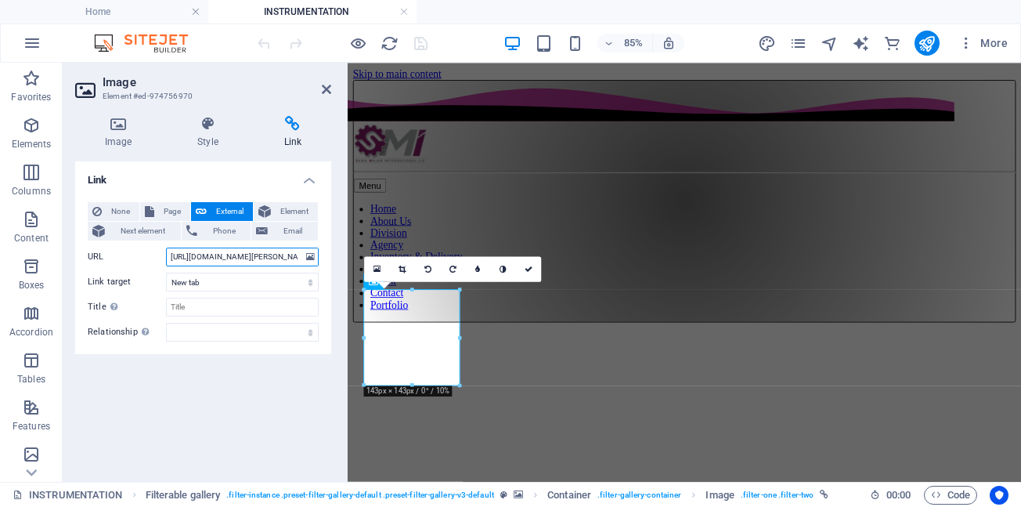
click at [261, 256] on input "[URL][DOMAIN_NAME][PERSON_NAME]" at bounding box center [242, 257] width 153 height 19
paste input "[DOMAIN_NAME][URL][PERSON_NAME]"
type input "[URL][DOMAIN_NAME][PERSON_NAME]"
drag, startPoint x: 529, startPoint y: 270, endPoint x: 465, endPoint y: 211, distance: 87.6
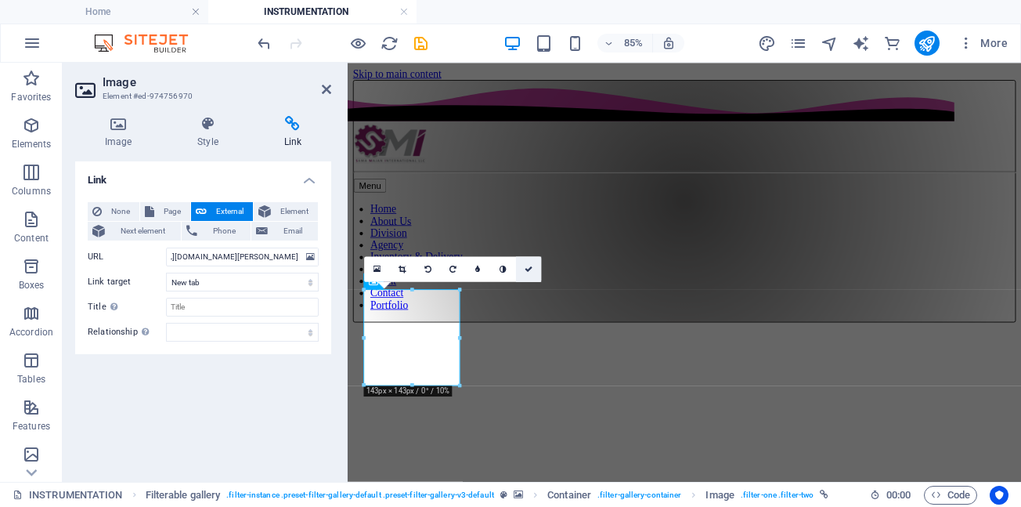
click at [529, 270] on icon at bounding box center [529, 270] width 8 height 8
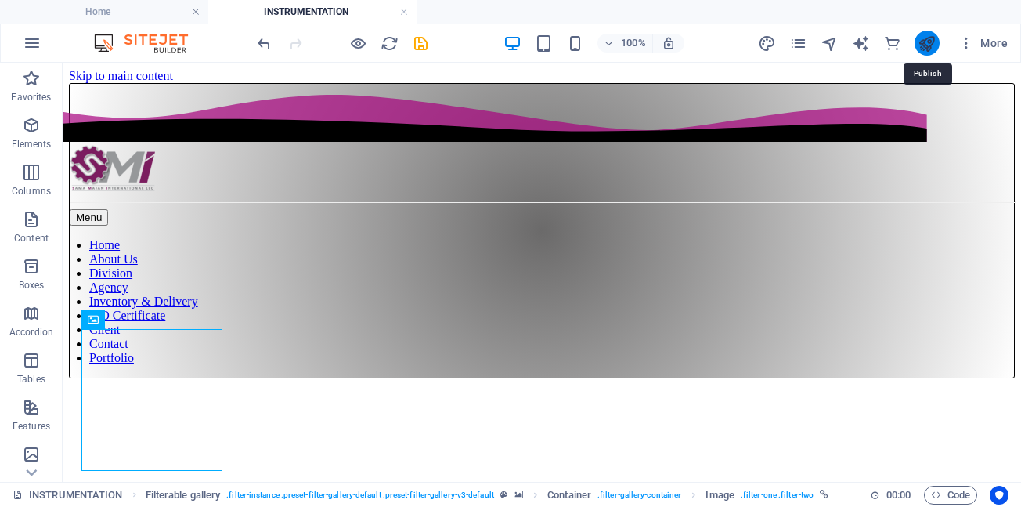
click at [928, 43] on icon "publish" at bounding box center [927, 43] width 18 height 18
